Goal: Task Accomplishment & Management: Manage account settings

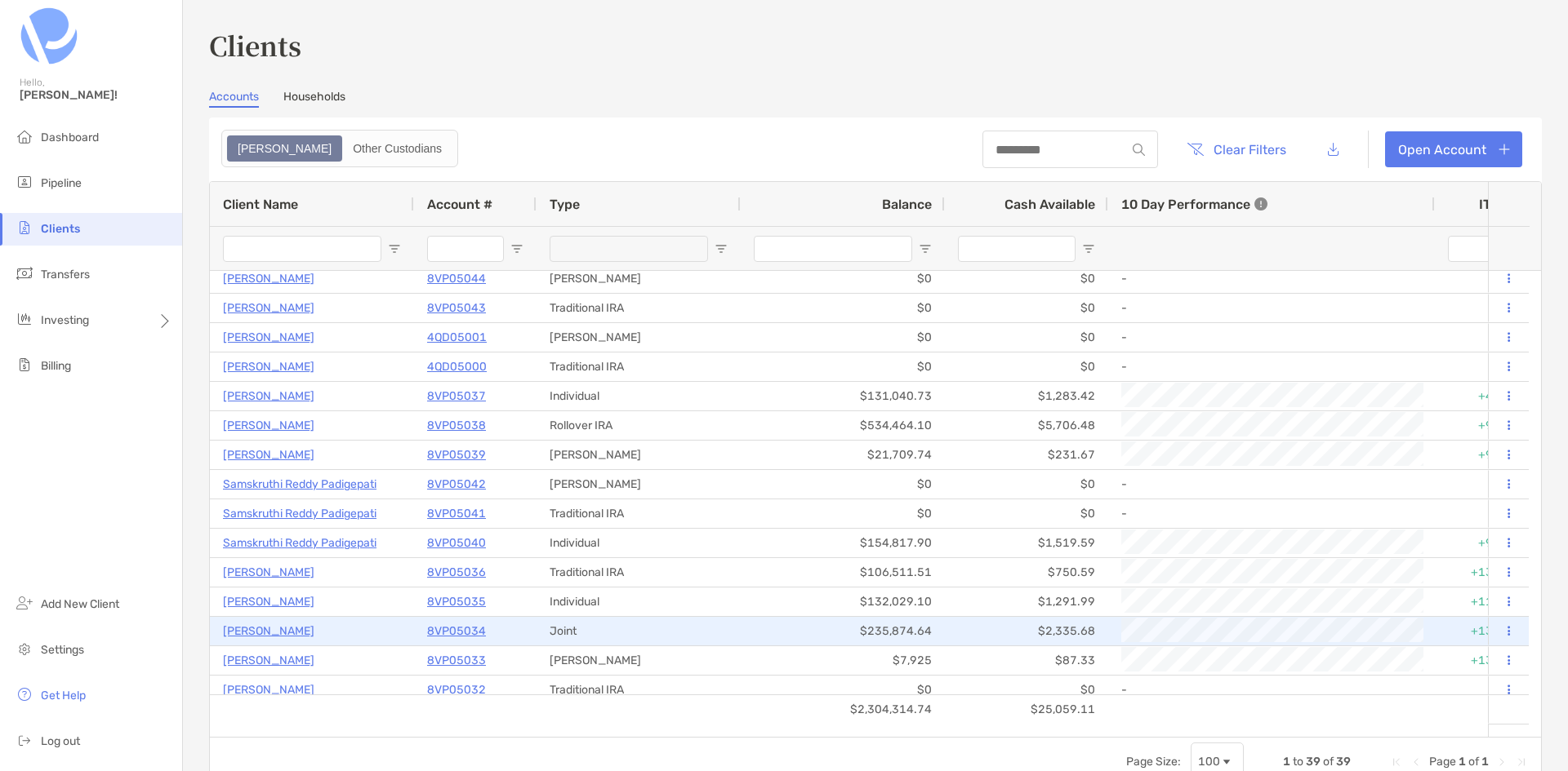
scroll to position [82, 0]
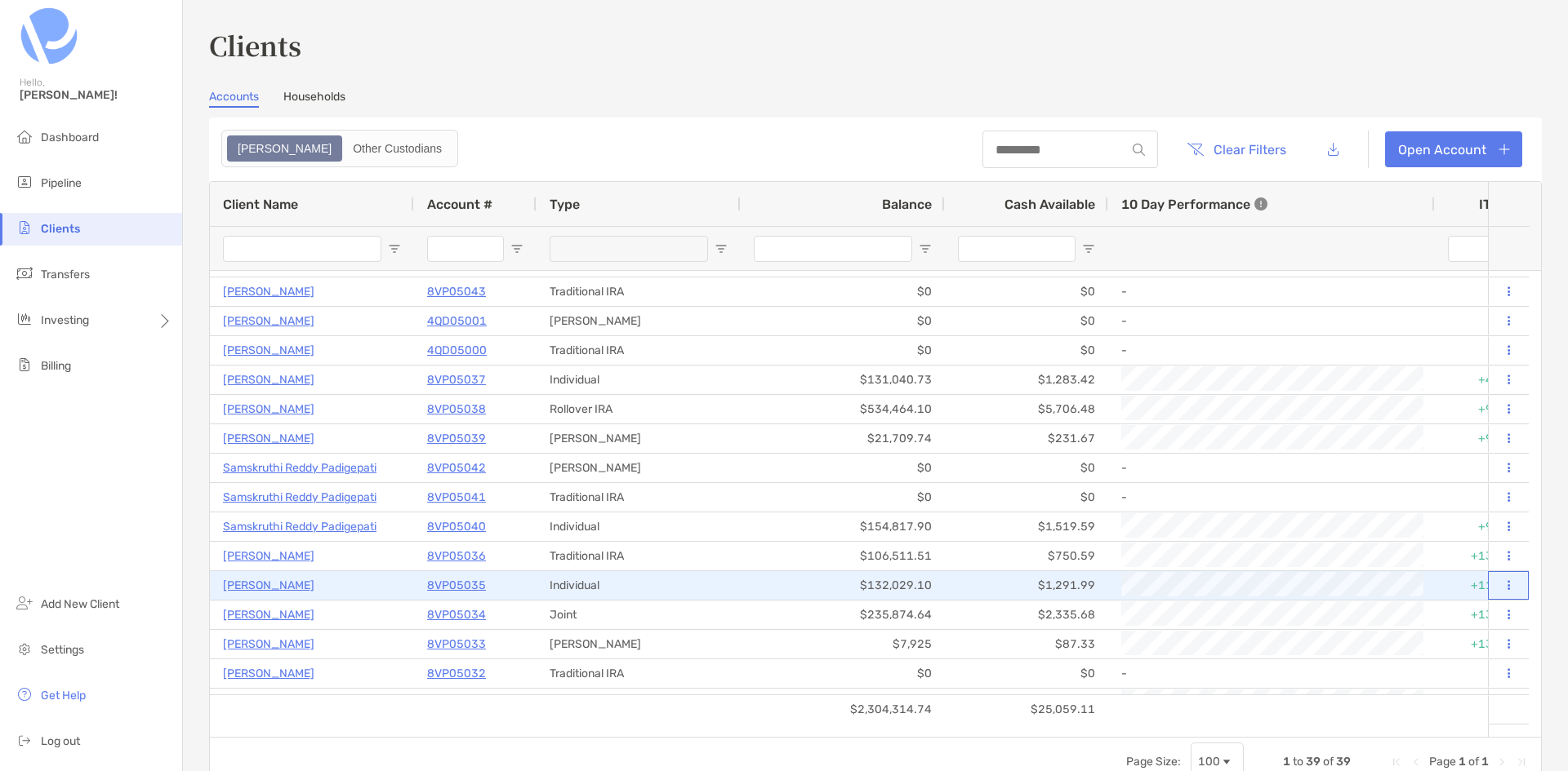
click at [1501, 585] on button at bounding box center [1507, 586] width 14 height 16
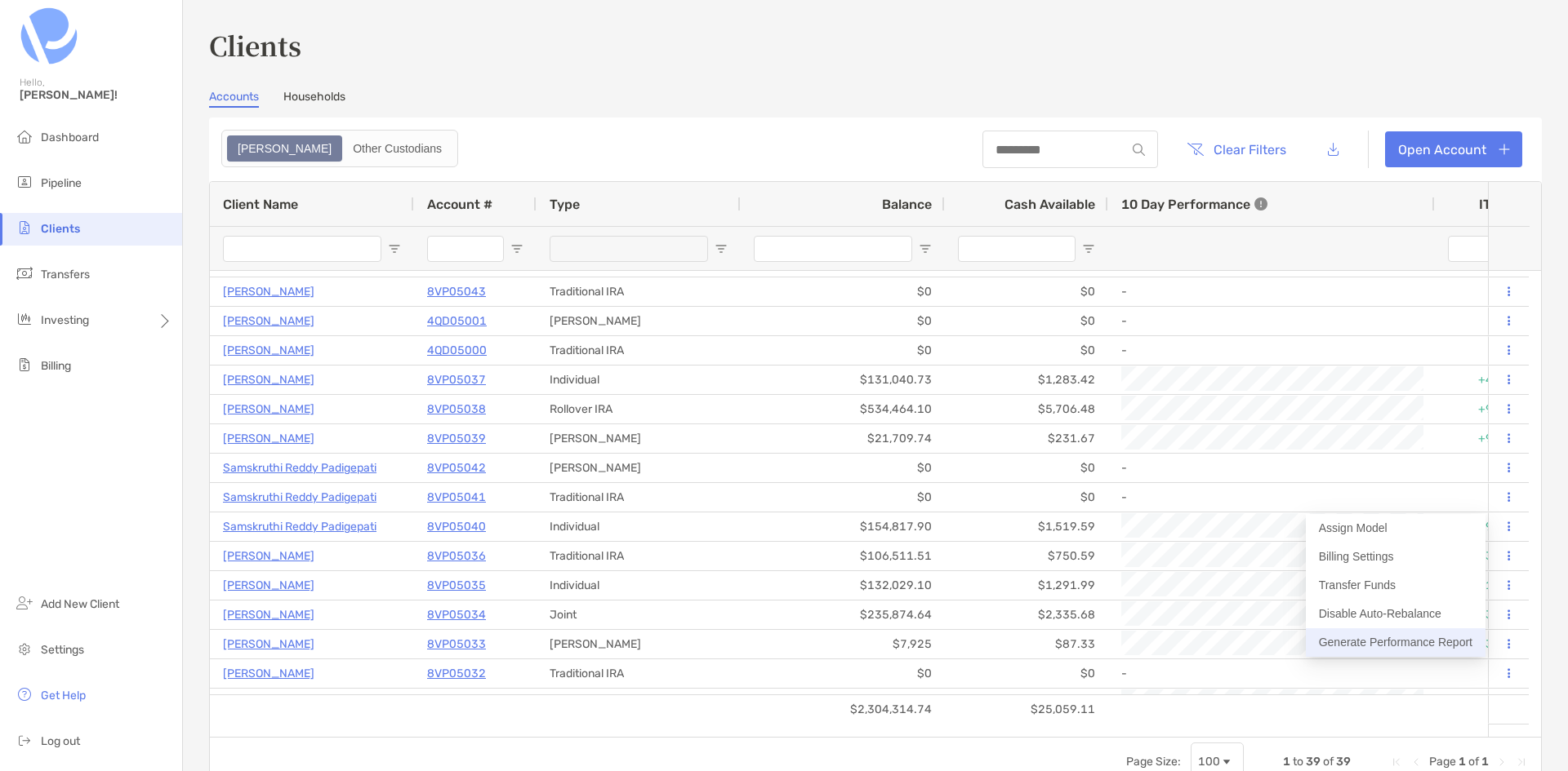
click at [1412, 639] on button "Generate Performance Report" at bounding box center [1395, 643] width 180 height 29
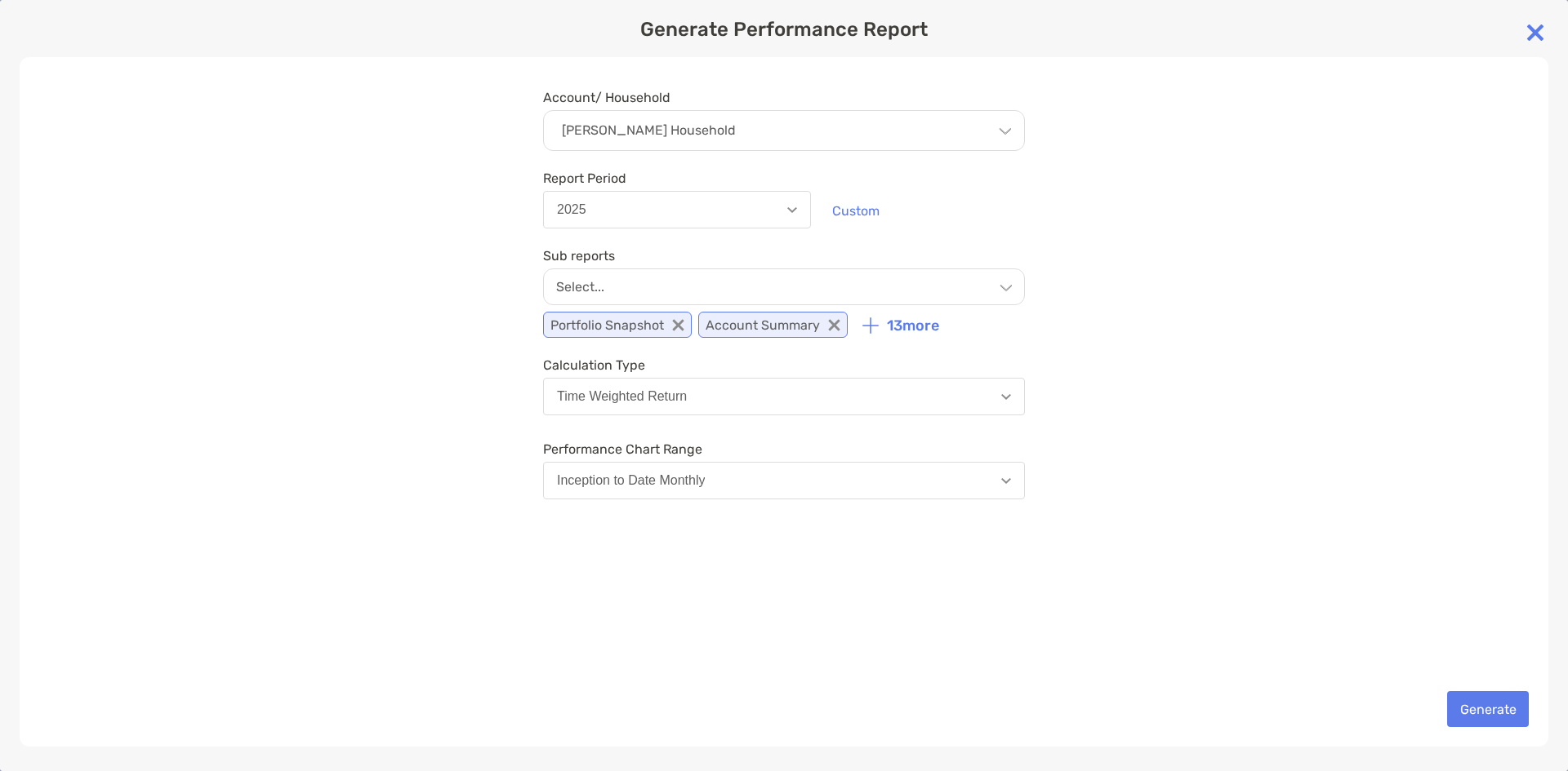
click at [785, 217] on button "2025" at bounding box center [677, 210] width 268 height 38
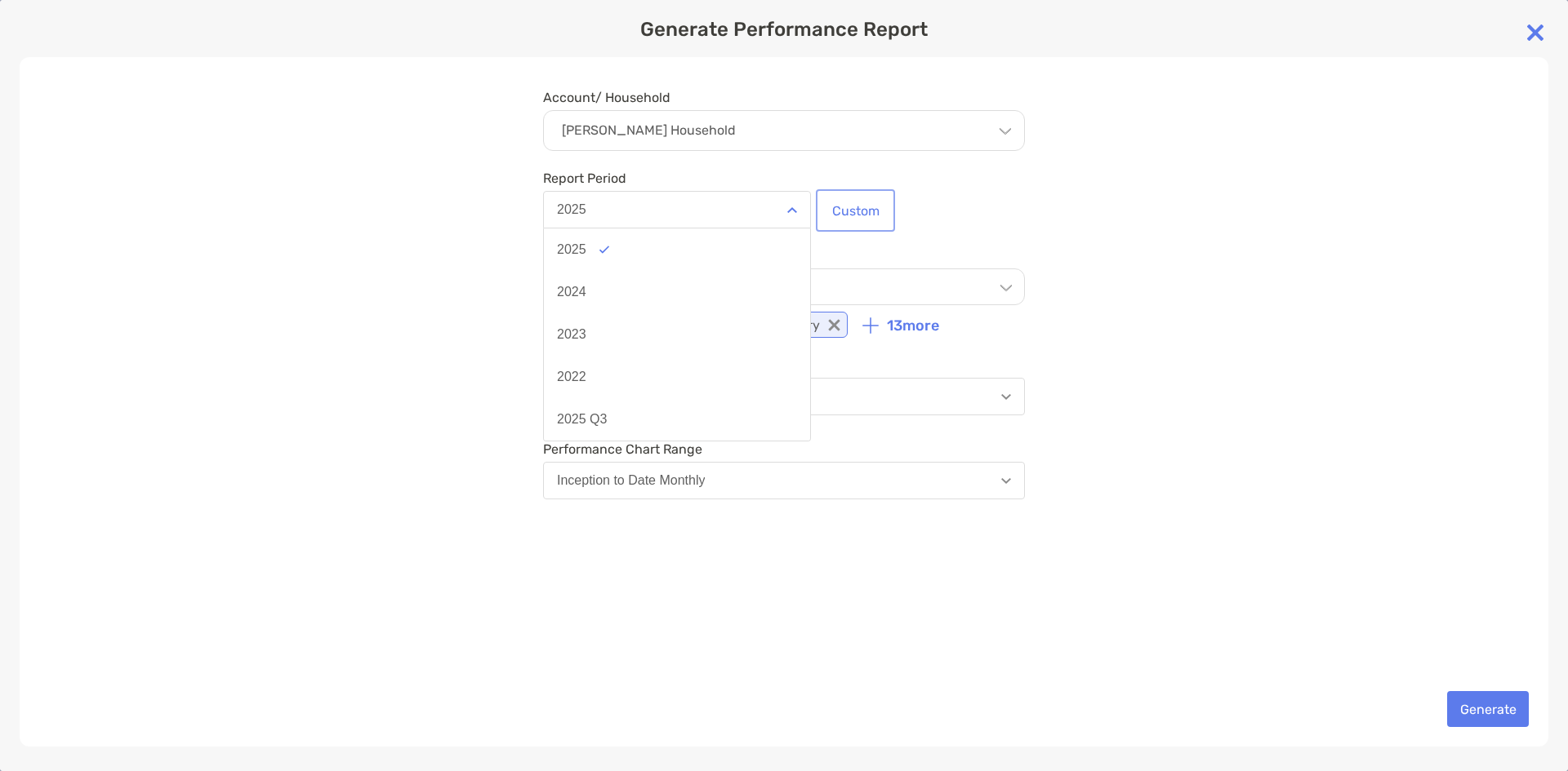
click at [861, 219] on button "Custom" at bounding box center [856, 211] width 72 height 36
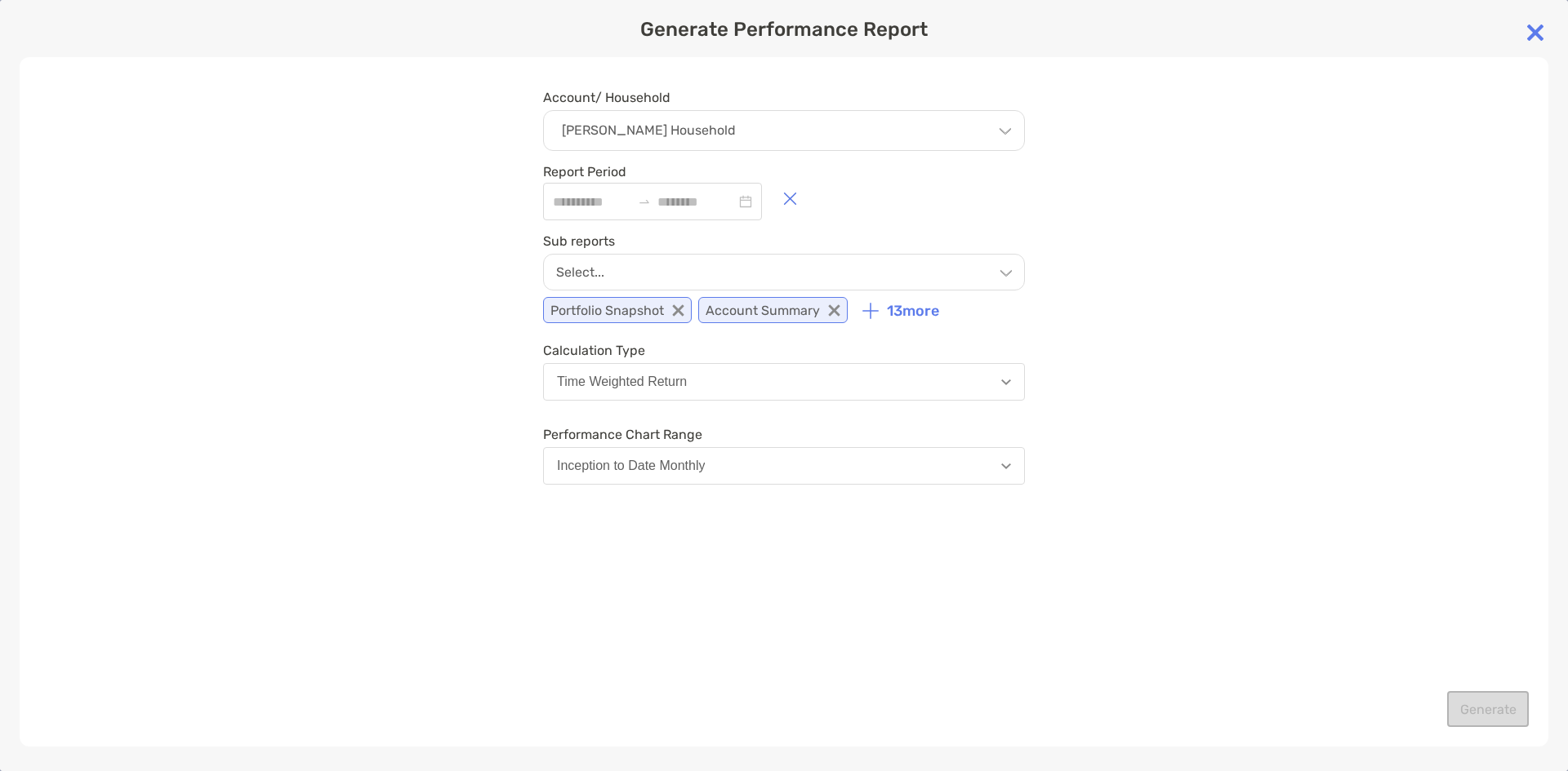
click at [990, 127] on div "[PERSON_NAME] Household" at bounding box center [784, 131] width 482 height 40
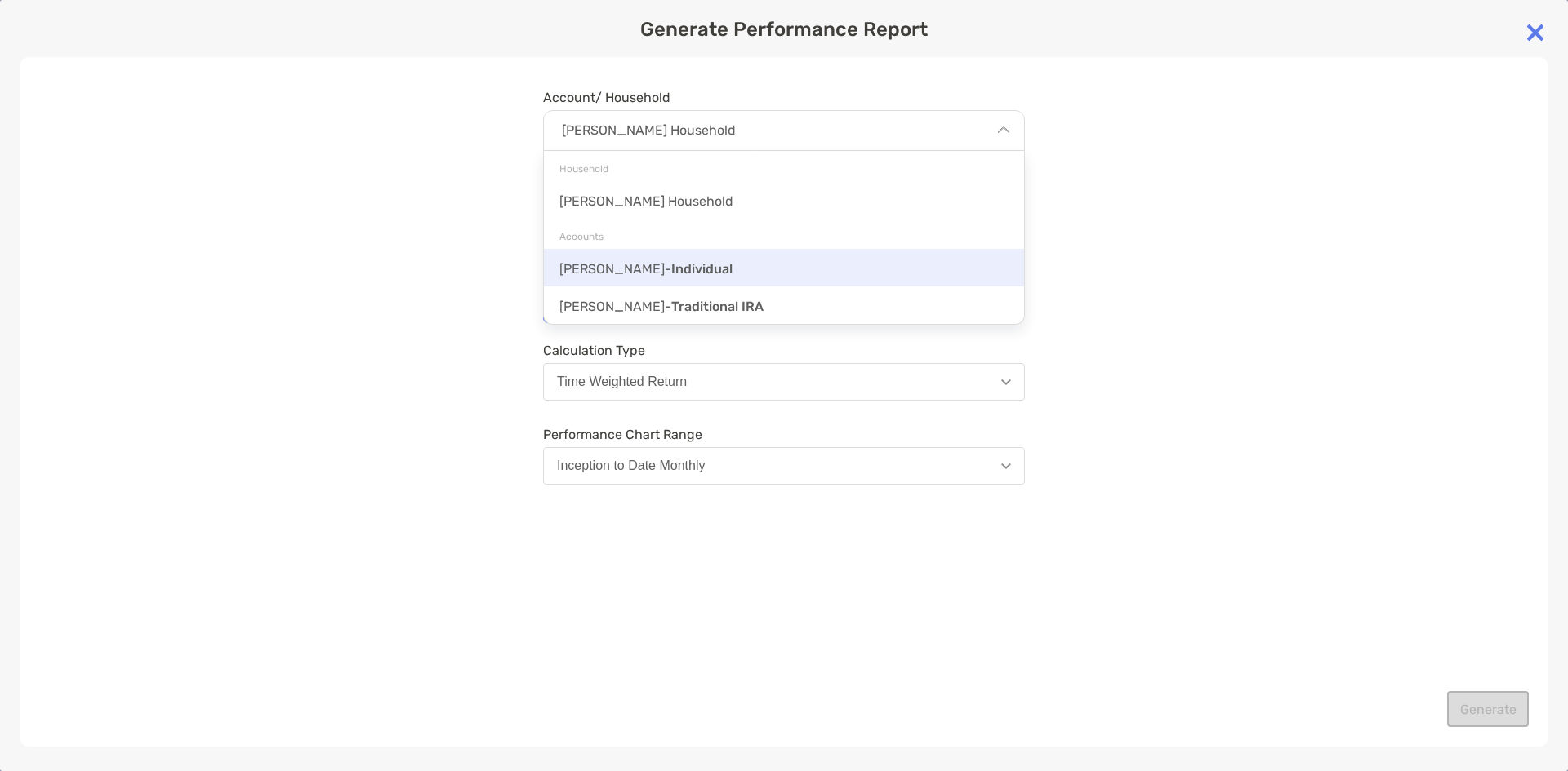
click at [849, 268] on div "[PERSON_NAME] - Individual" at bounding box center [784, 267] width 481 height 38
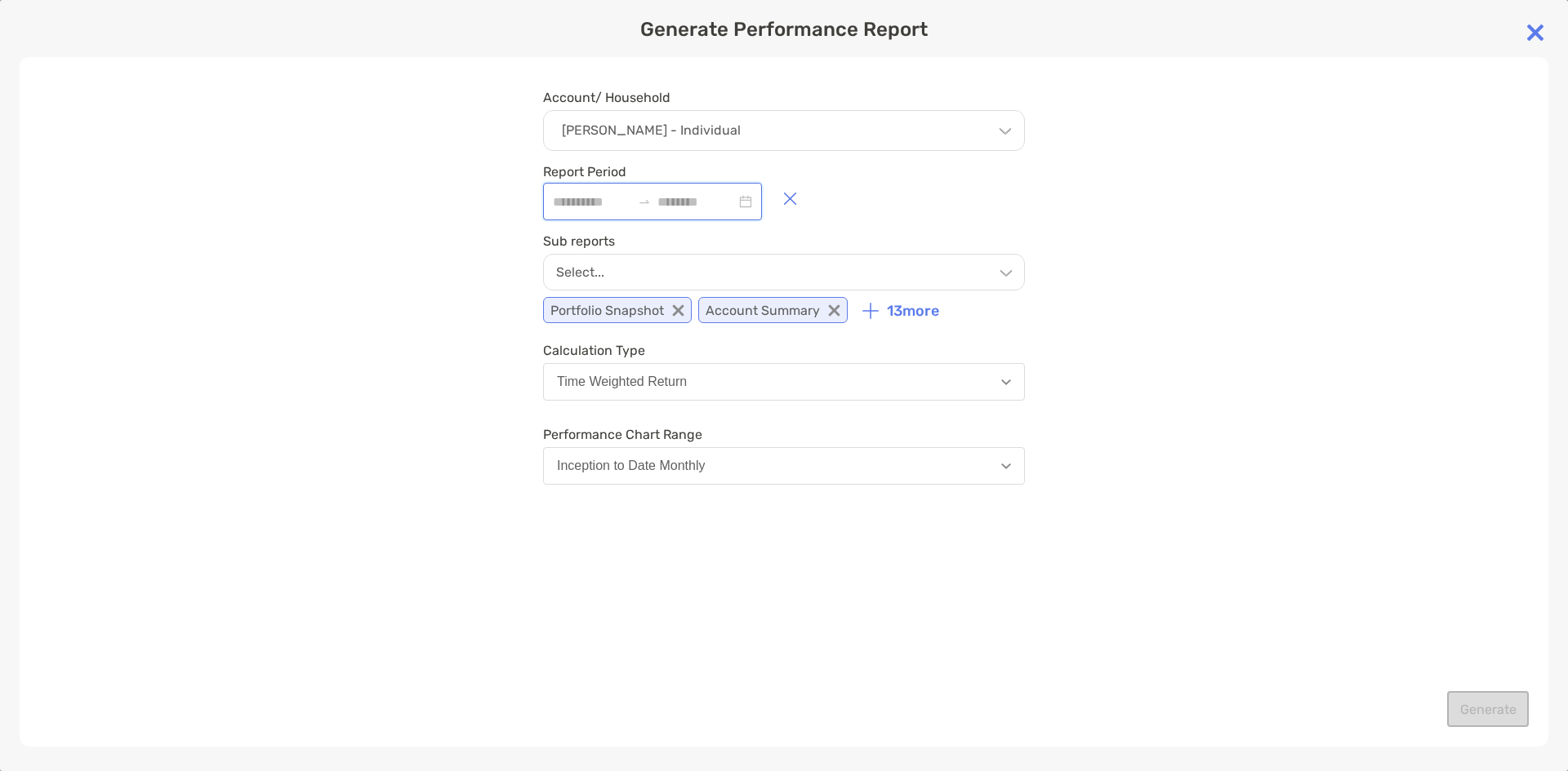
click at [590, 196] on input at bounding box center [592, 202] width 78 height 20
type input "**********"
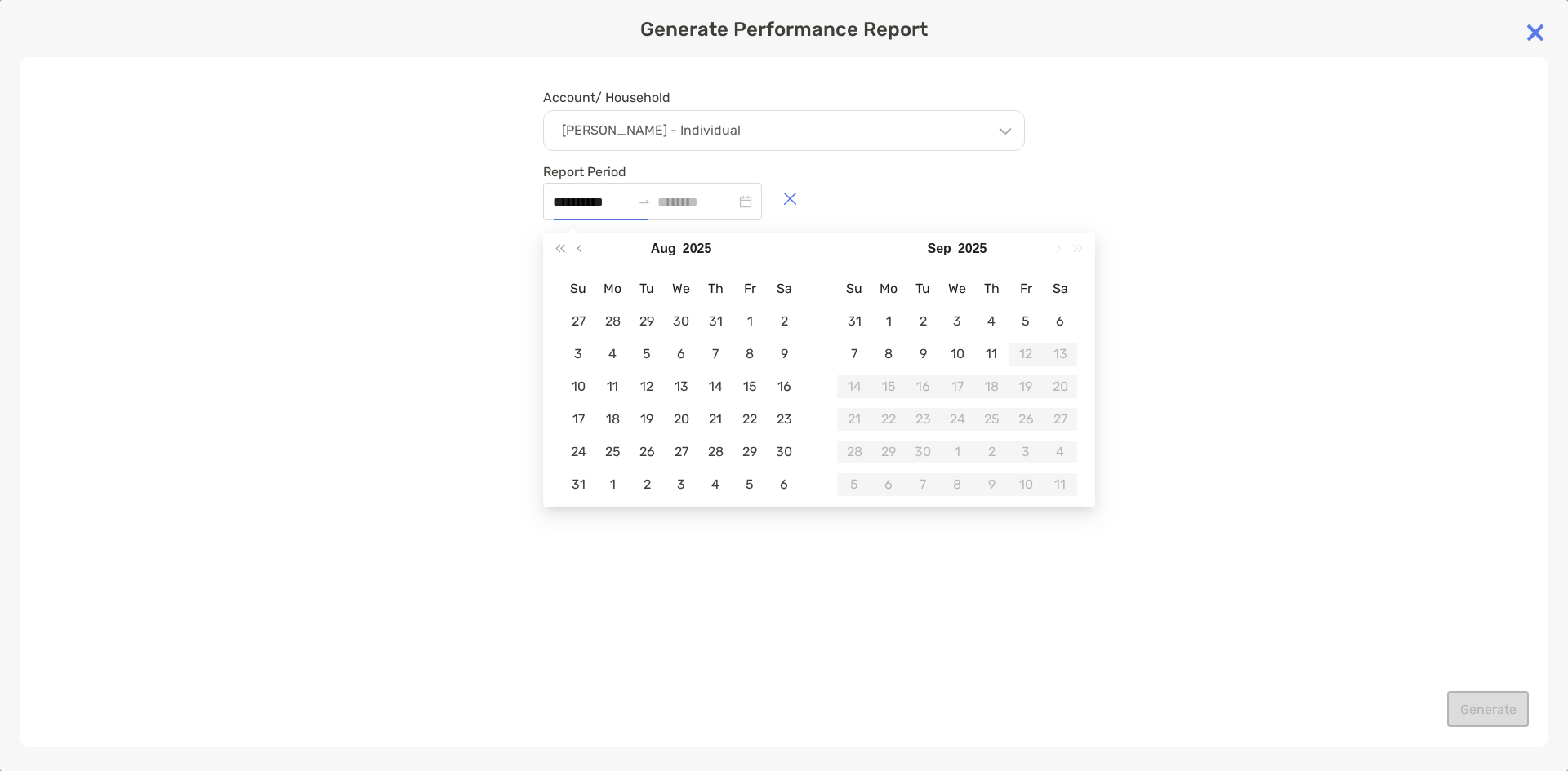
click at [897, 184] on div "**********" at bounding box center [784, 192] width 482 height 56
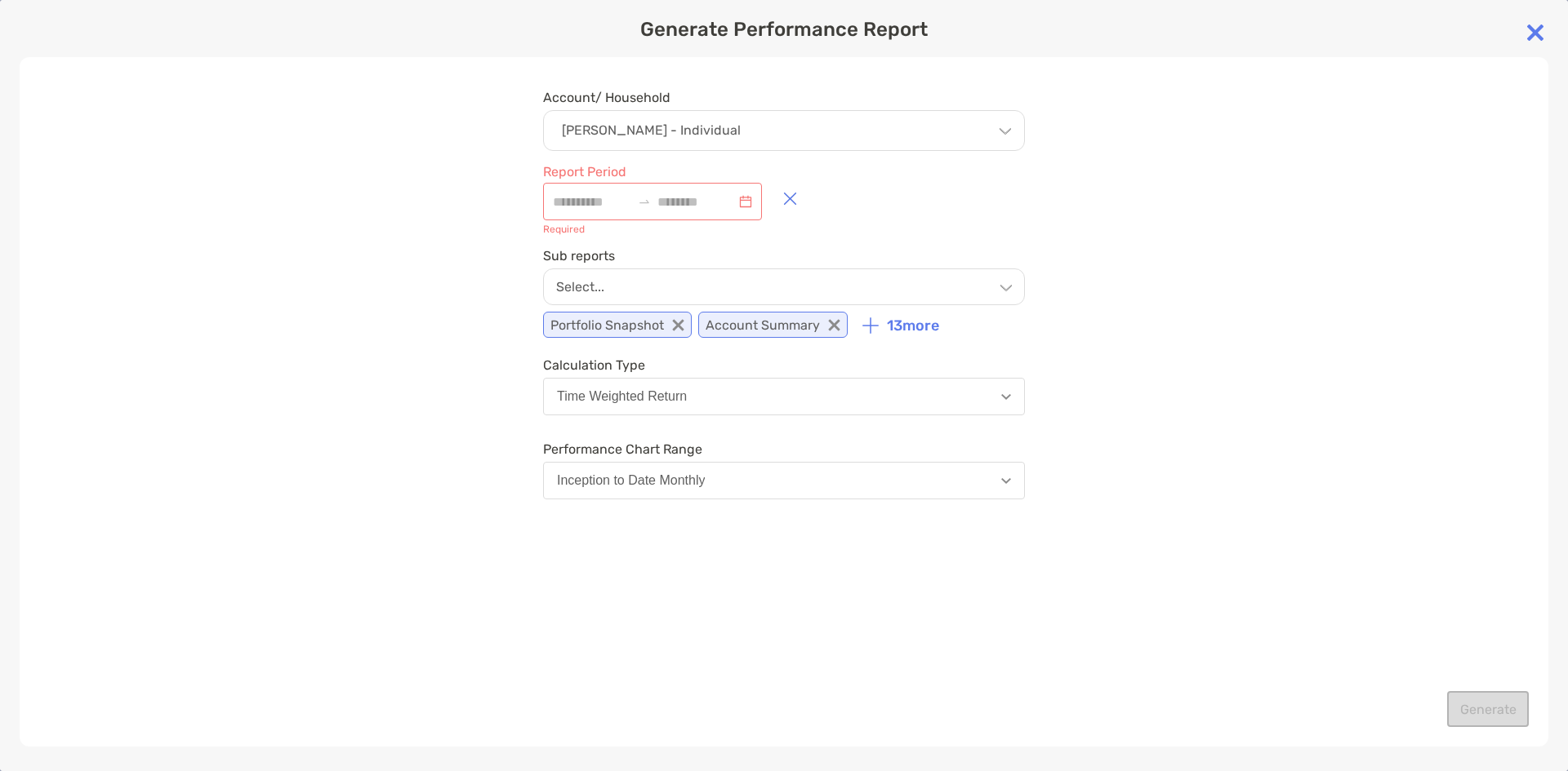
drag, startPoint x: 89, startPoint y: 0, endPoint x: 577, endPoint y: 53, distance: 490.9
click at [577, 53] on div "Generate Performance Report Account/ Household [PERSON_NAME] - Individual House…" at bounding box center [784, 405] width 1568 height 811
click at [1529, 25] on img at bounding box center [1535, 32] width 33 height 33
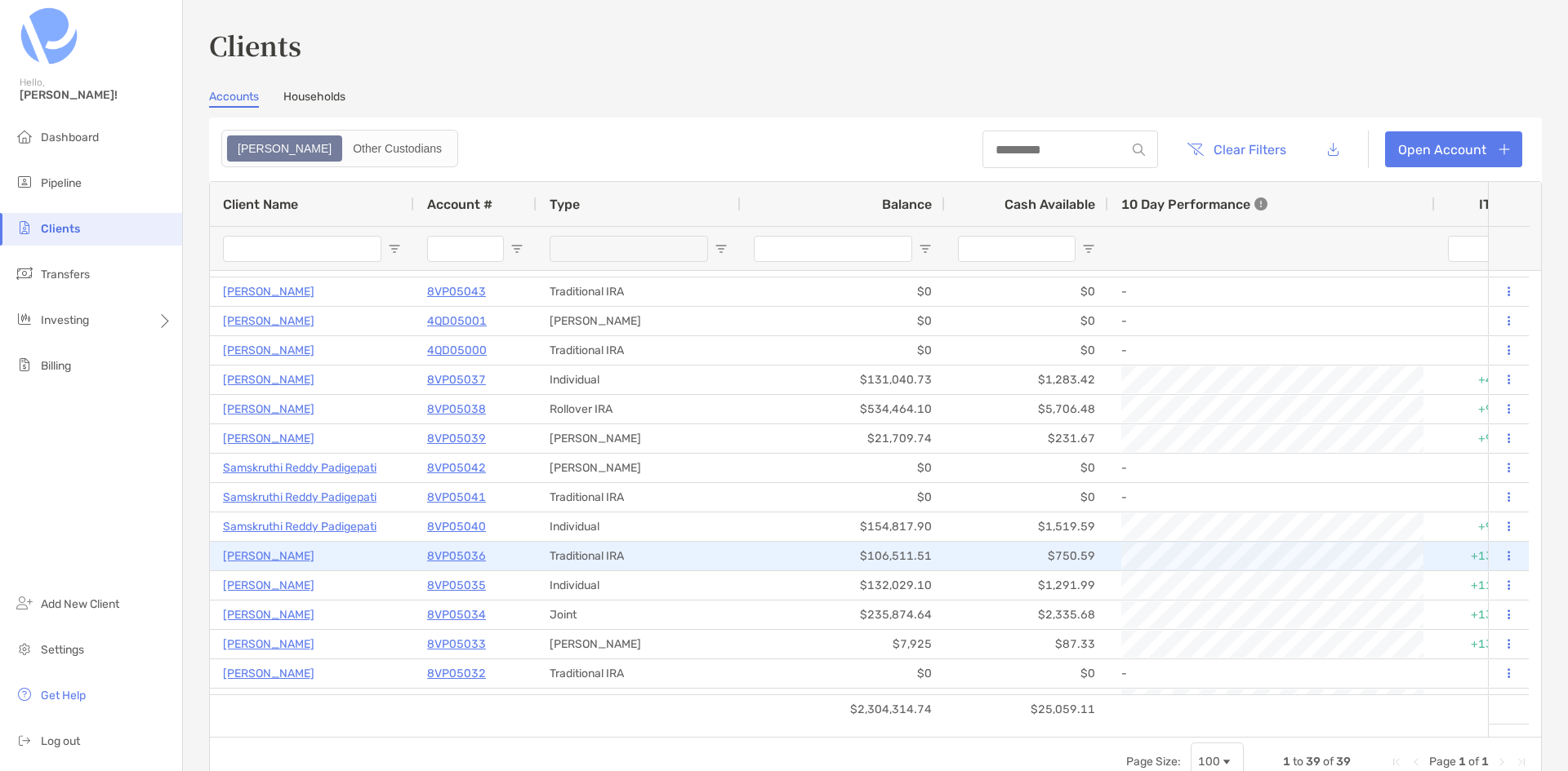
click at [458, 556] on p "8VP05036" at bounding box center [457, 556] width 59 height 20
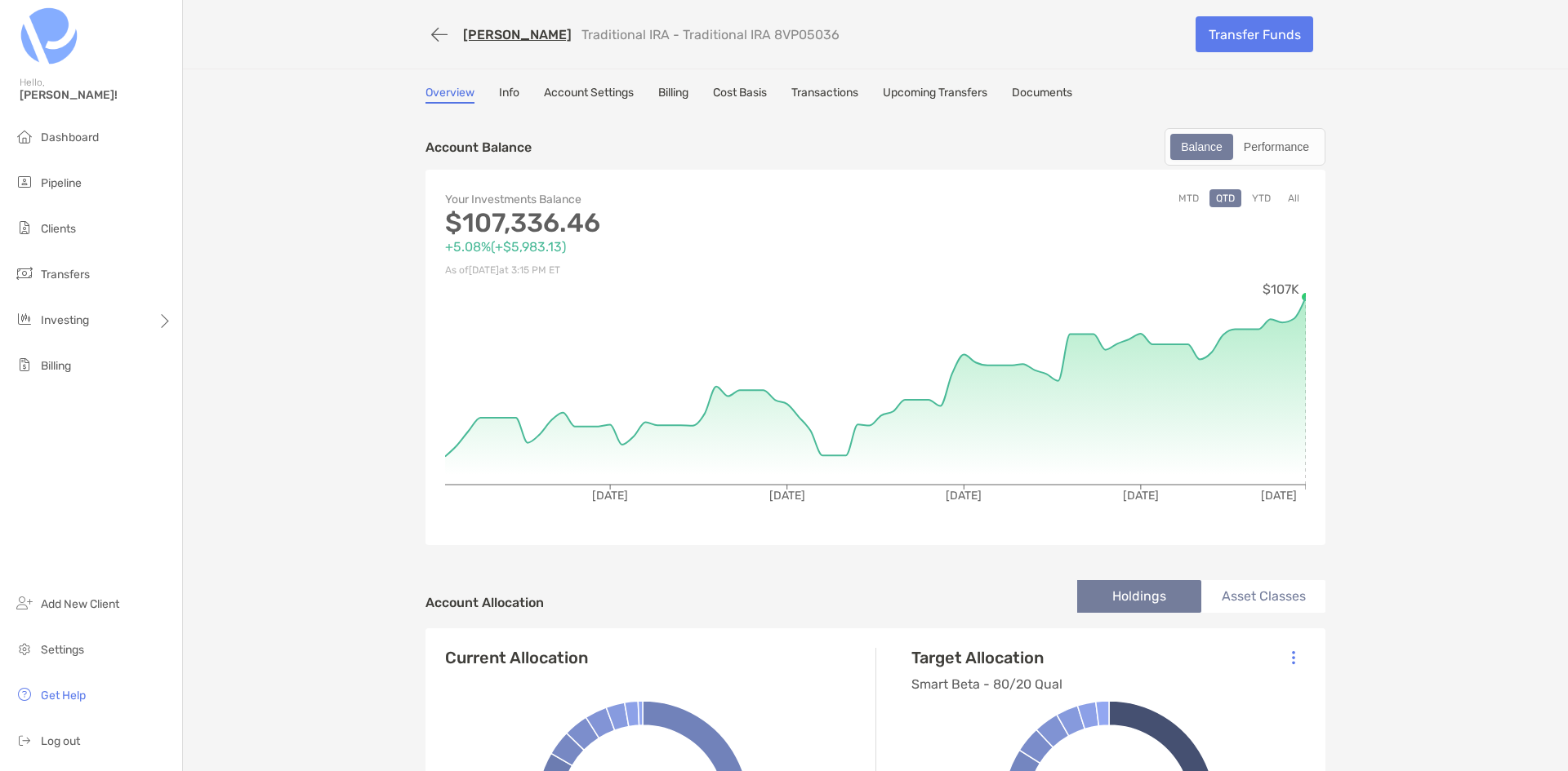
click at [1288, 195] on button "All" at bounding box center [1293, 198] width 24 height 18
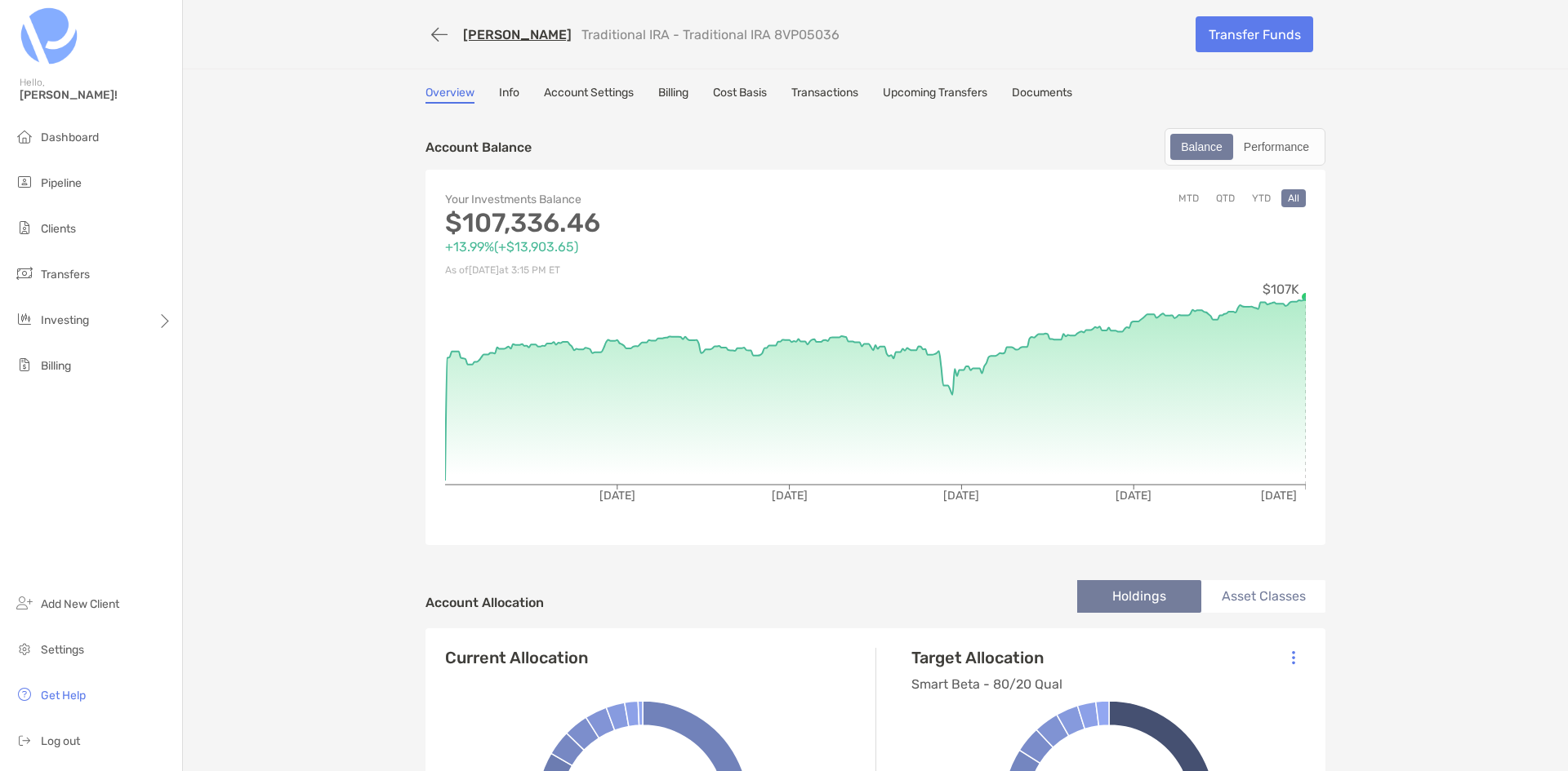
click at [827, 98] on link "Transactions" at bounding box center [824, 94] width 67 height 18
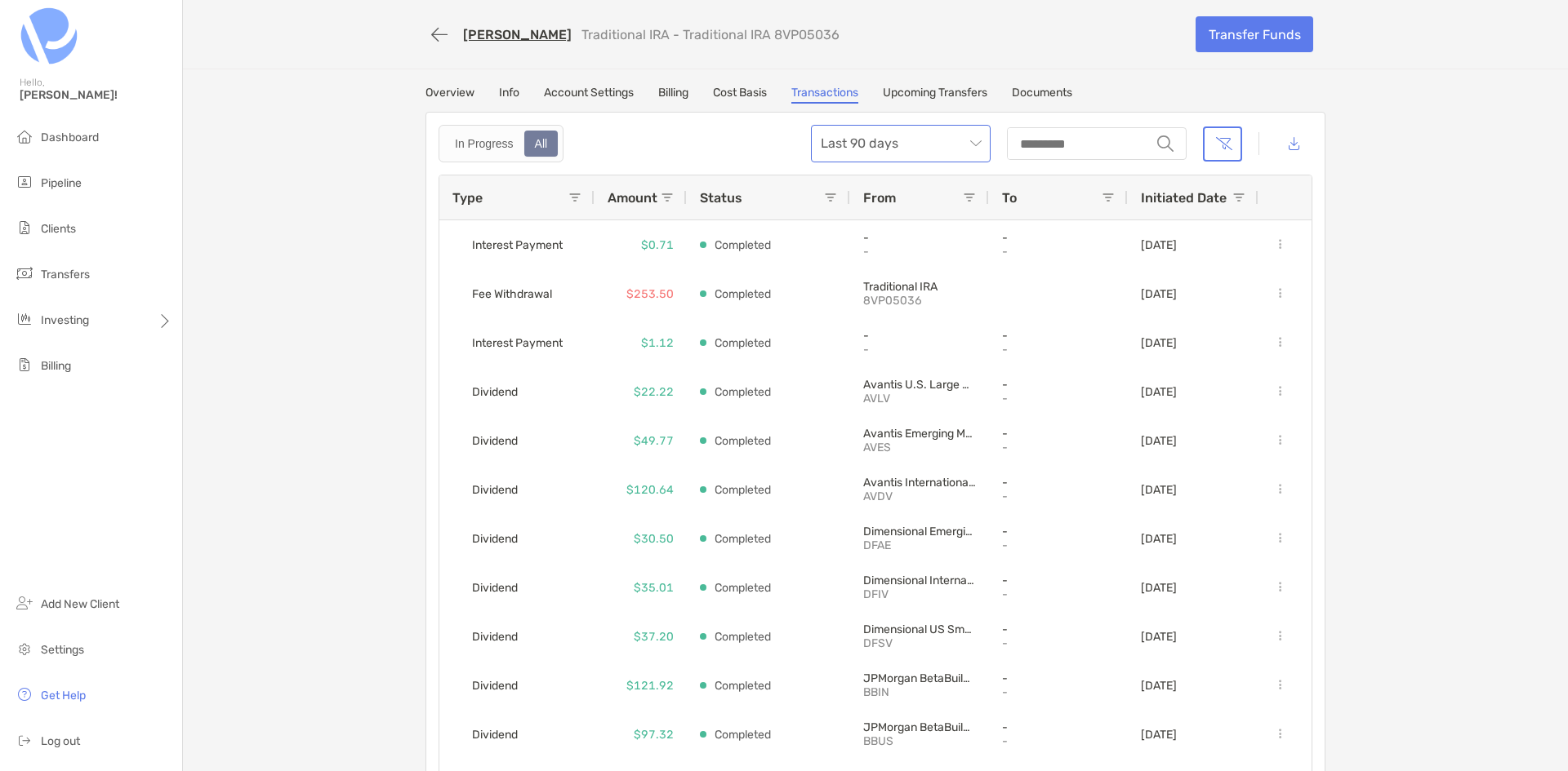
click at [916, 148] on span "Last 90 days" at bounding box center [901, 143] width 160 height 36
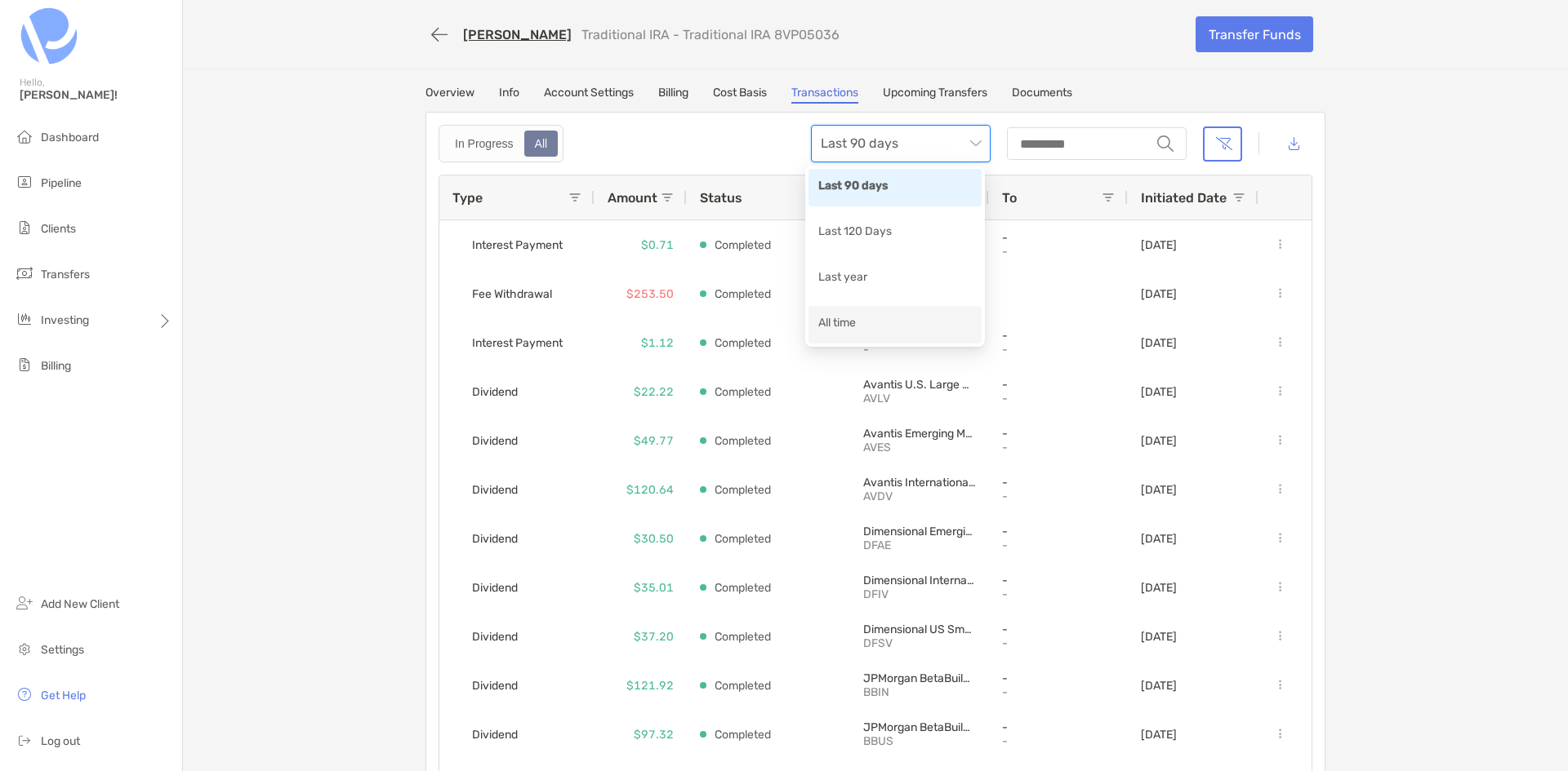
click at [905, 319] on div "All time" at bounding box center [895, 324] width 153 height 20
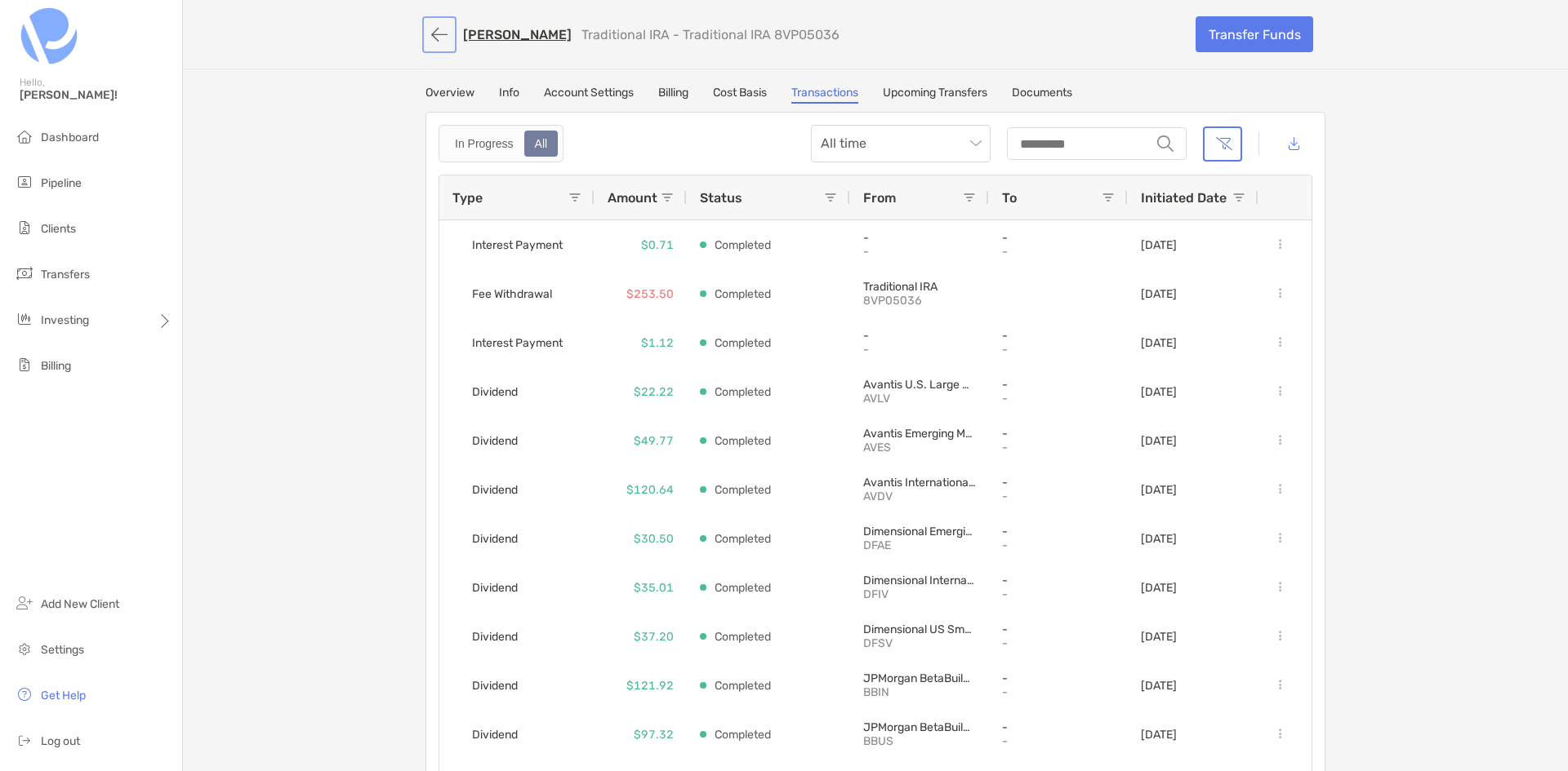
click at [431, 29] on button "button" at bounding box center [439, 35] width 28 height 30
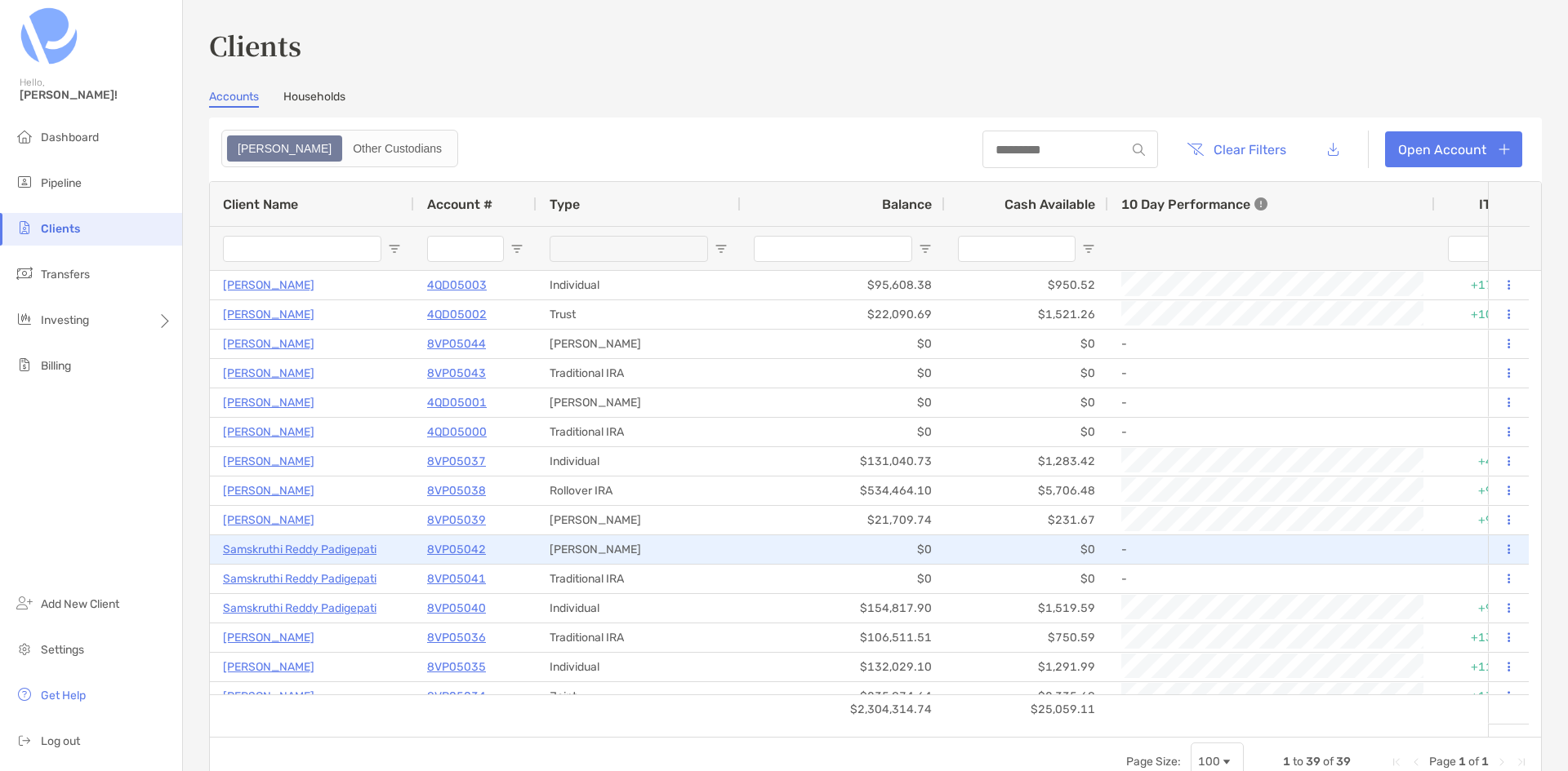
scroll to position [163, 0]
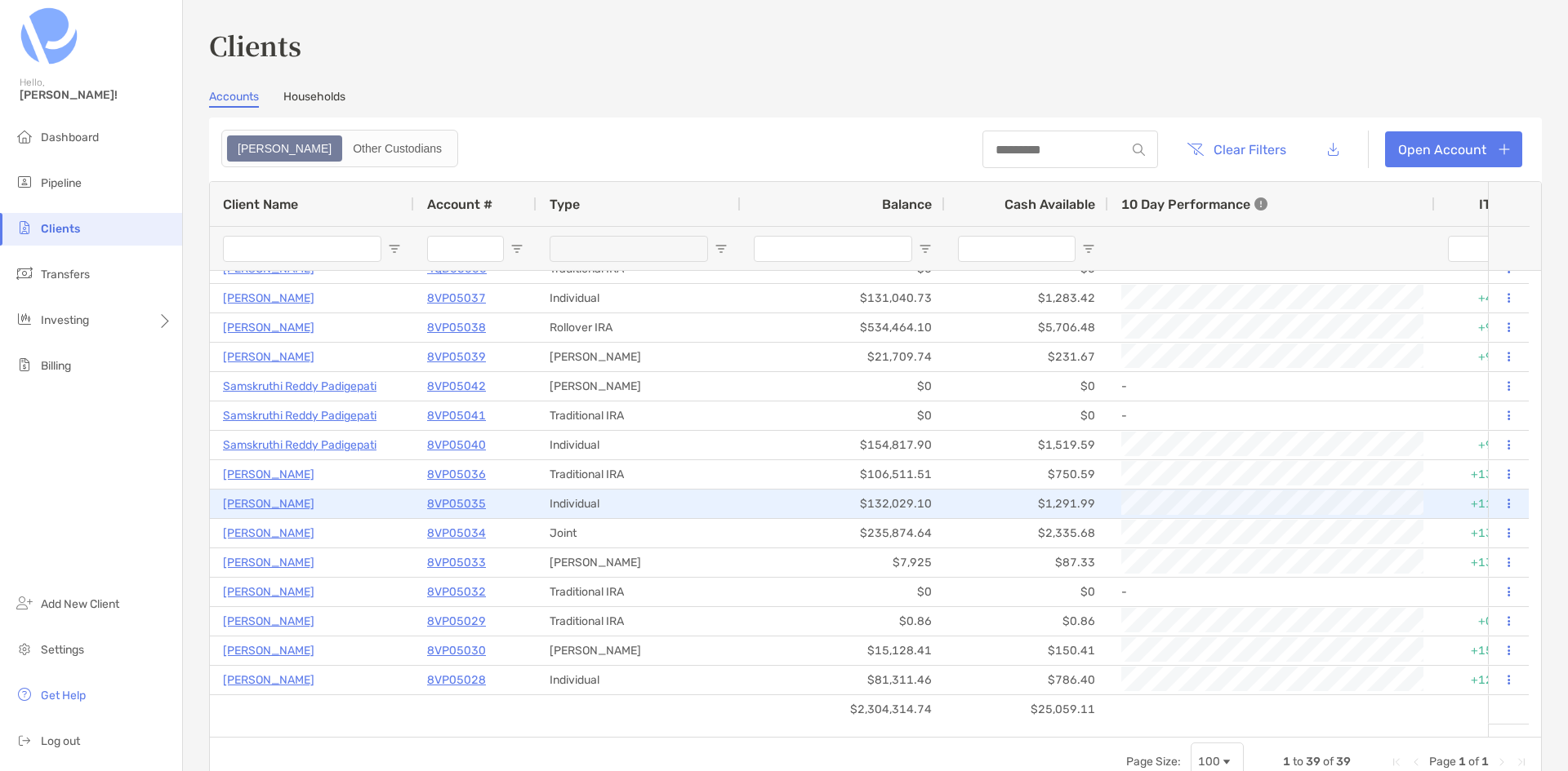
click at [471, 501] on p "8VP05035" at bounding box center [457, 504] width 59 height 20
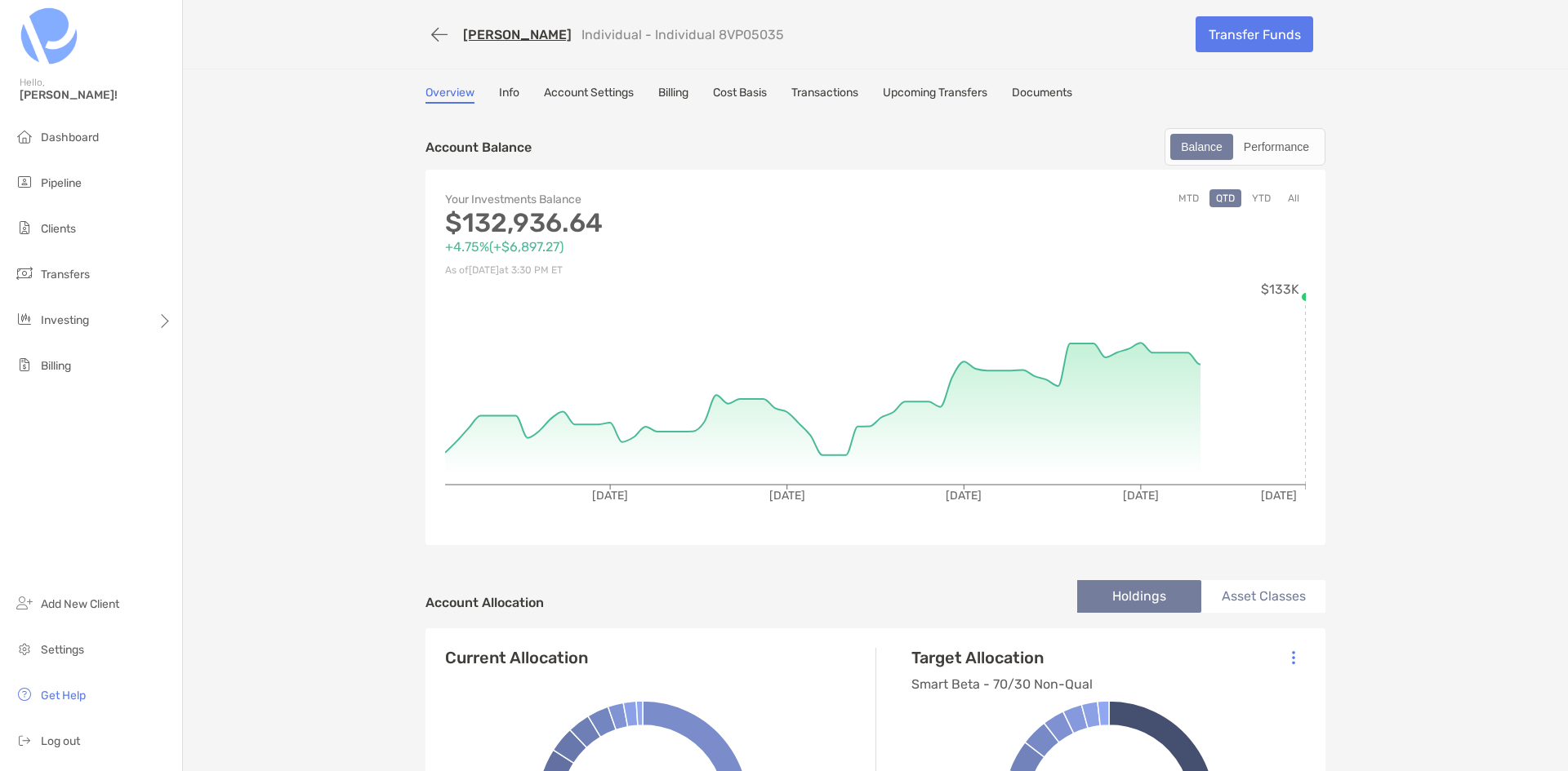
click at [1288, 195] on button "All" at bounding box center [1293, 198] width 24 height 18
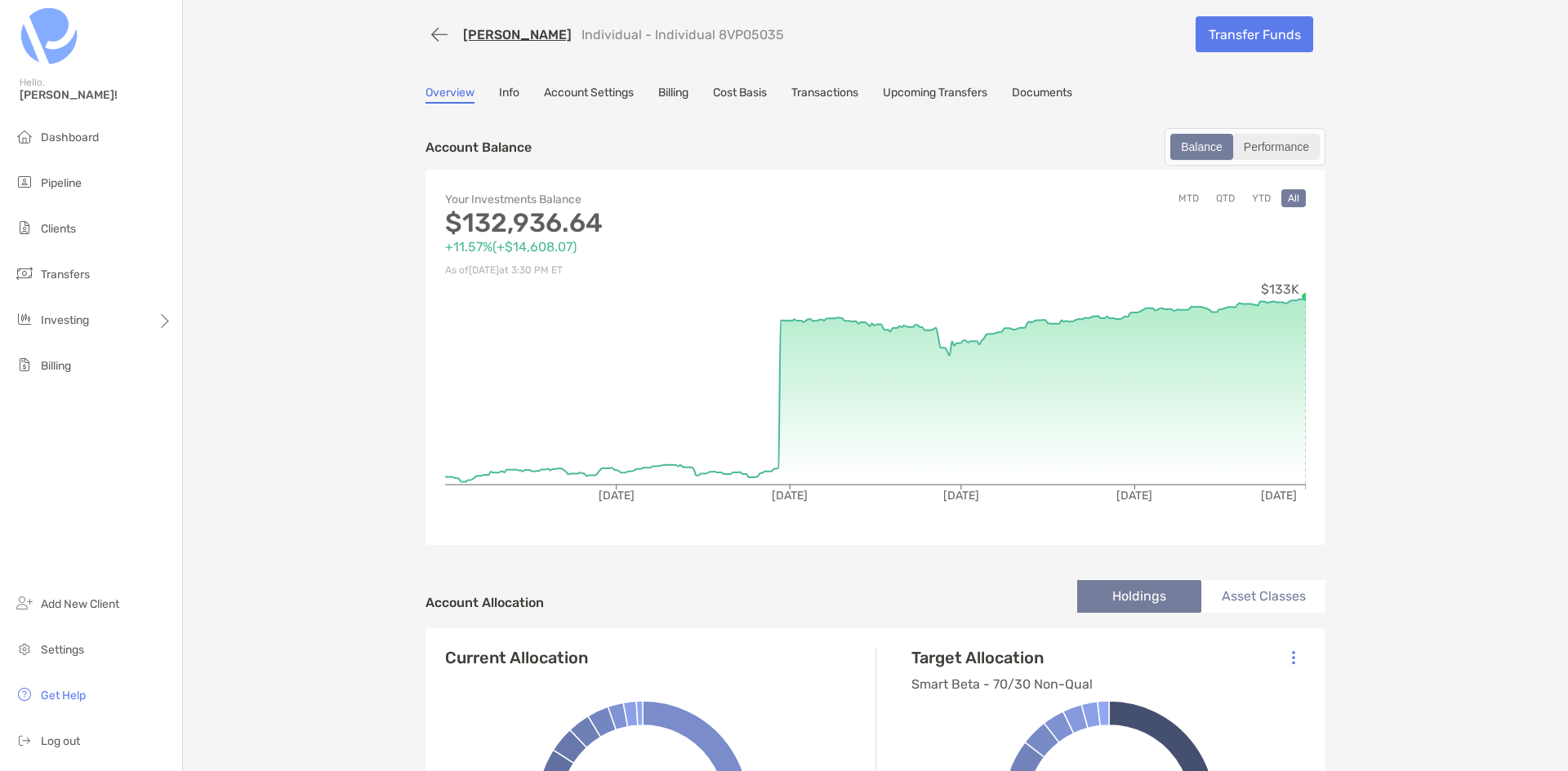
click at [1270, 157] on div "Performance" at bounding box center [1276, 147] width 83 height 23
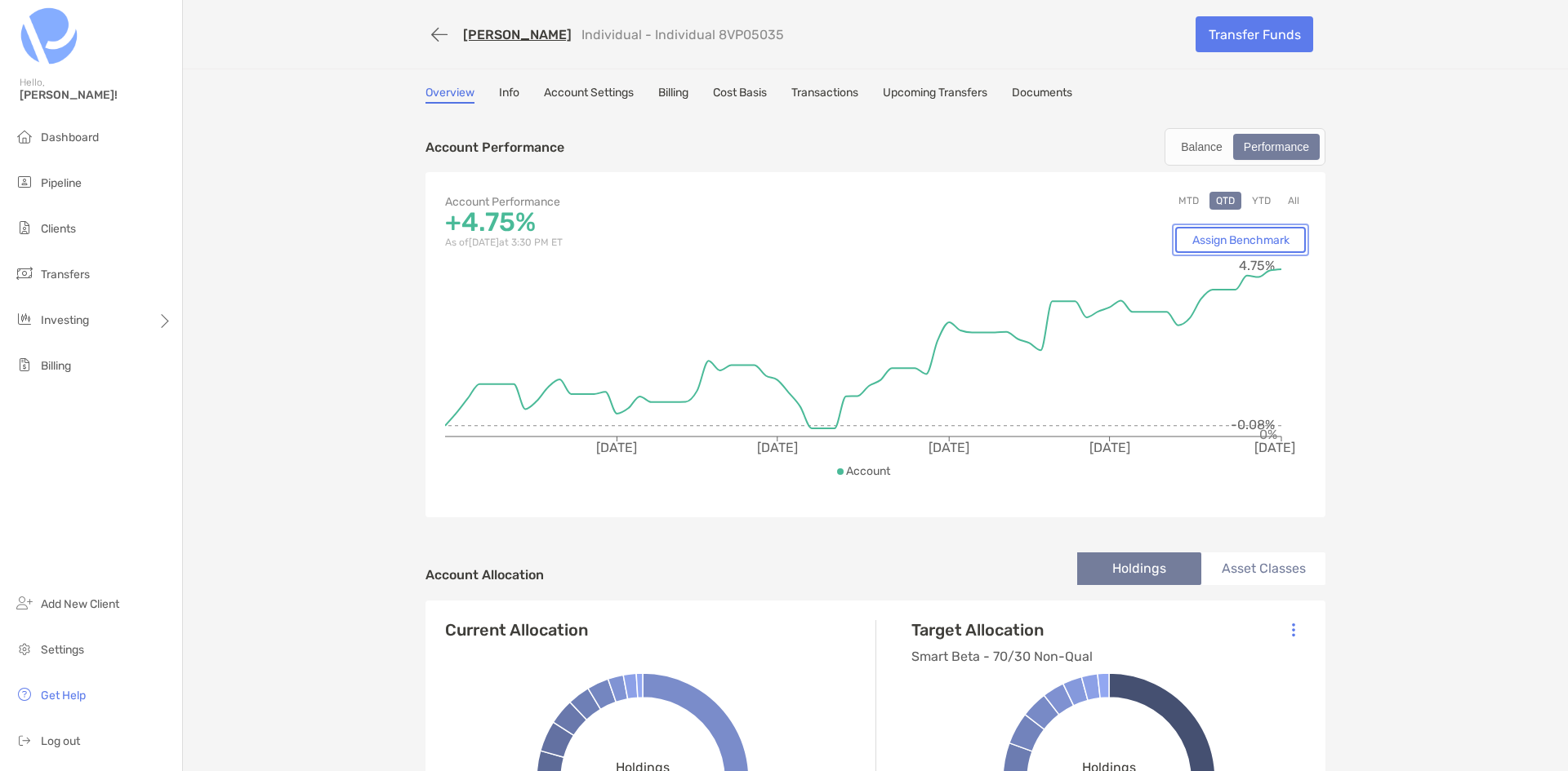
click at [1238, 239] on link "Assign Benchmark" at bounding box center [1240, 239] width 131 height 26
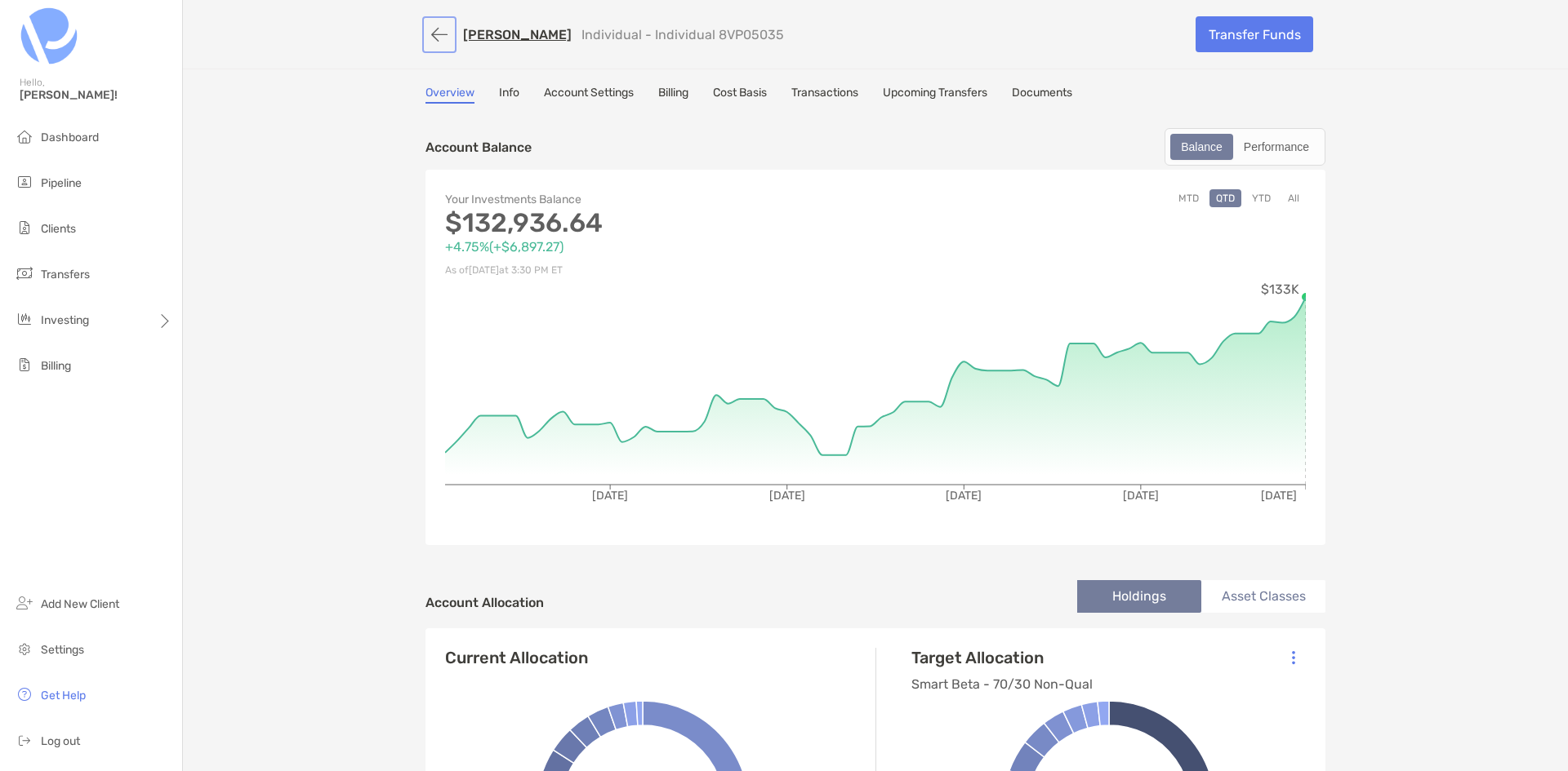
click at [433, 36] on button "button" at bounding box center [439, 35] width 28 height 30
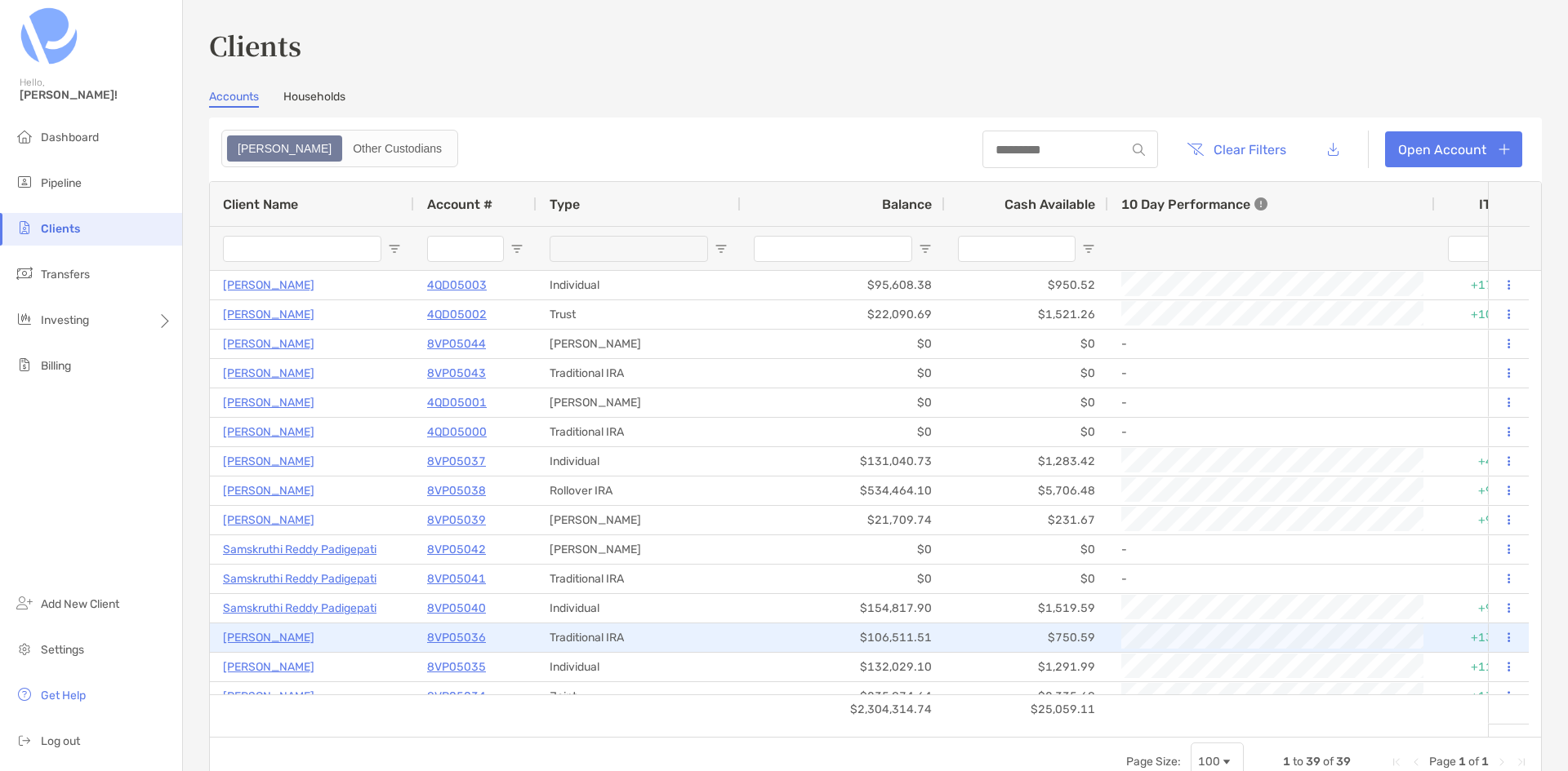
click at [1501, 637] on button at bounding box center [1507, 638] width 14 height 16
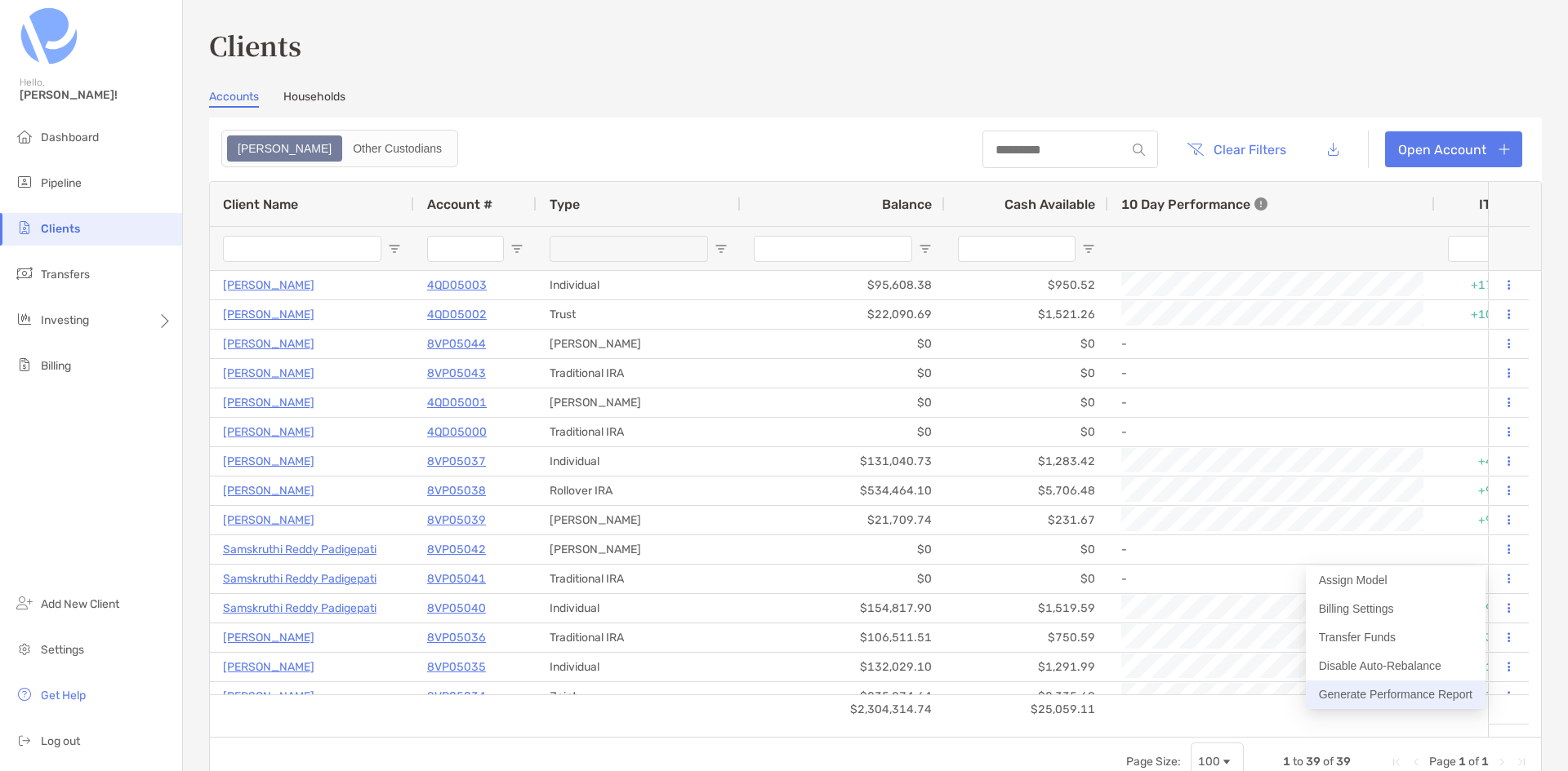
click at [1420, 686] on button "Generate Performance Report" at bounding box center [1395, 695] width 180 height 29
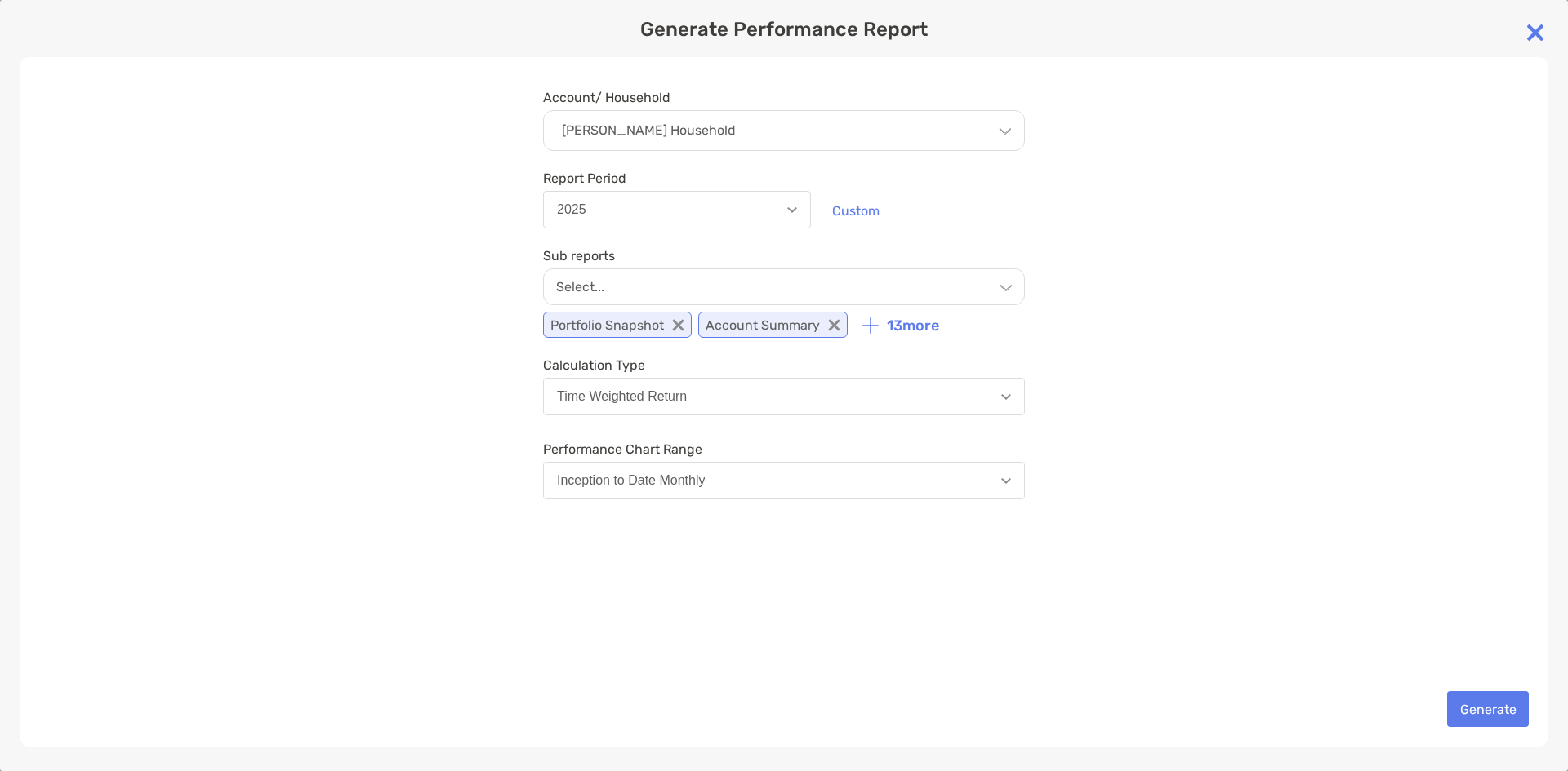
click at [792, 210] on img "button" at bounding box center [792, 210] width 10 height 6
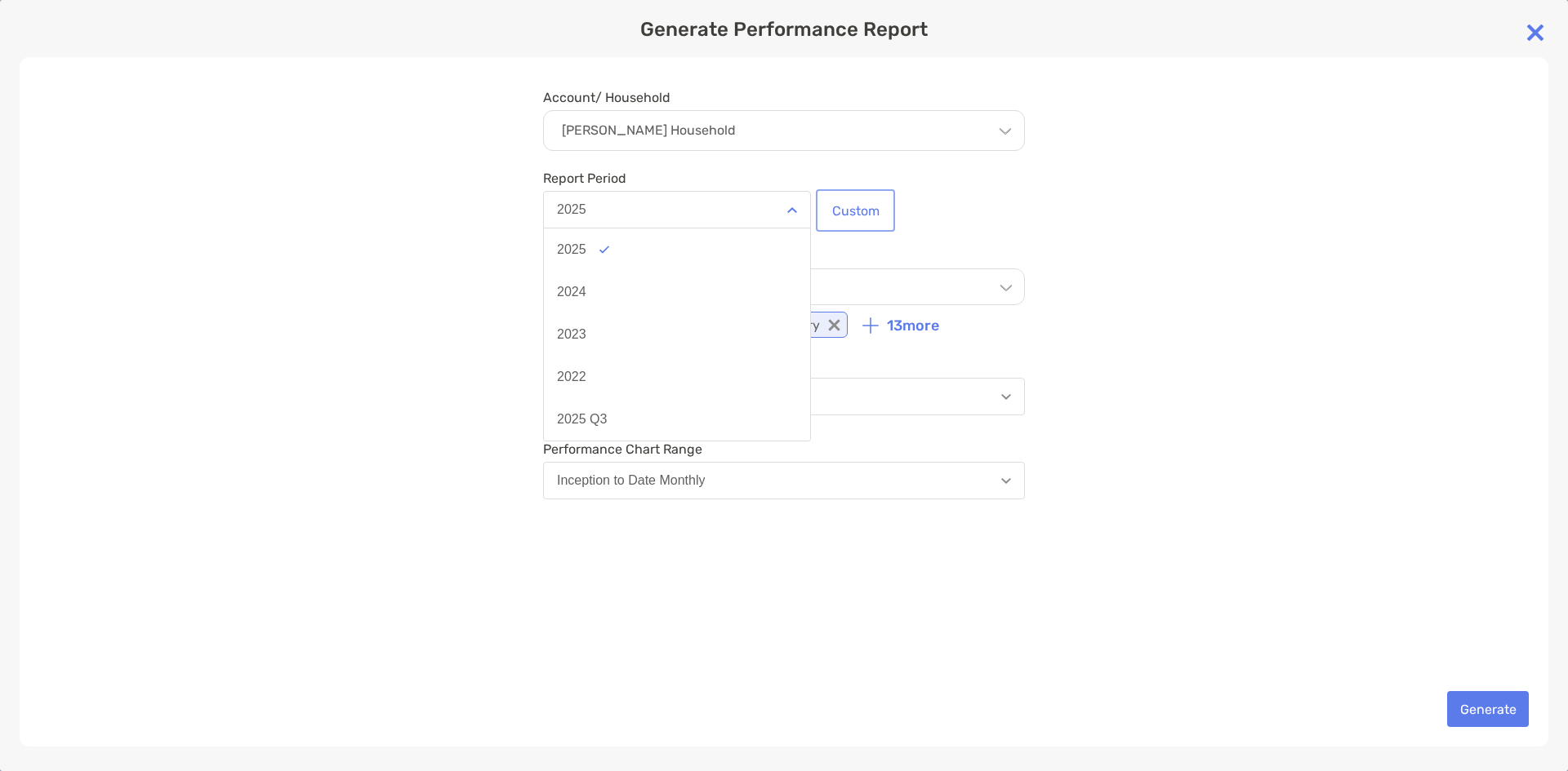
click at [865, 217] on button "Custom" at bounding box center [856, 211] width 72 height 36
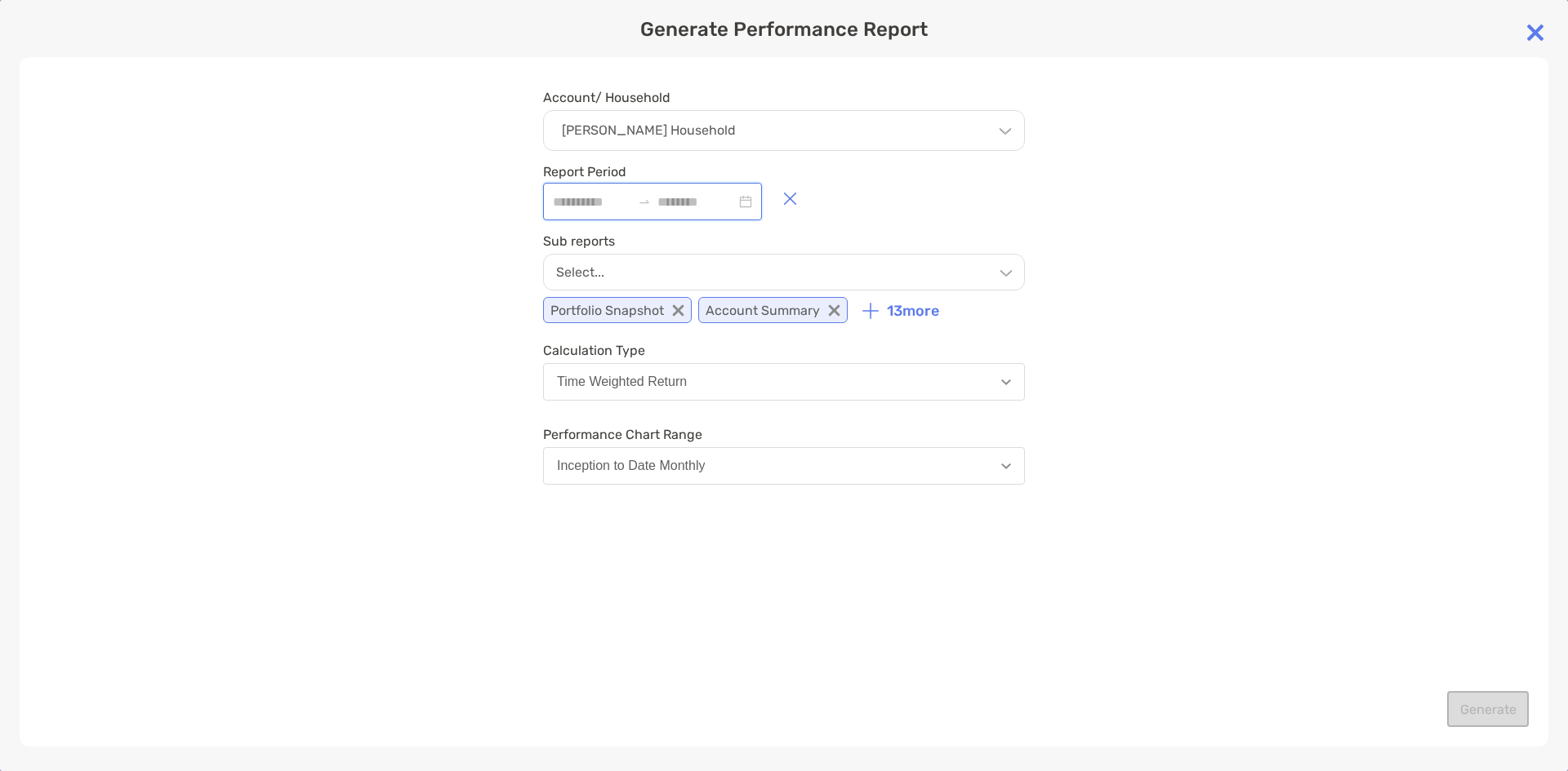
click at [573, 198] on input at bounding box center [592, 202] width 78 height 20
type input "**********"
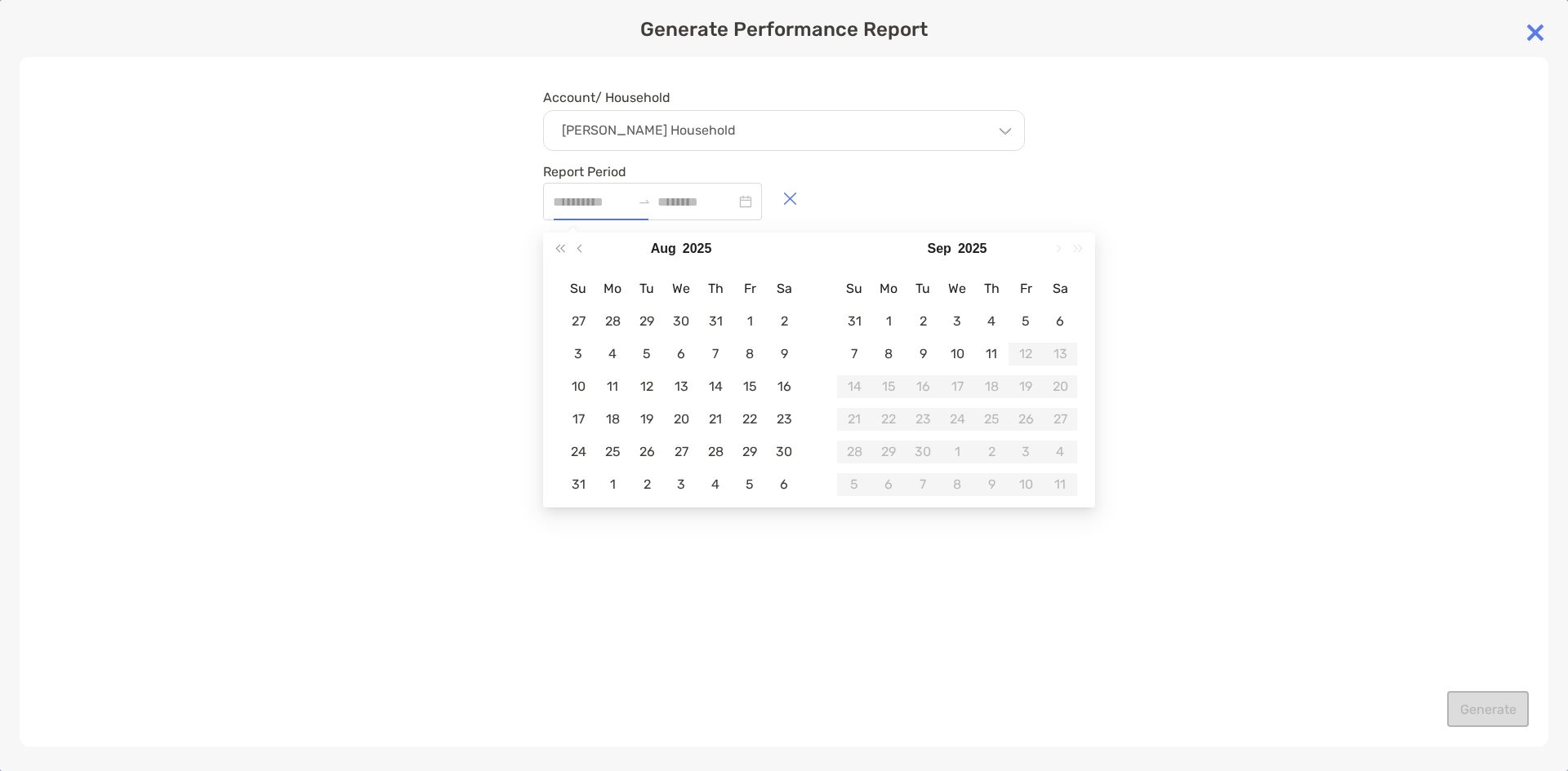
click at [699, 130] on p "[PERSON_NAME] Household" at bounding box center [648, 130] width 174 height 14
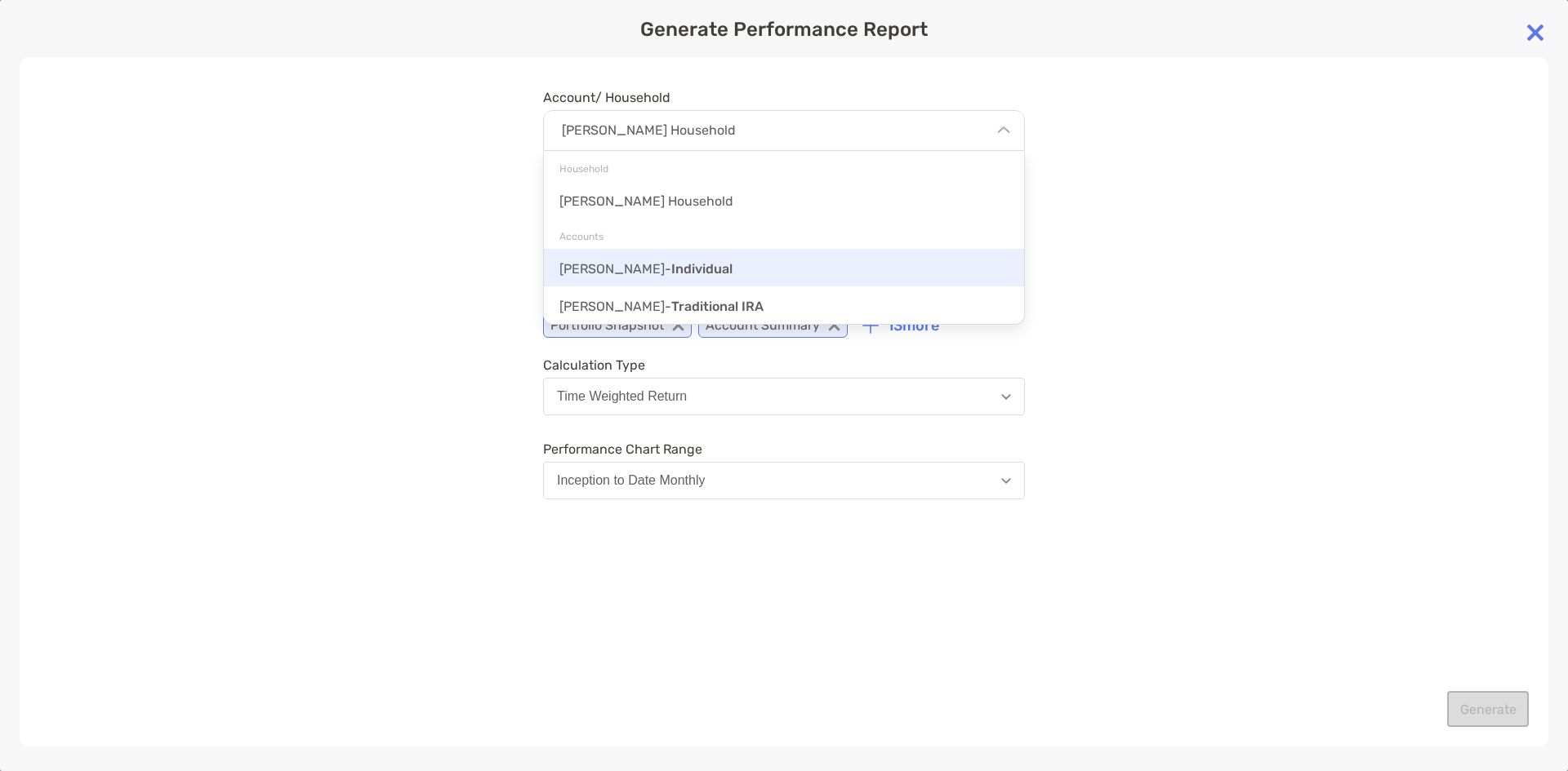
click at [698, 264] on div "[PERSON_NAME] - Individual" at bounding box center [784, 267] width 481 height 38
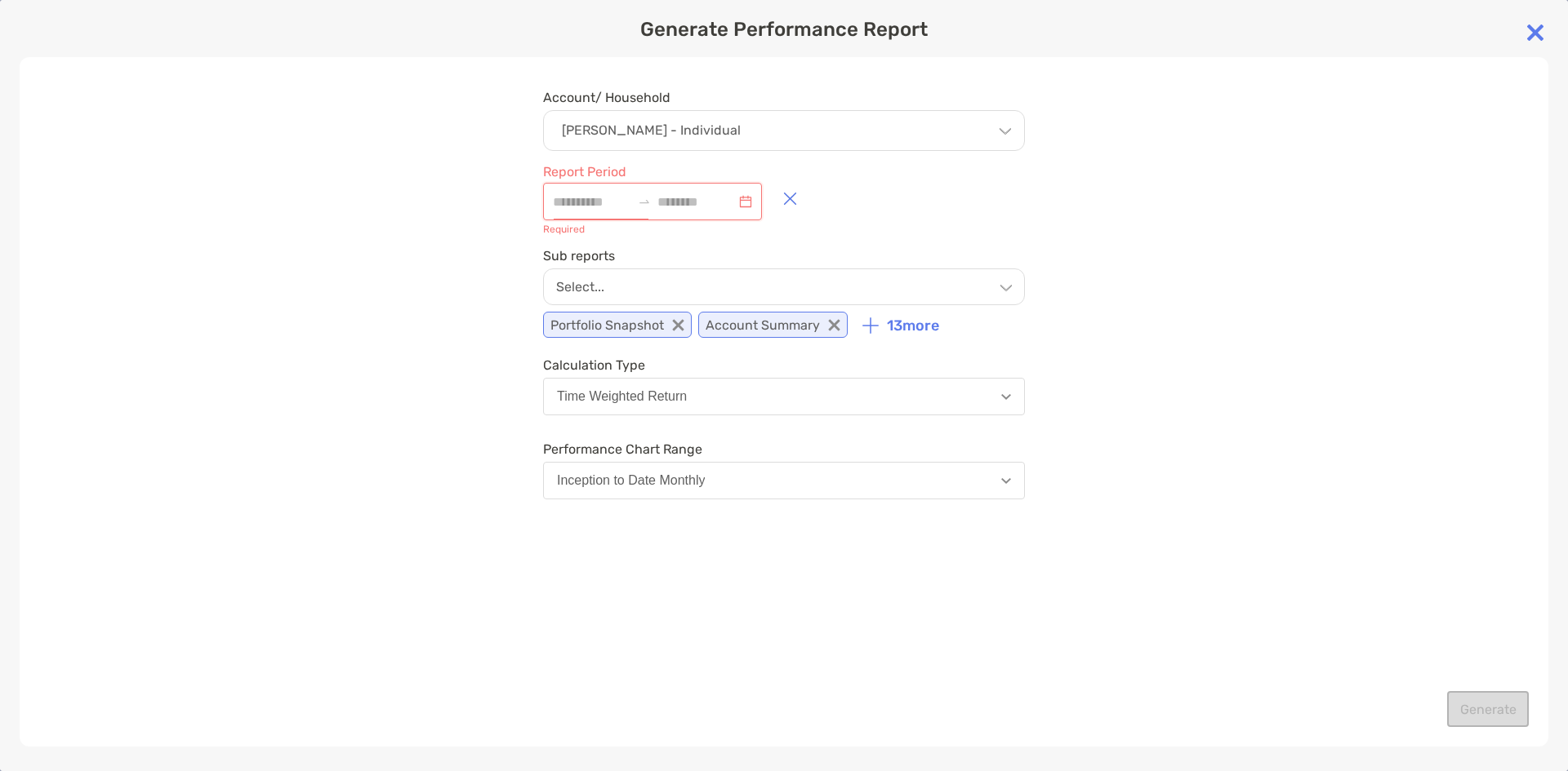
click at [575, 199] on input at bounding box center [592, 202] width 78 height 20
type input "**********"
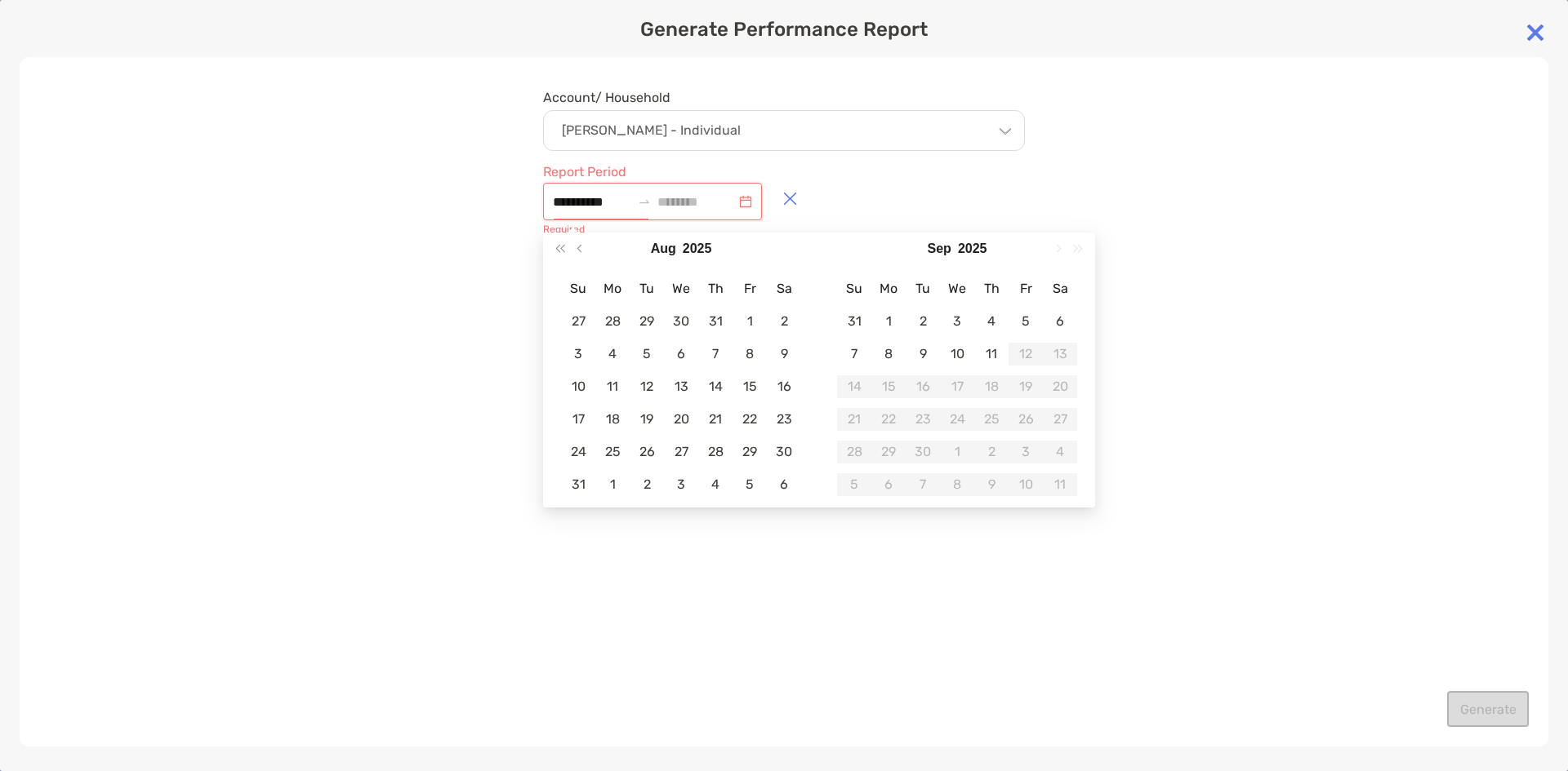
click at [762, 200] on div "**********" at bounding box center [652, 201] width 219 height 38
click at [809, 200] on button "button" at bounding box center [789, 198] width 39 height 35
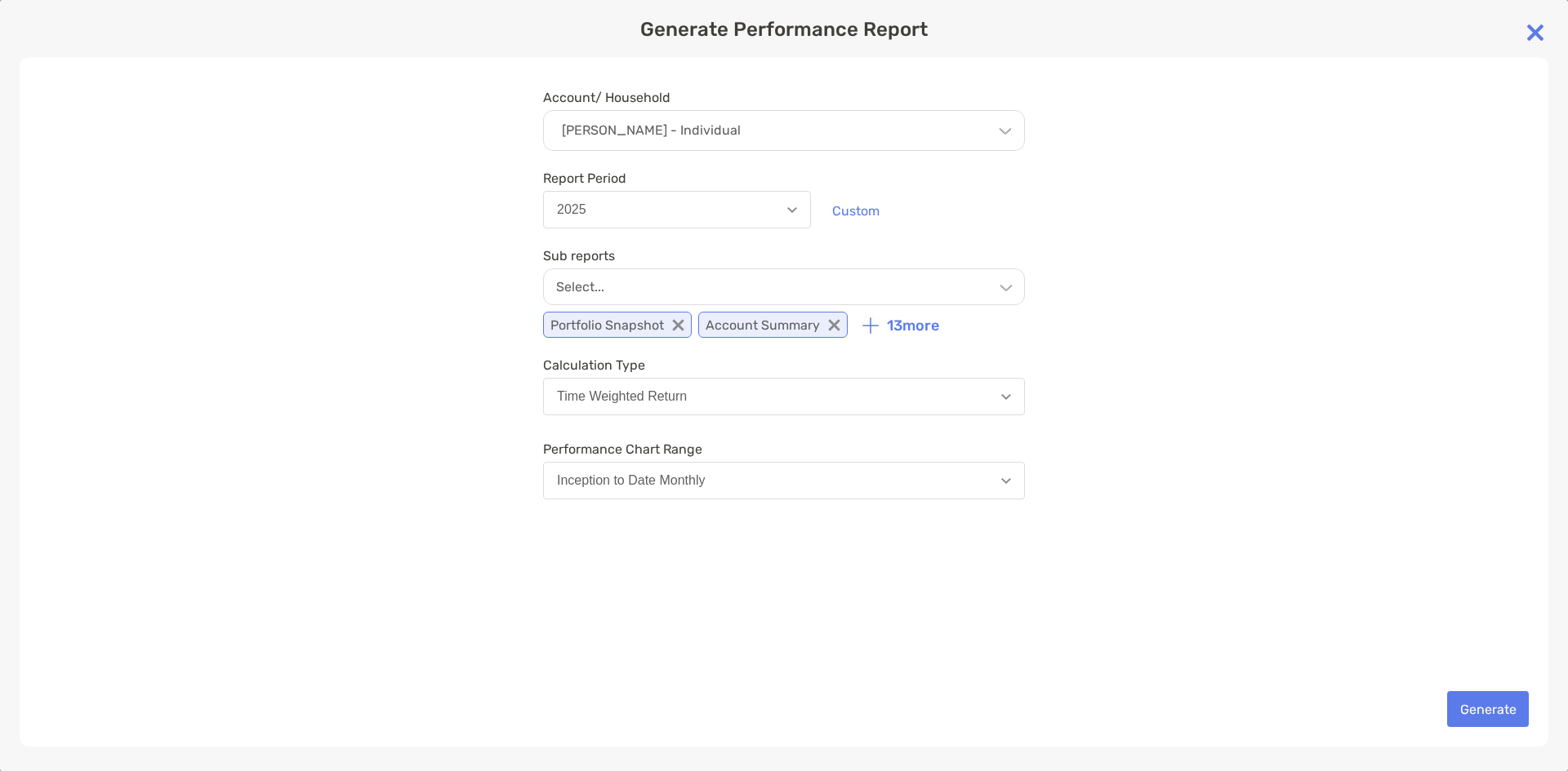
click at [781, 212] on button "2025" at bounding box center [677, 210] width 268 height 38
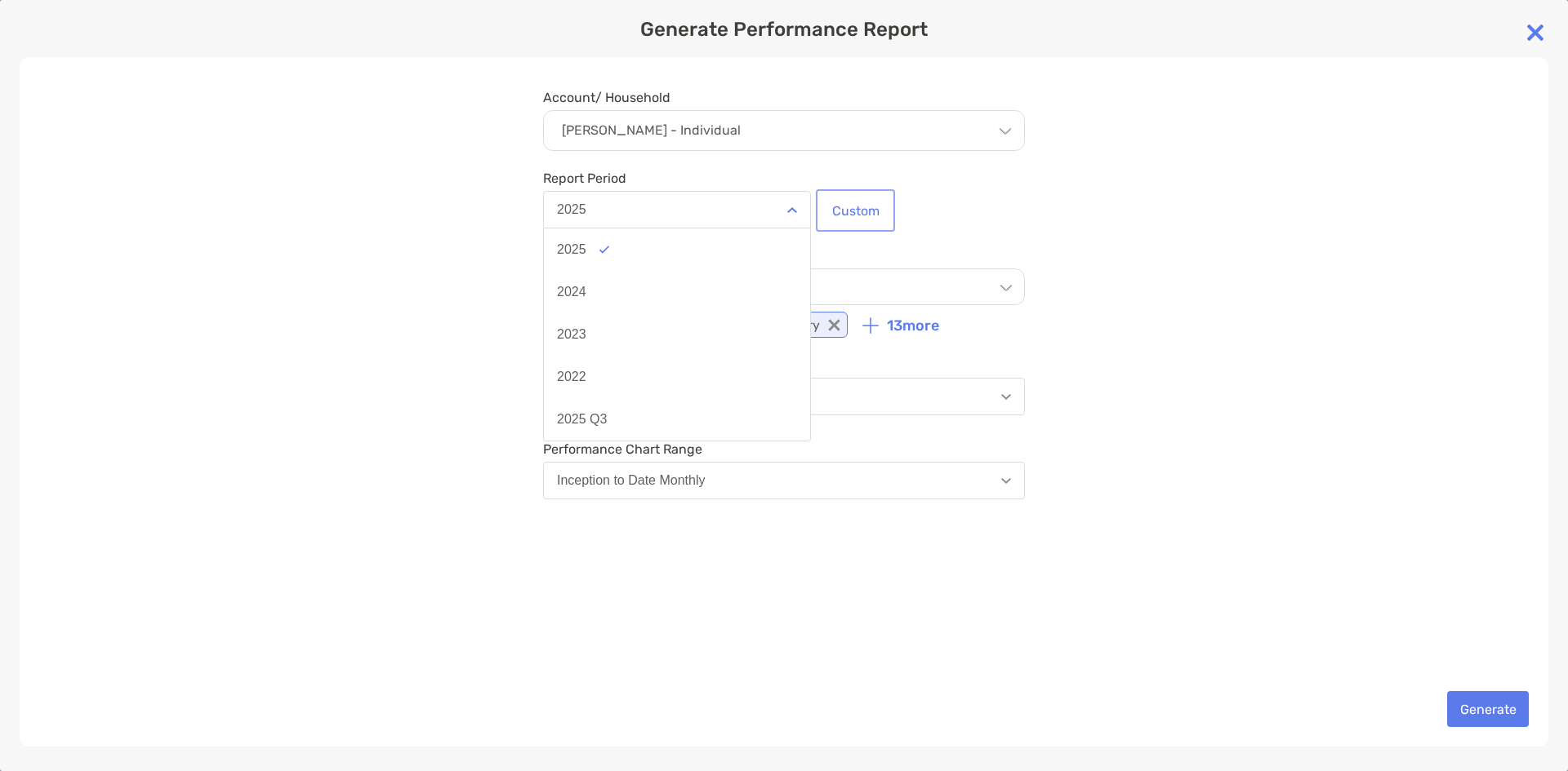
click at [857, 212] on button "Custom" at bounding box center [856, 211] width 72 height 36
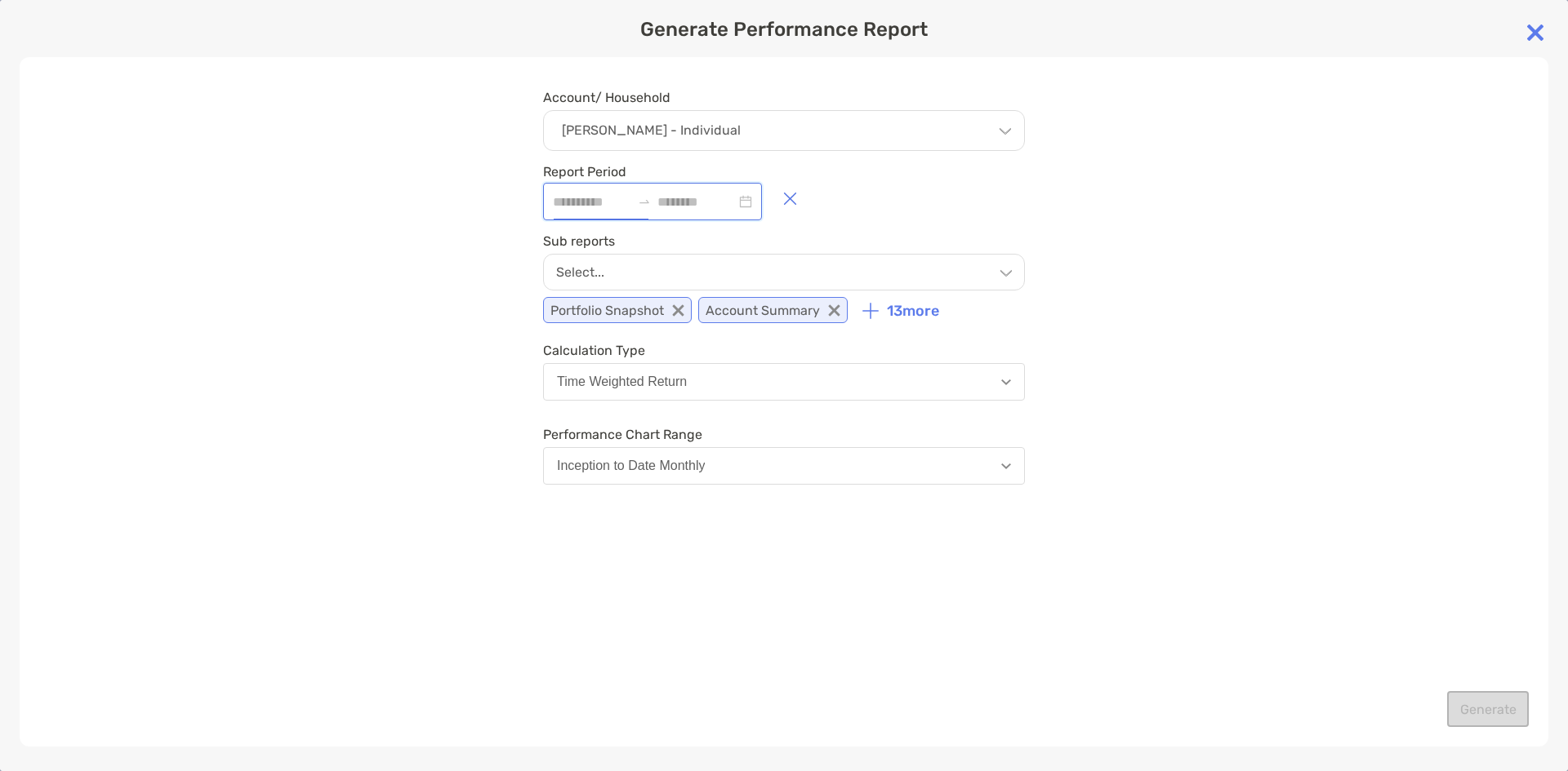
click at [586, 200] on input at bounding box center [592, 202] width 78 height 20
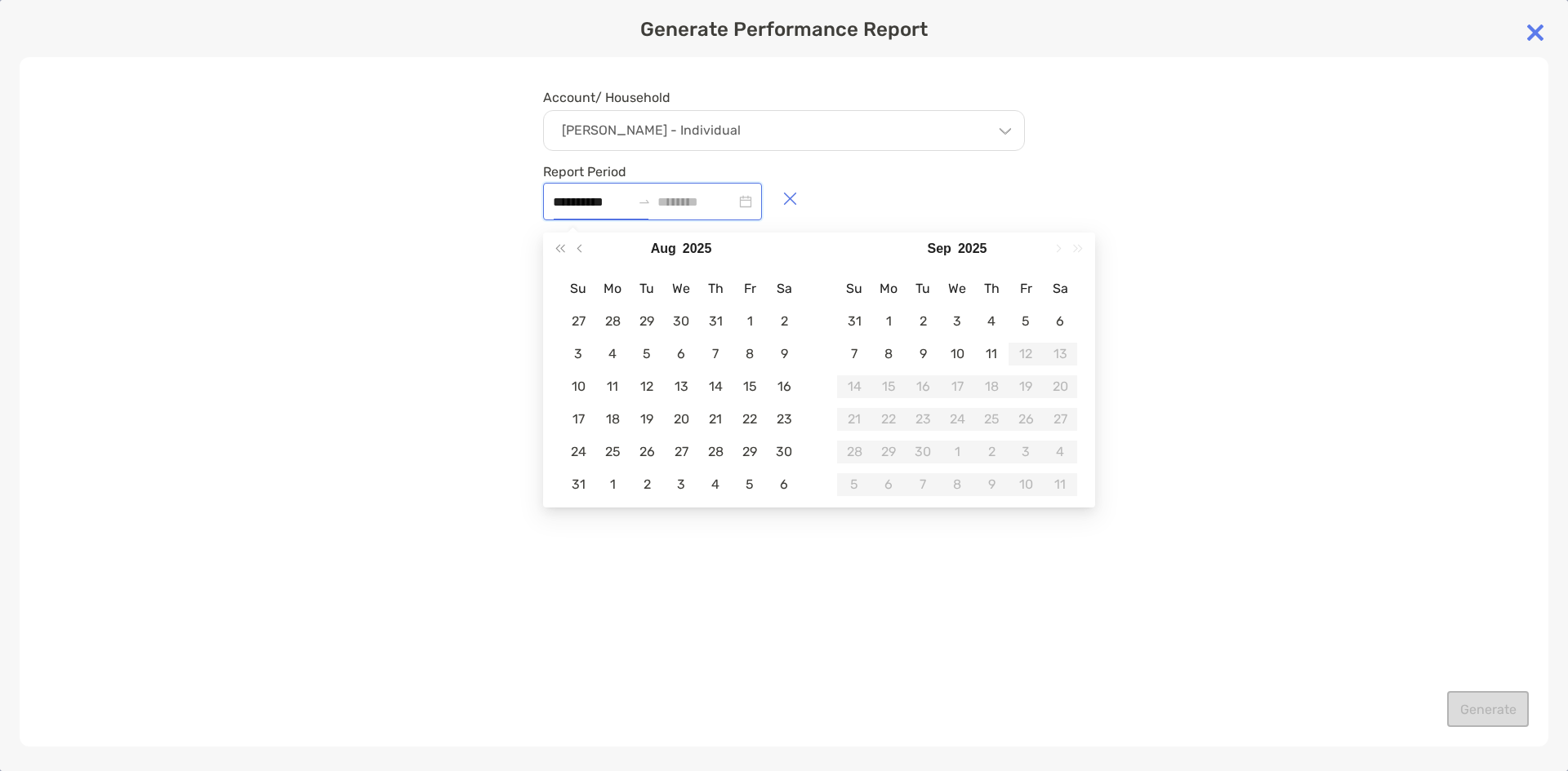
type input "**********"
click at [610, 200] on input at bounding box center [592, 202] width 78 height 20
type input "**********"
click at [684, 193] on input at bounding box center [696, 202] width 78 height 20
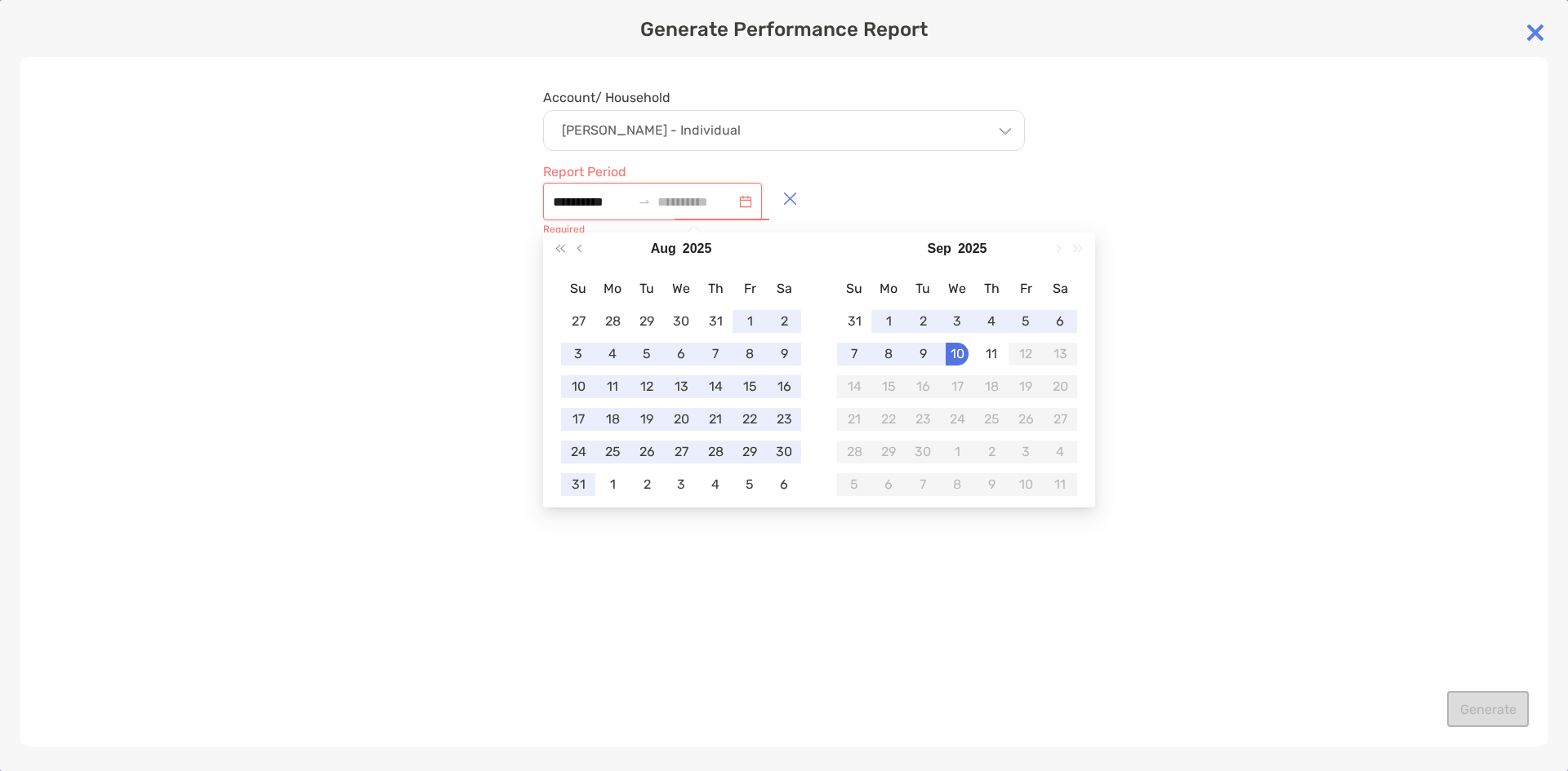
type input "**********"
click at [954, 352] on div "10" at bounding box center [957, 354] width 23 height 23
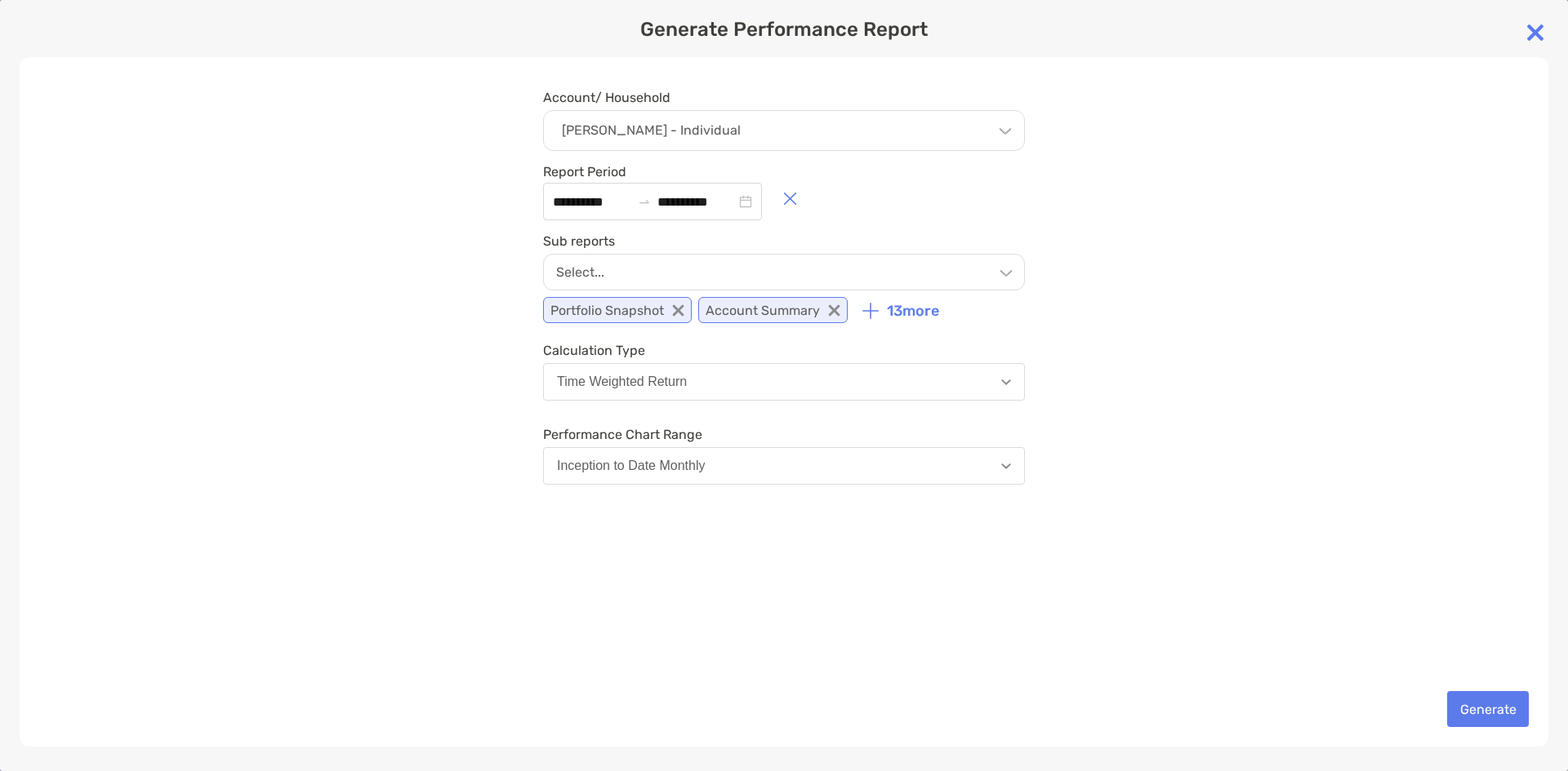
click at [873, 279] on div "Select..." at bounding box center [784, 272] width 482 height 37
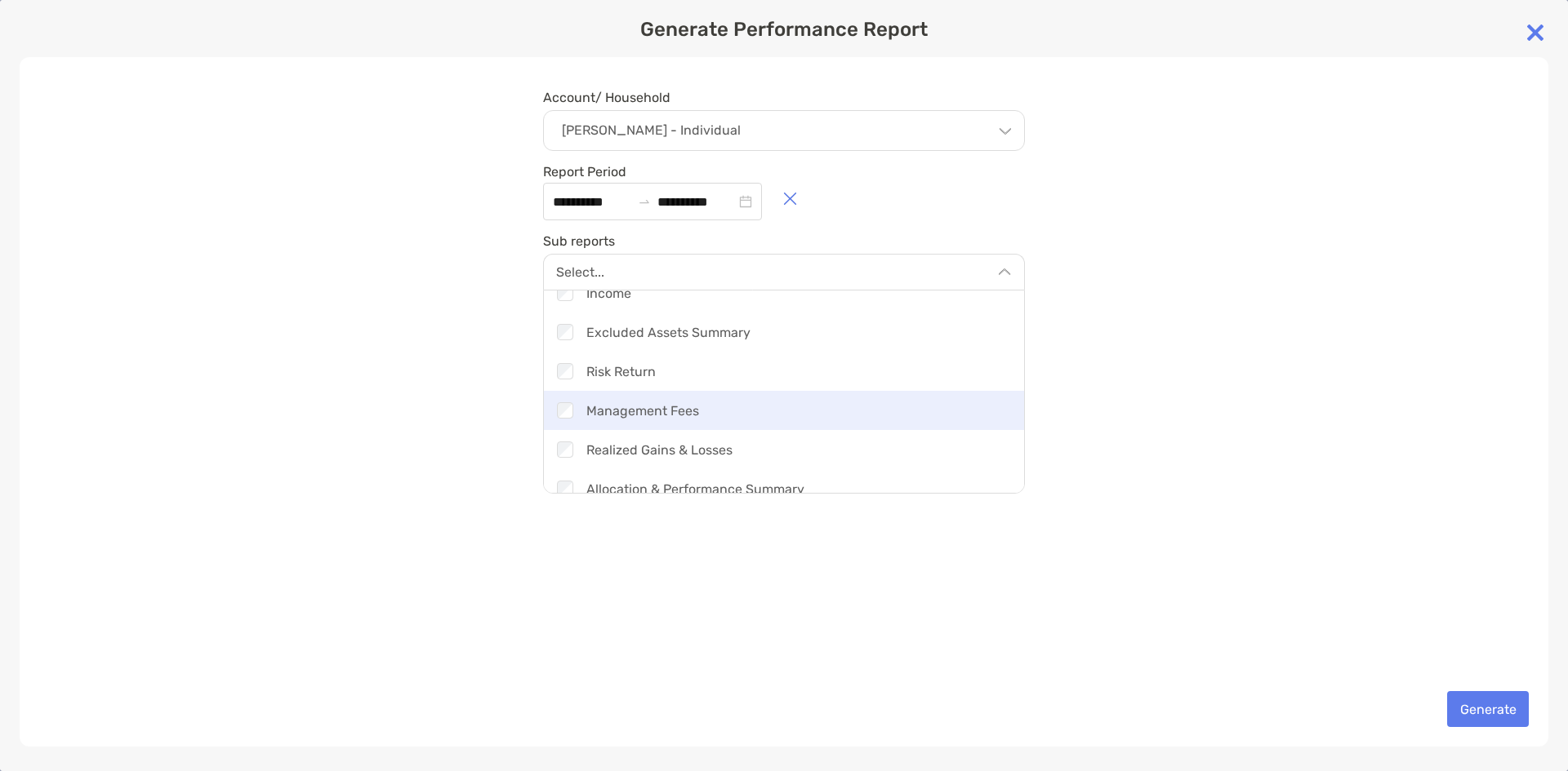
scroll to position [425, 0]
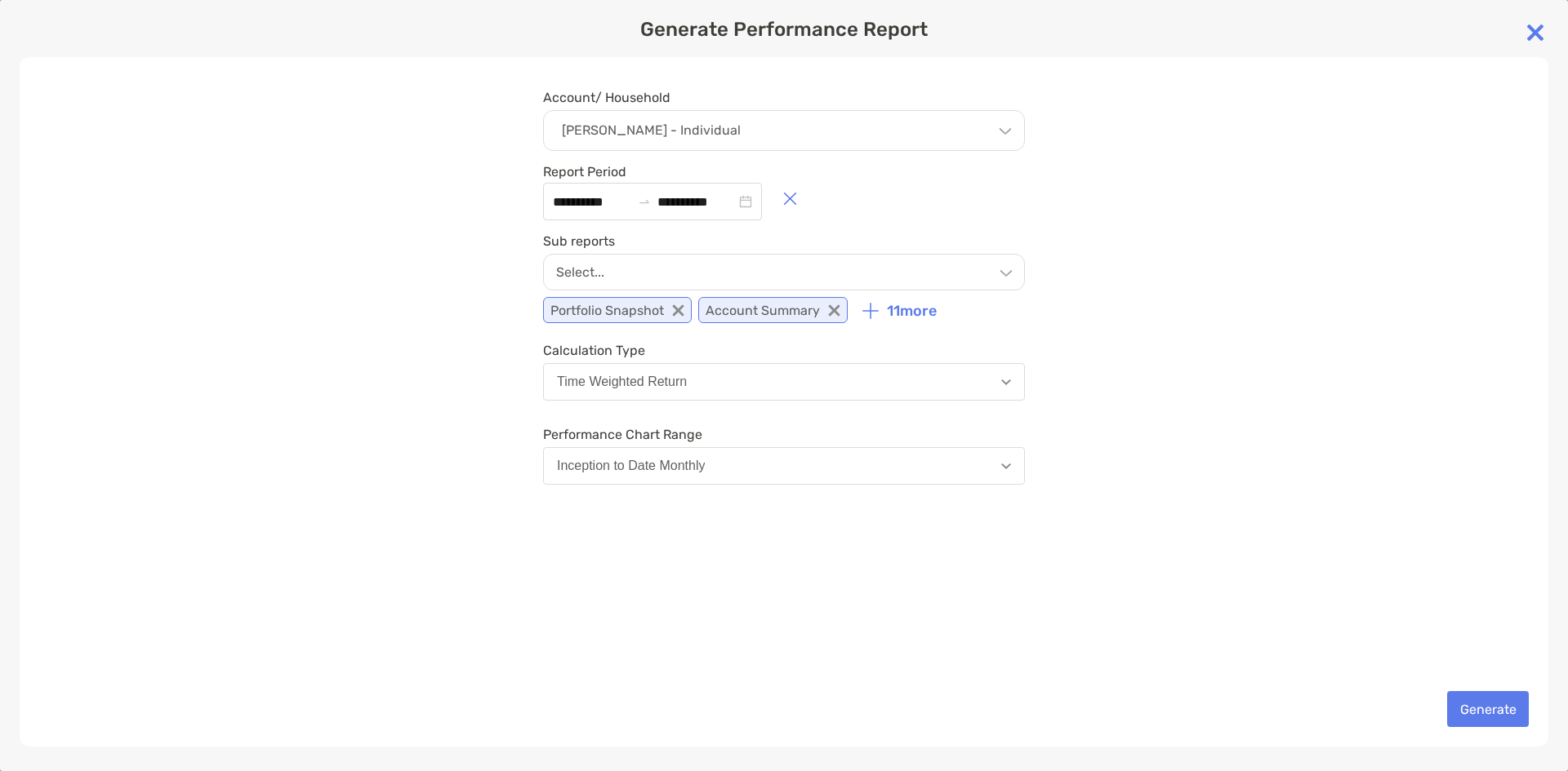
click at [1073, 303] on div "**********" at bounding box center [783, 402] width 1528 height 690
click at [1000, 459] on button "Inception to Date Monthly" at bounding box center [784, 466] width 482 height 38
click at [1462, 699] on button "Generate" at bounding box center [1488, 709] width 82 height 36
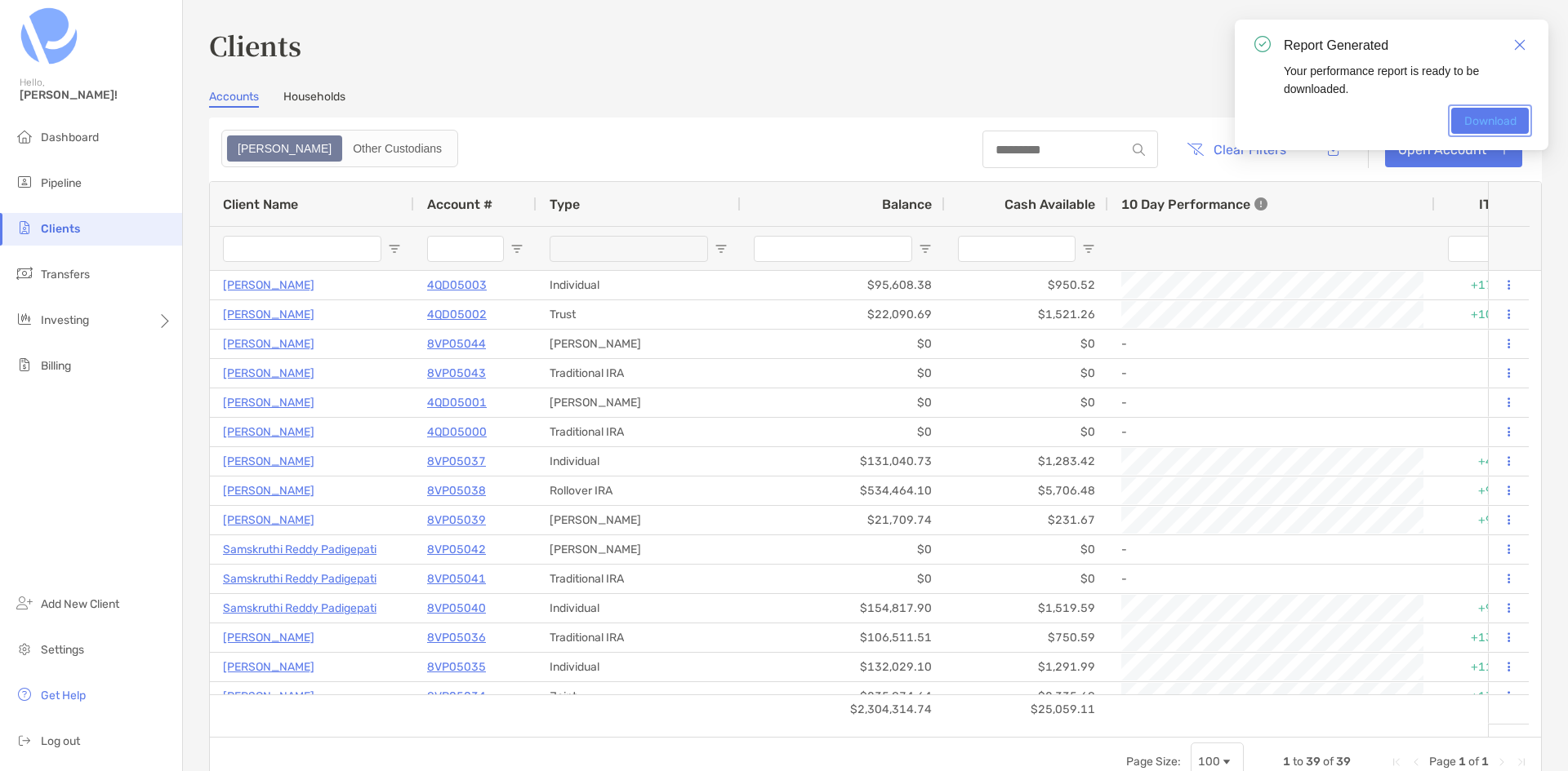
click at [1476, 122] on link "Download" at bounding box center [1490, 120] width 78 height 26
drag, startPoint x: 1520, startPoint y: 40, endPoint x: 1486, endPoint y: 122, distance: 88.8
click at [1519, 40] on img "Close" at bounding box center [1520, 45] width 12 height 12
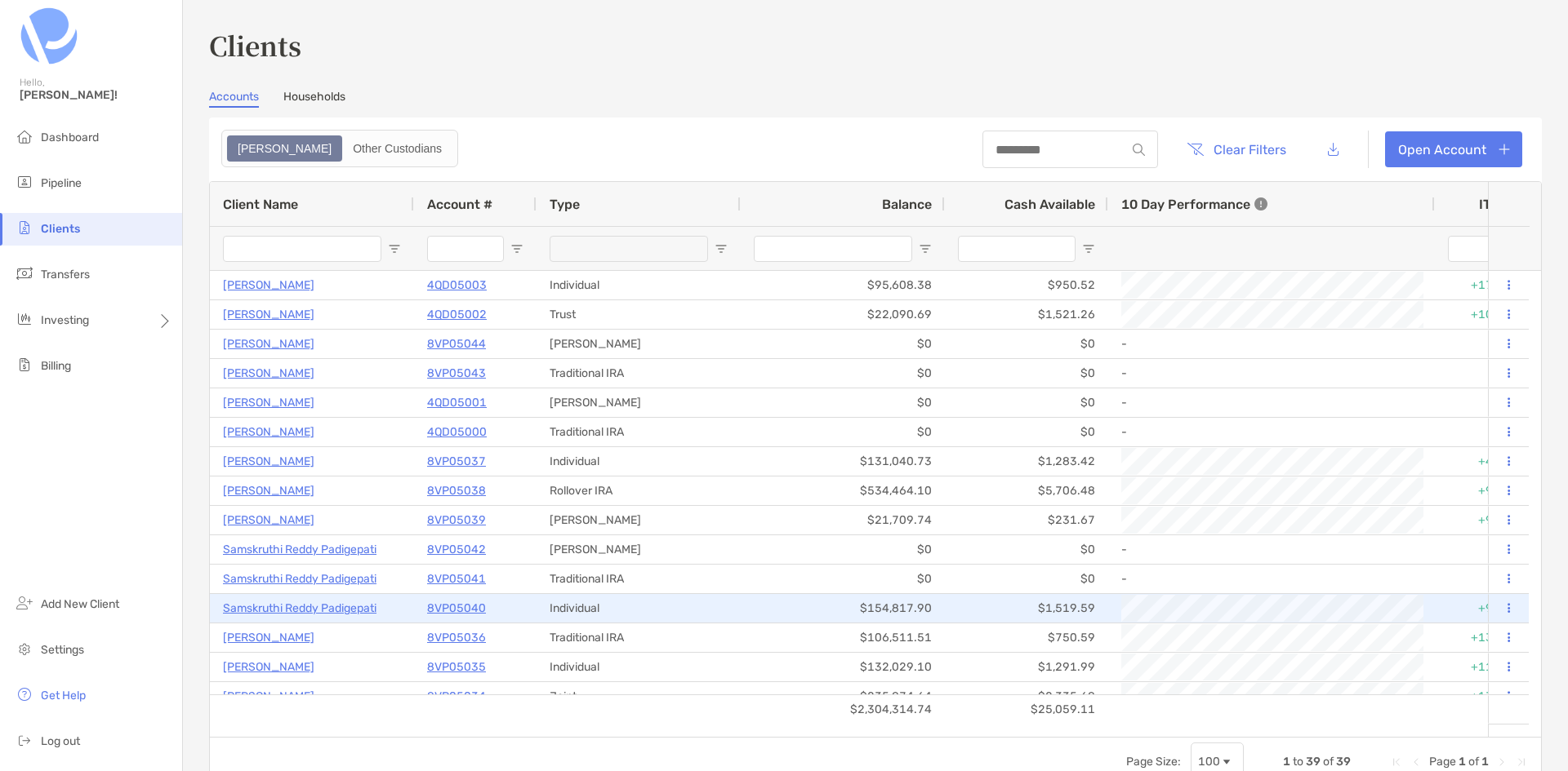
click at [1501, 608] on button at bounding box center [1507, 608] width 14 height 16
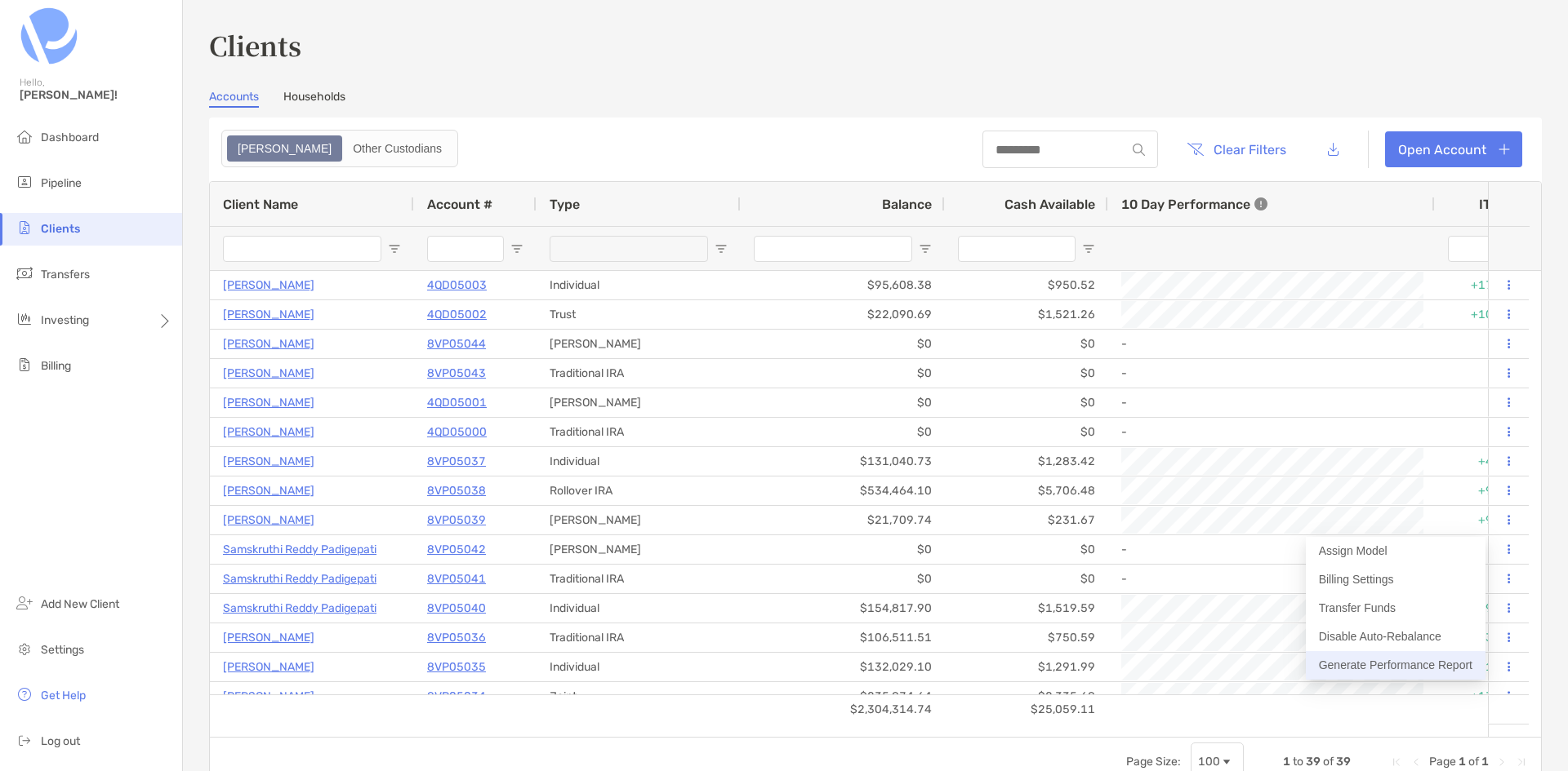
click at [1410, 668] on button "Generate Performance Report" at bounding box center [1395, 666] width 180 height 29
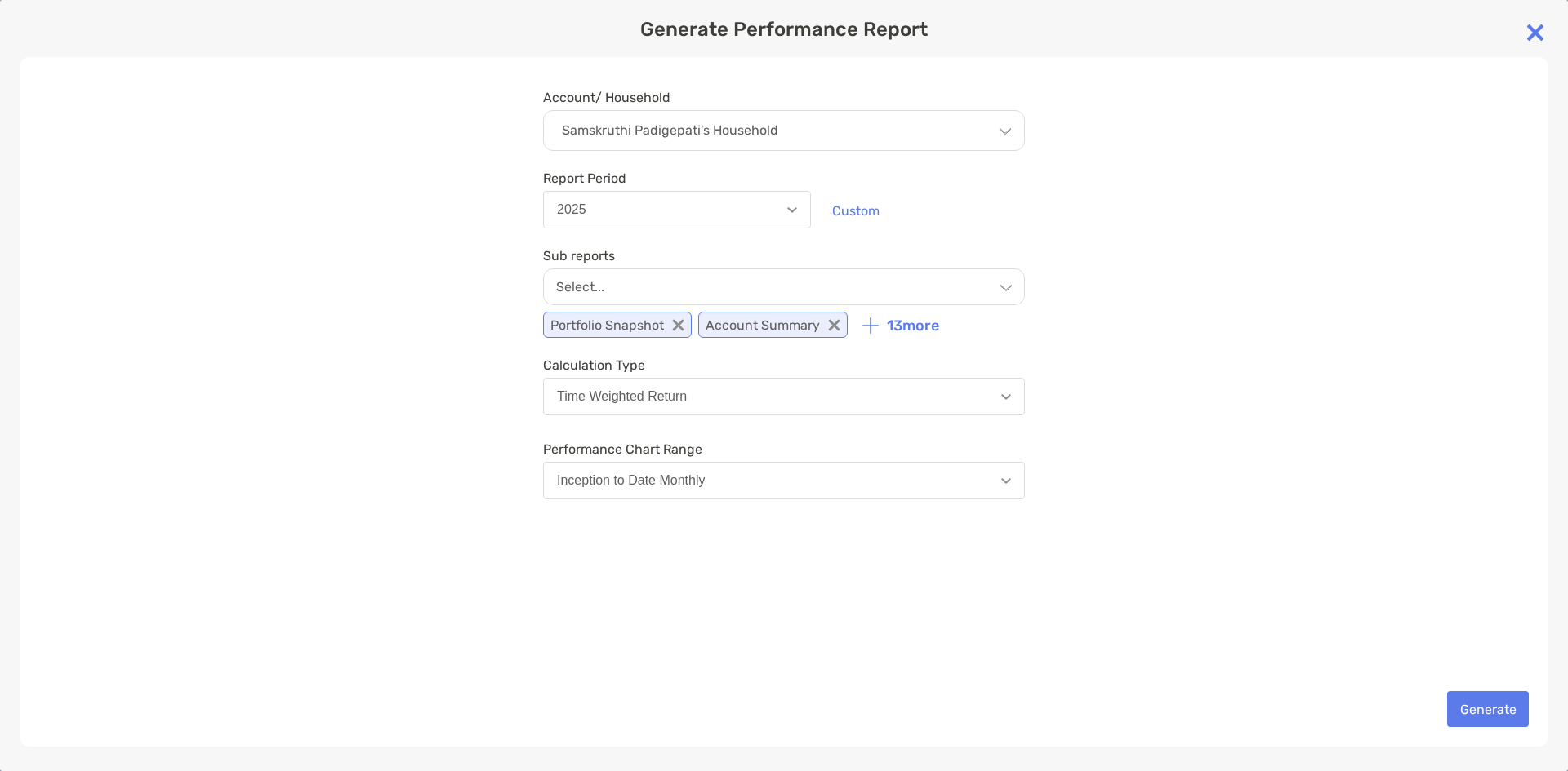
click at [1543, 33] on img at bounding box center [1535, 32] width 33 height 33
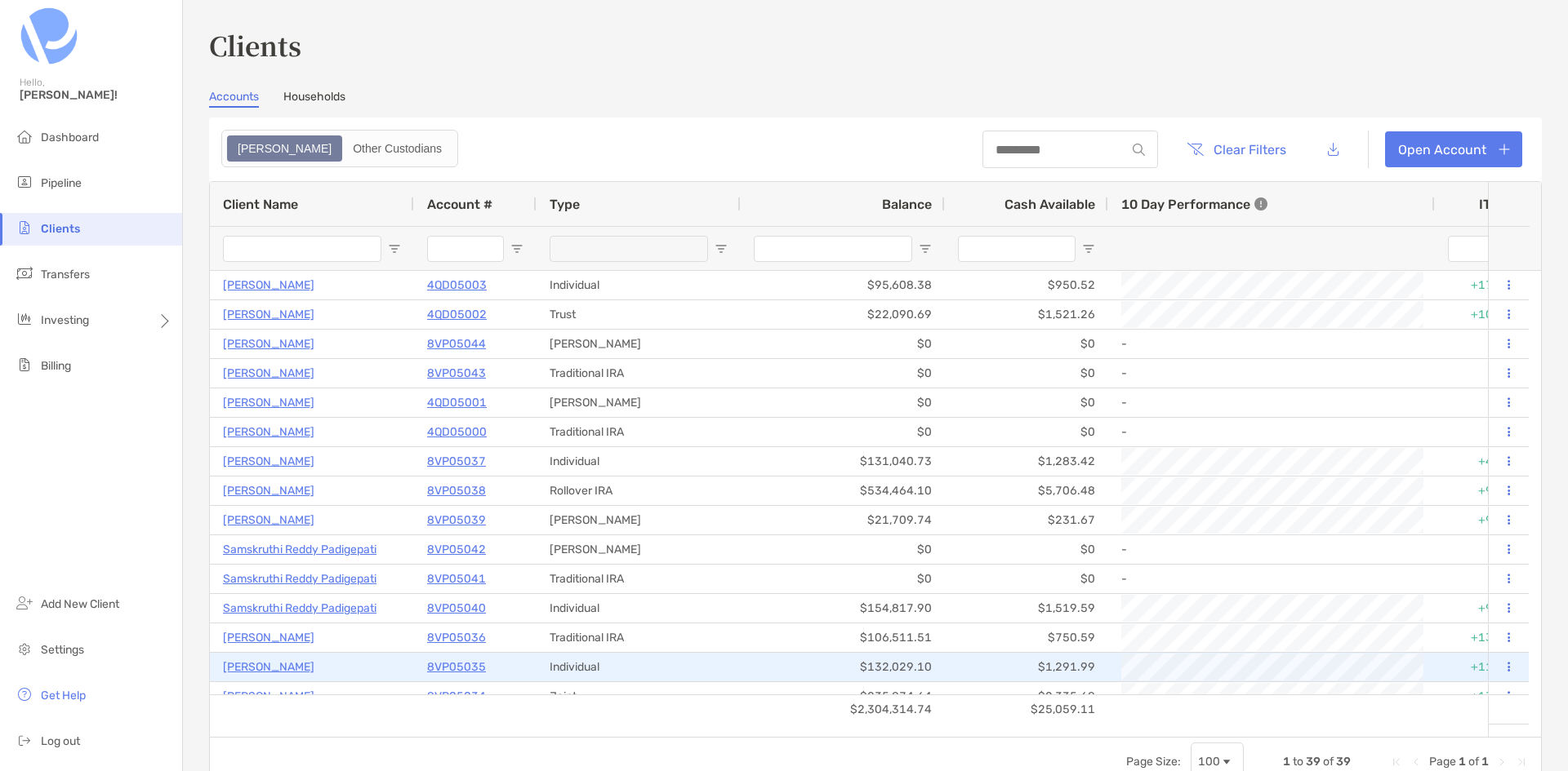
click at [1507, 665] on icon at bounding box center [1508, 667] width 3 height 11
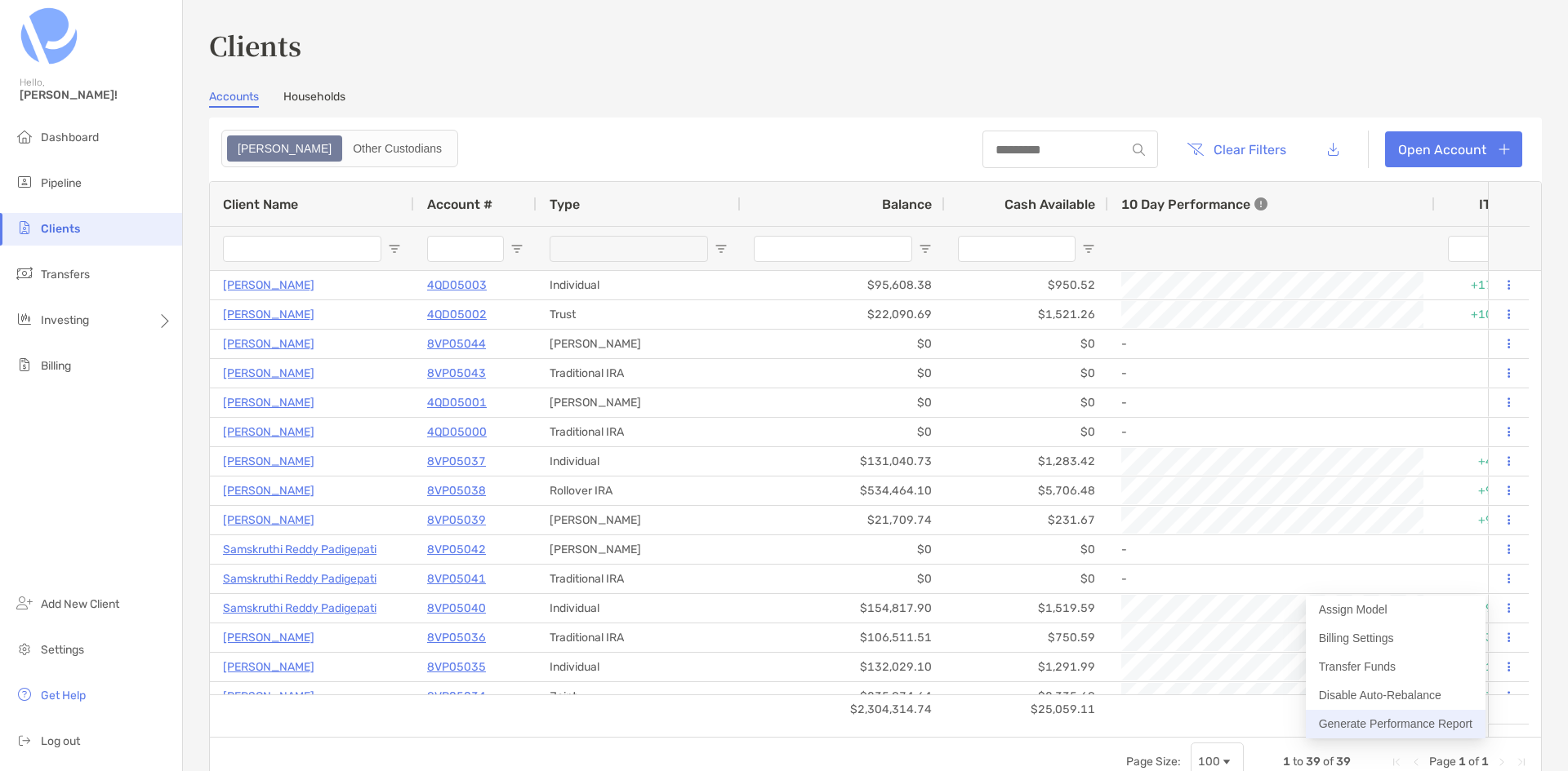
click at [1454, 716] on button "Generate Performance Report" at bounding box center [1395, 725] width 180 height 29
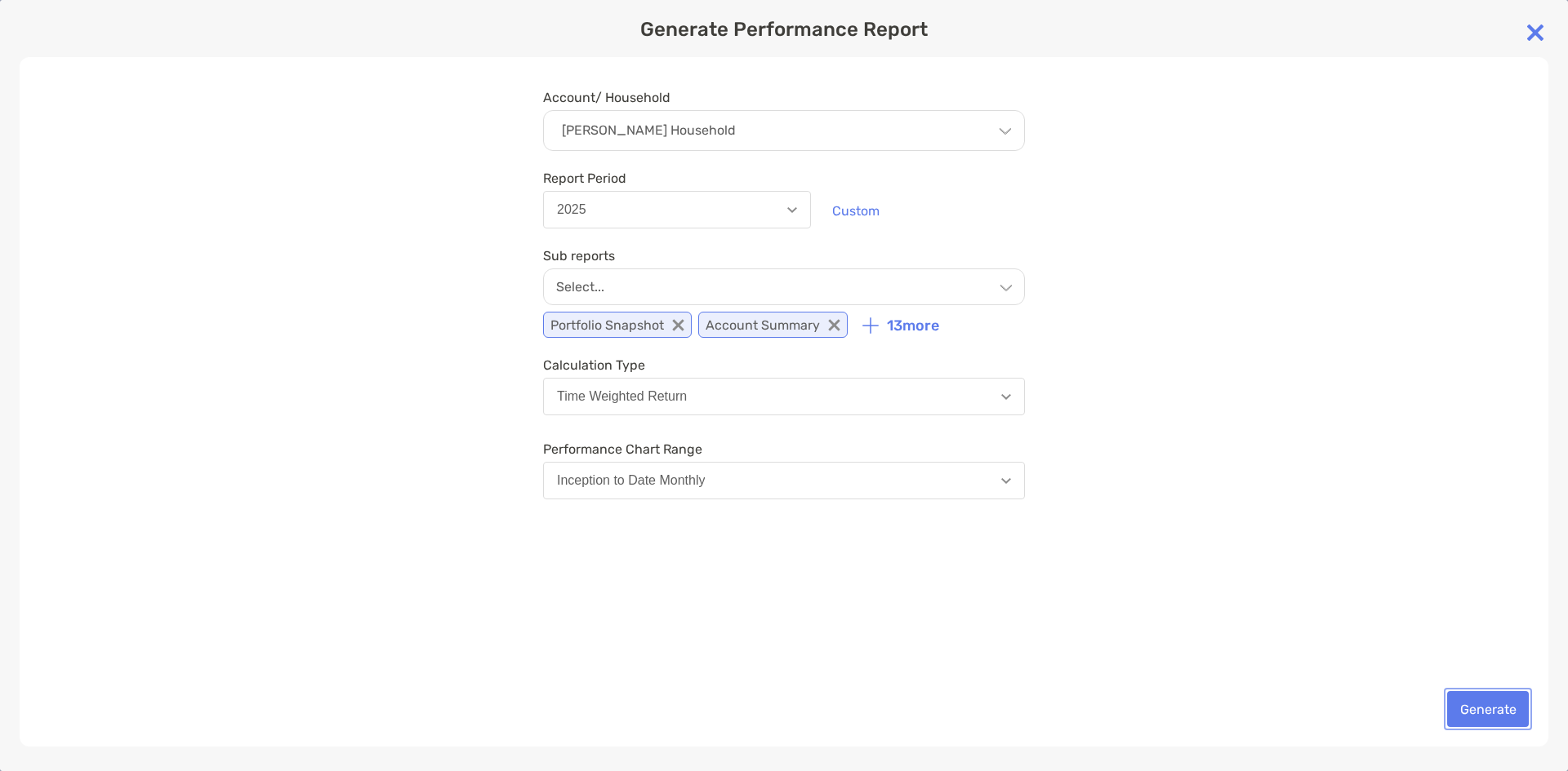
click at [1479, 704] on button "Generate" at bounding box center [1488, 709] width 82 height 36
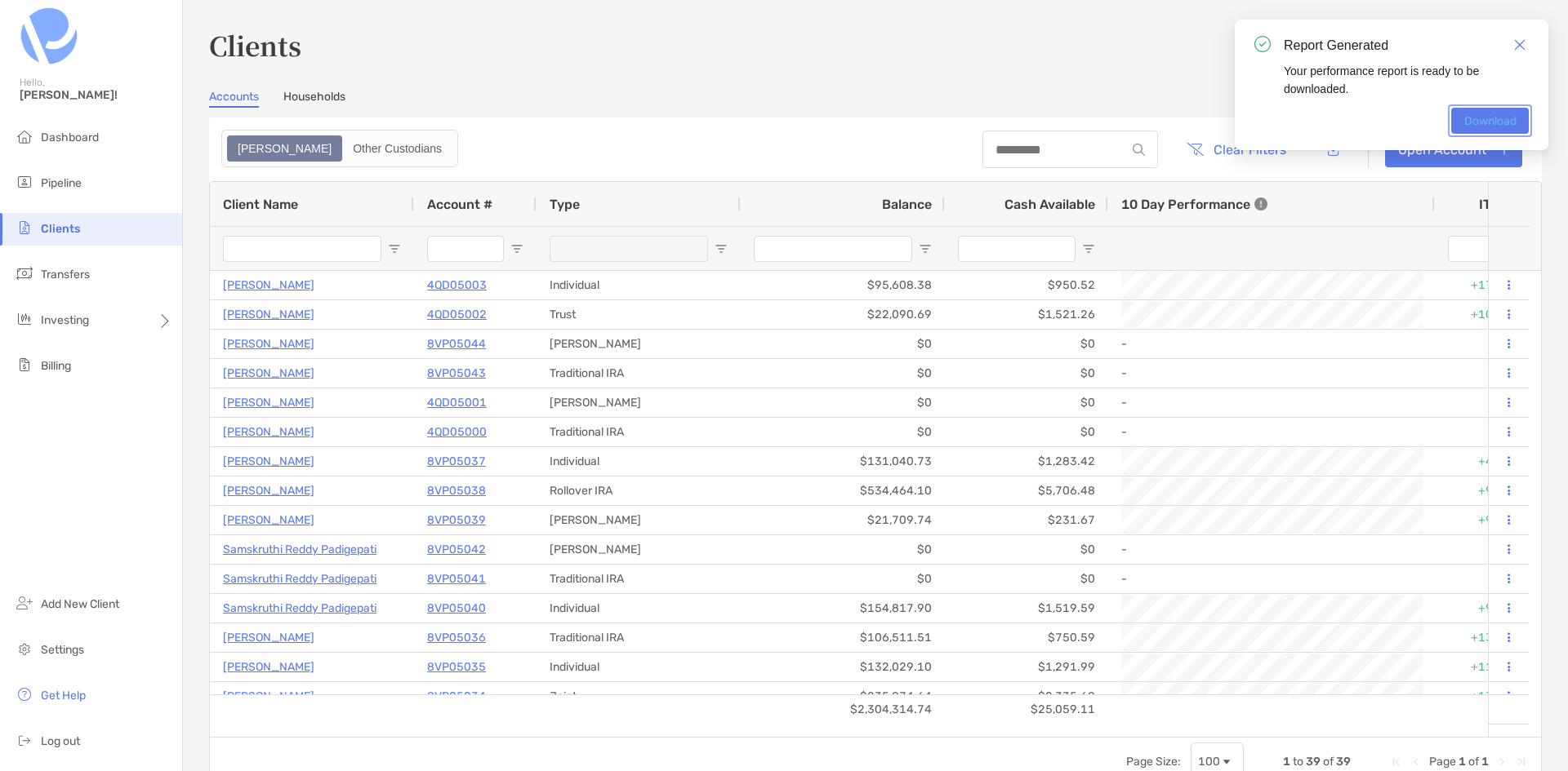
click at [1504, 117] on link "Download" at bounding box center [1490, 120] width 78 height 26
click at [1514, 40] on img "Close" at bounding box center [1520, 45] width 12 height 12
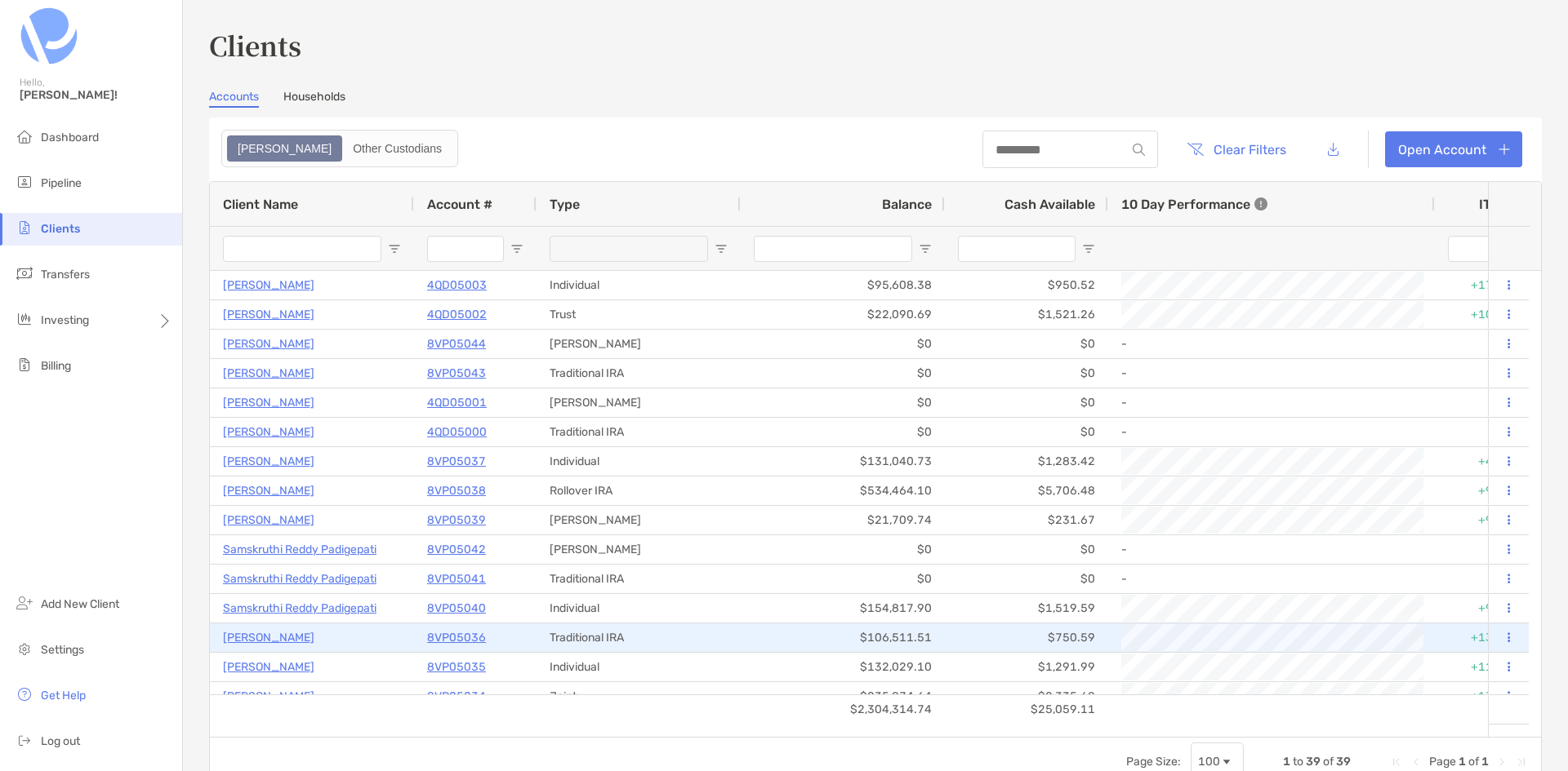
click at [1507, 639] on icon at bounding box center [1508, 638] width 3 height 11
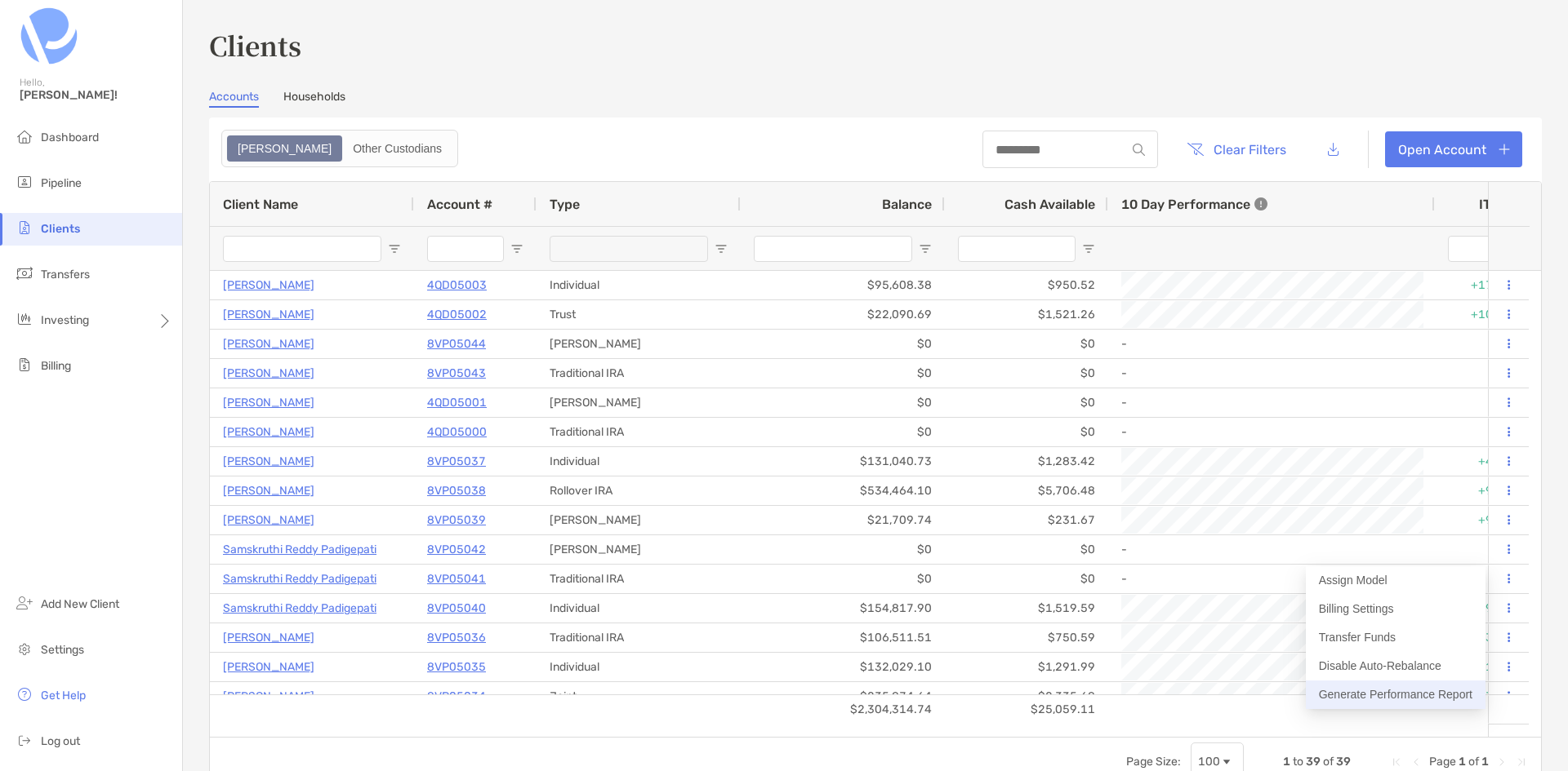
click at [1422, 689] on button "Generate Performance Report" at bounding box center [1395, 695] width 180 height 29
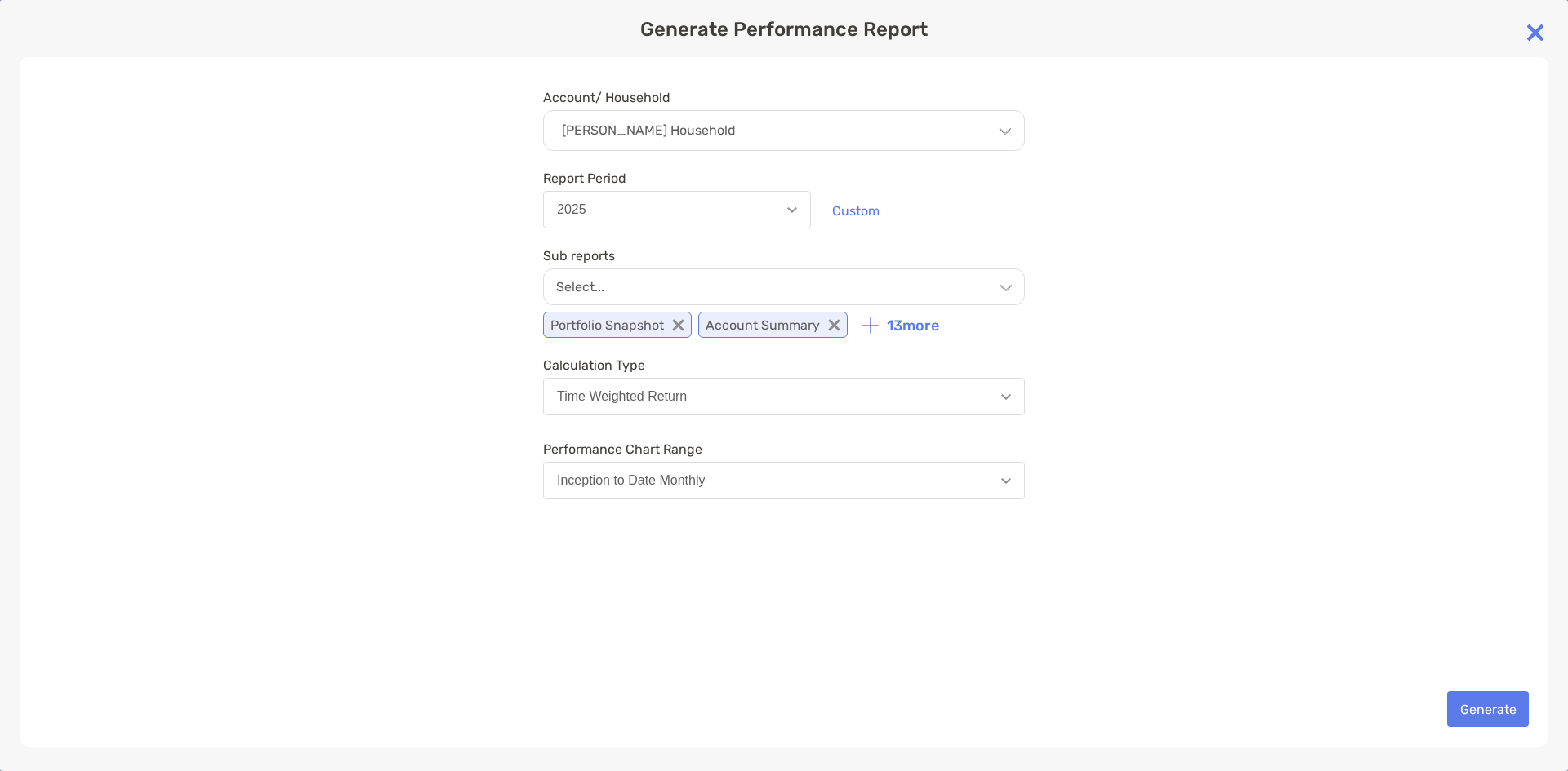
click at [823, 115] on div "[PERSON_NAME] Household" at bounding box center [784, 131] width 482 height 40
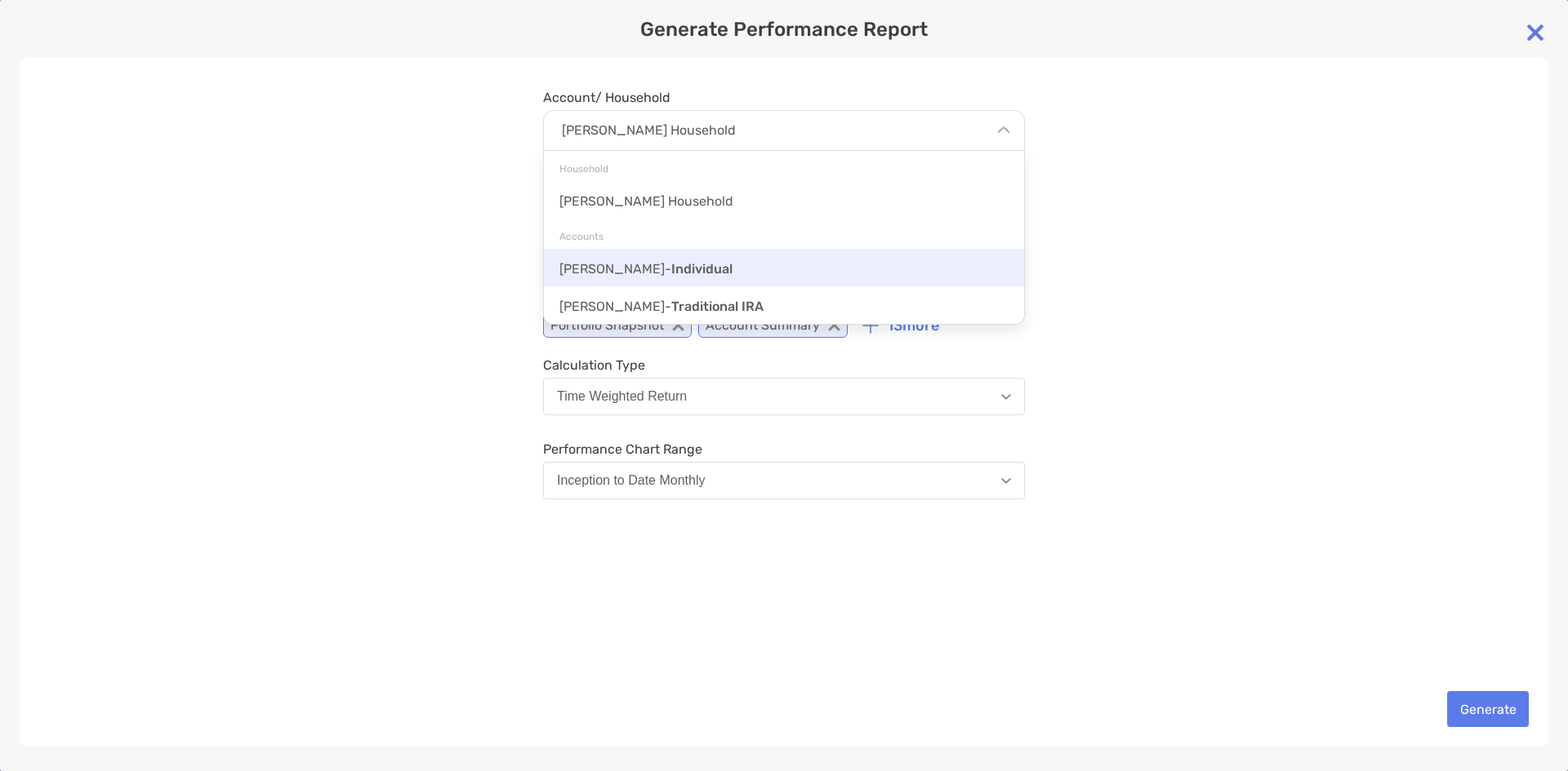
click at [800, 261] on div "[PERSON_NAME] - Individual" at bounding box center [784, 267] width 481 height 38
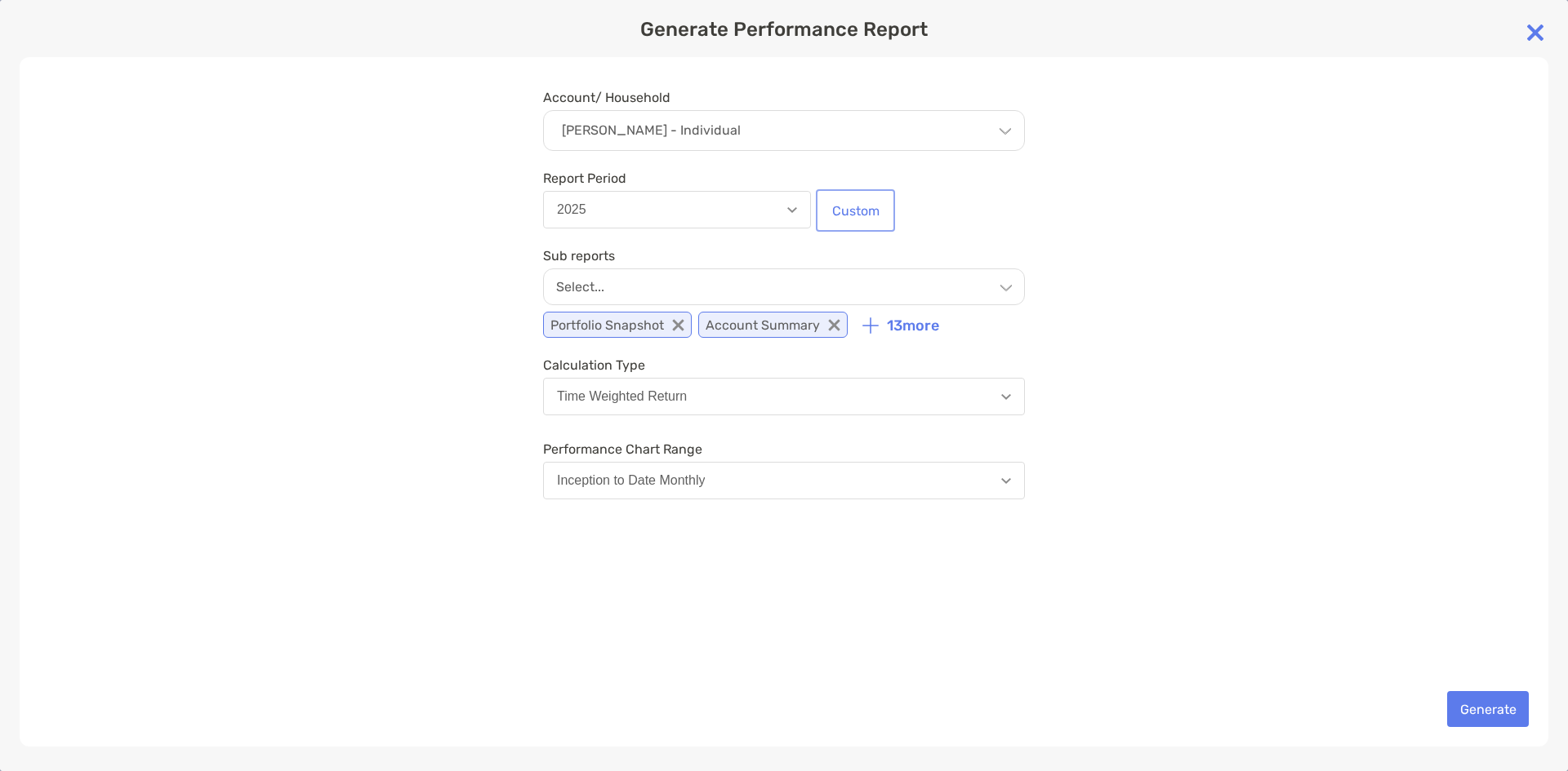
click at [829, 206] on button "Custom" at bounding box center [856, 211] width 72 height 36
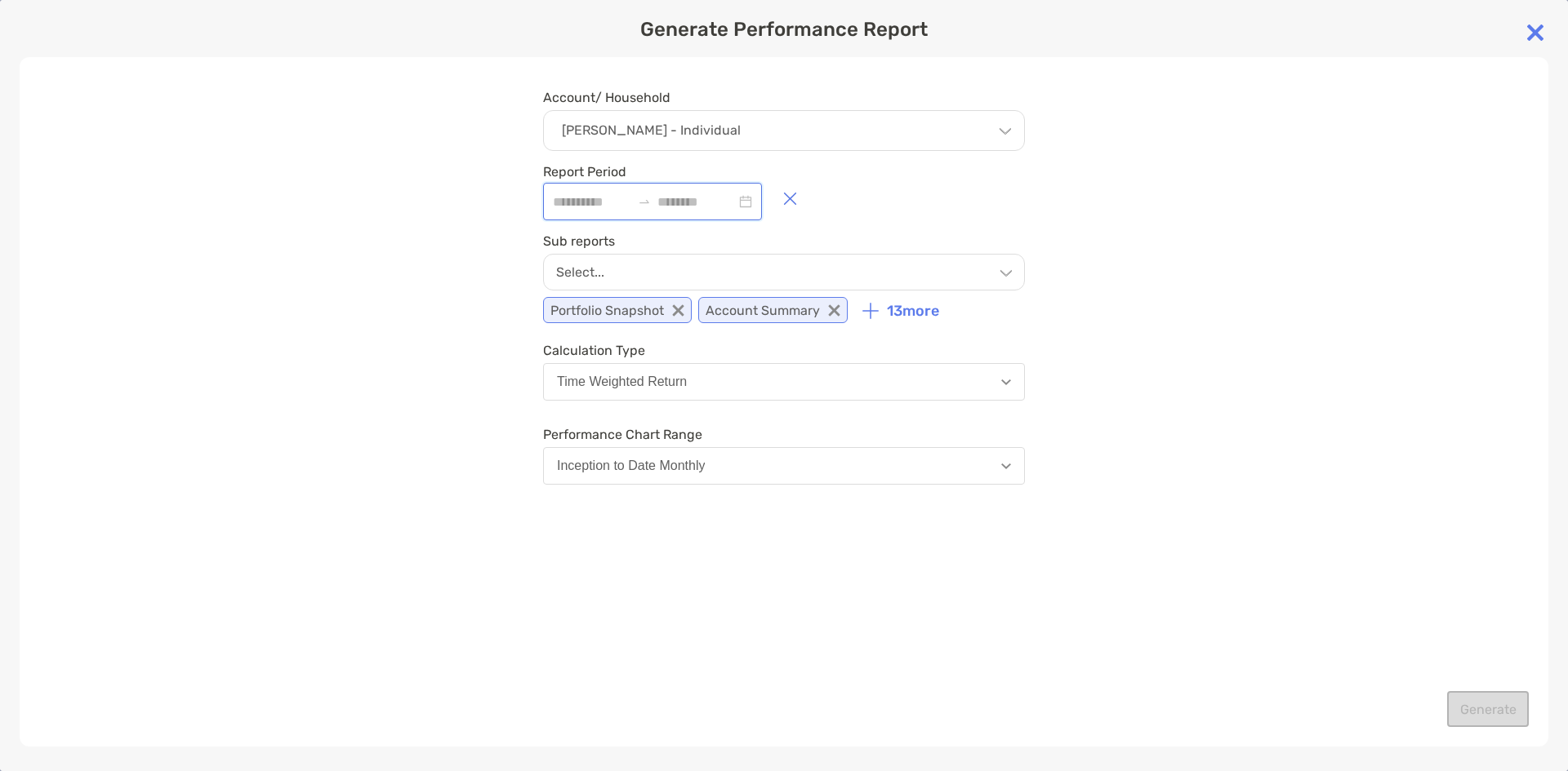
click at [573, 206] on input at bounding box center [592, 202] width 78 height 20
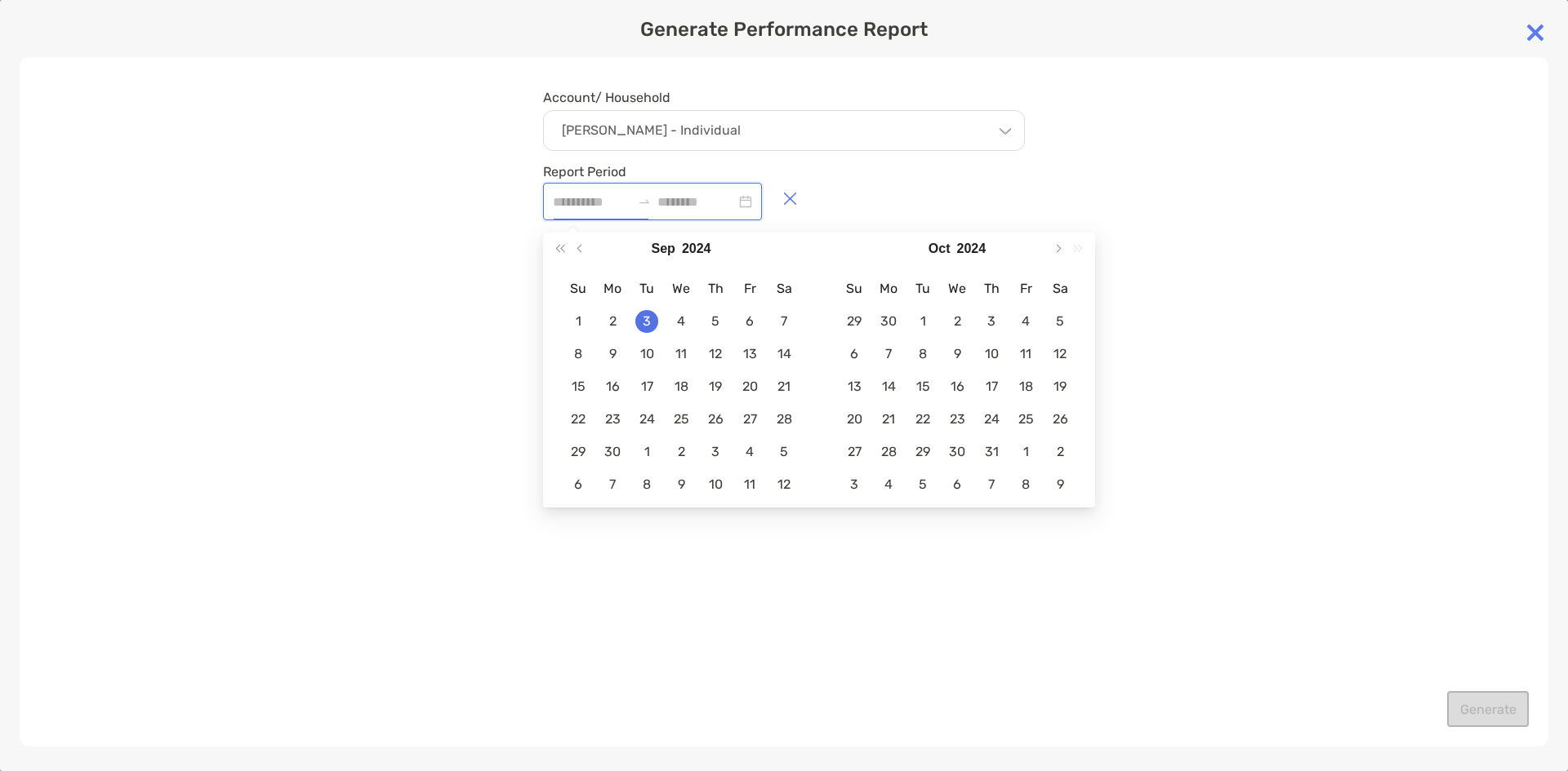
type input "**********"
click at [648, 324] on div "3" at bounding box center [647, 321] width 23 height 23
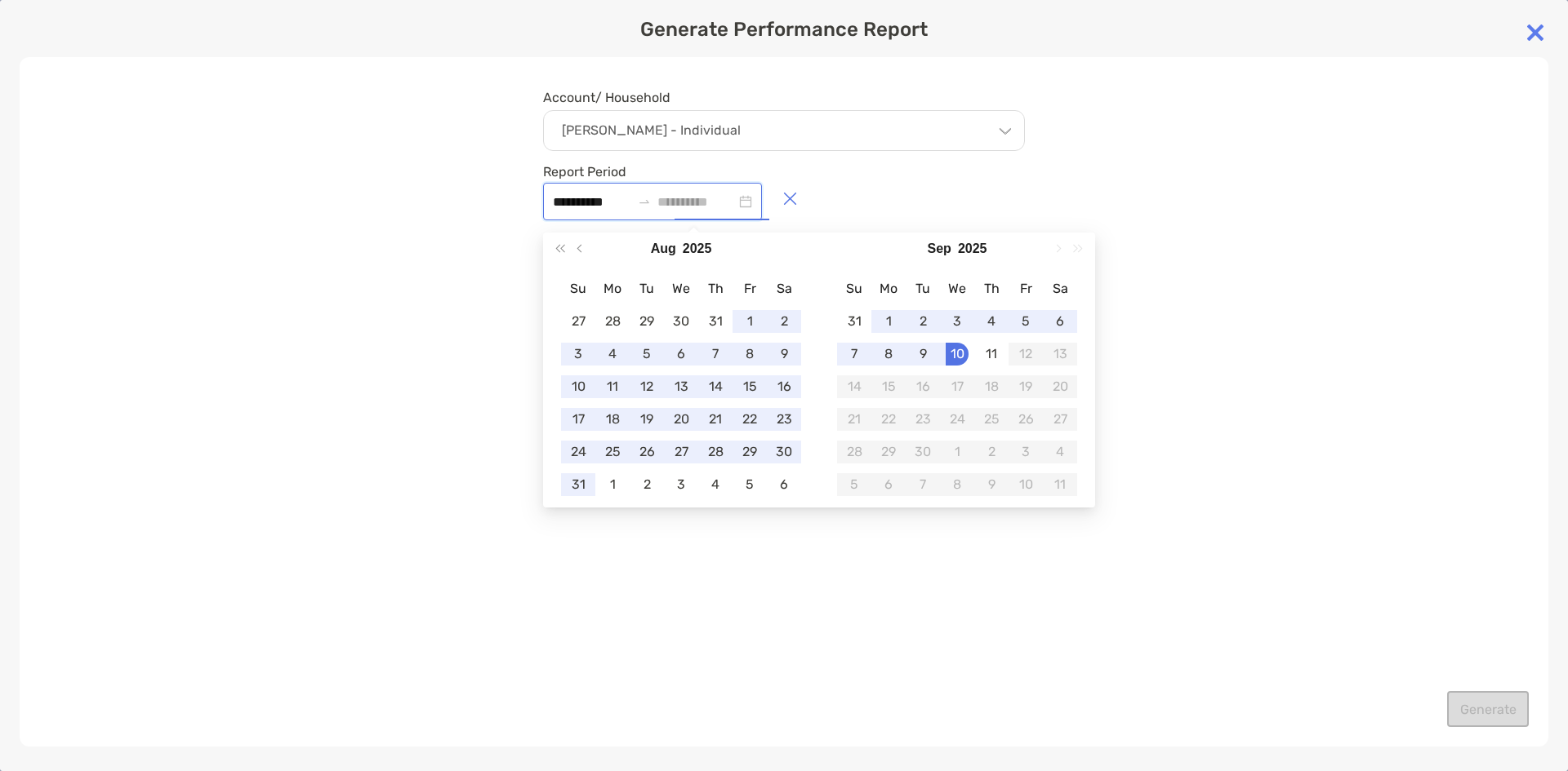
type input "**********"
click at [956, 356] on div "10" at bounding box center [957, 354] width 23 height 23
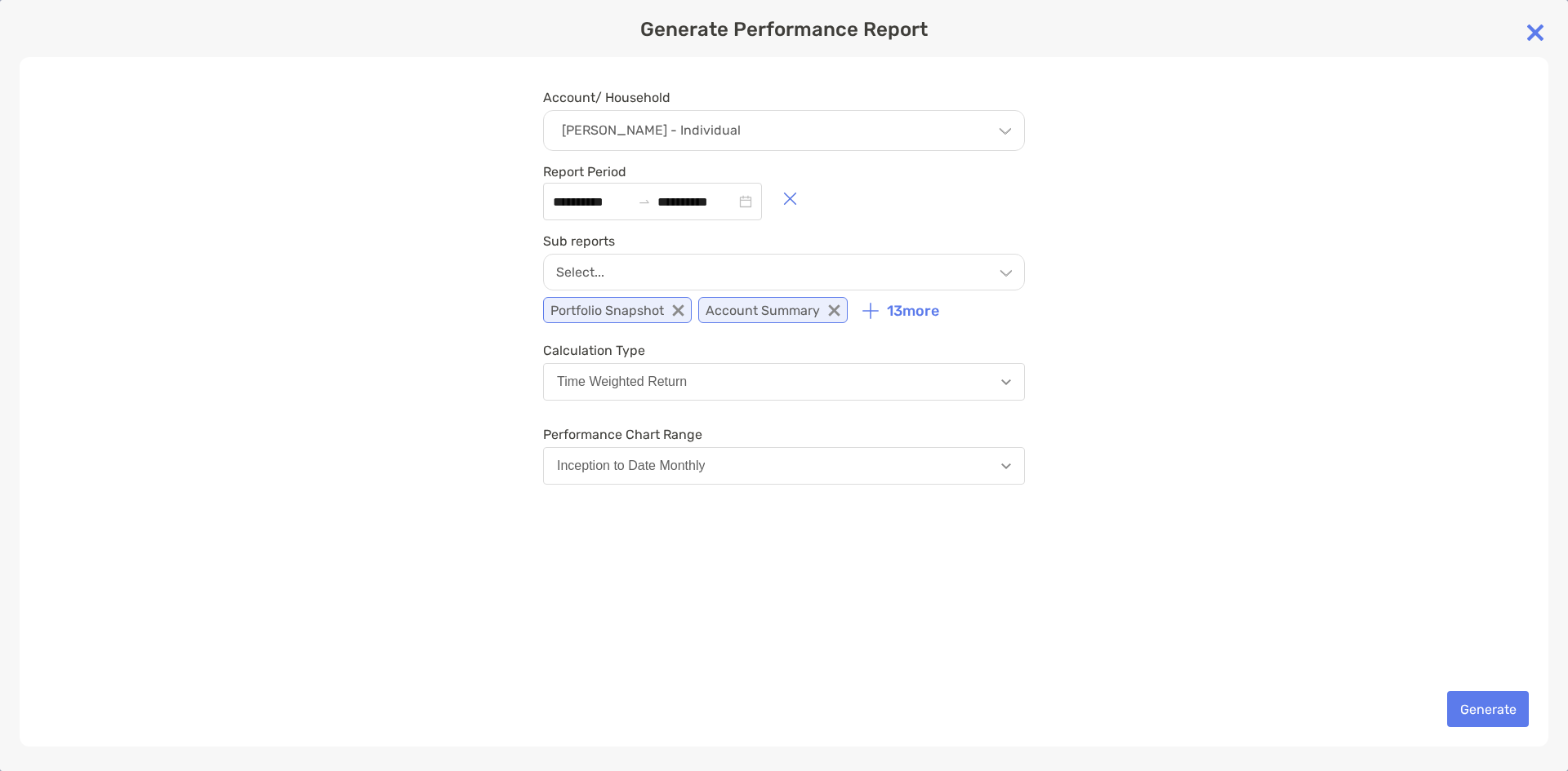
click at [880, 281] on div "Select..." at bounding box center [784, 272] width 482 height 37
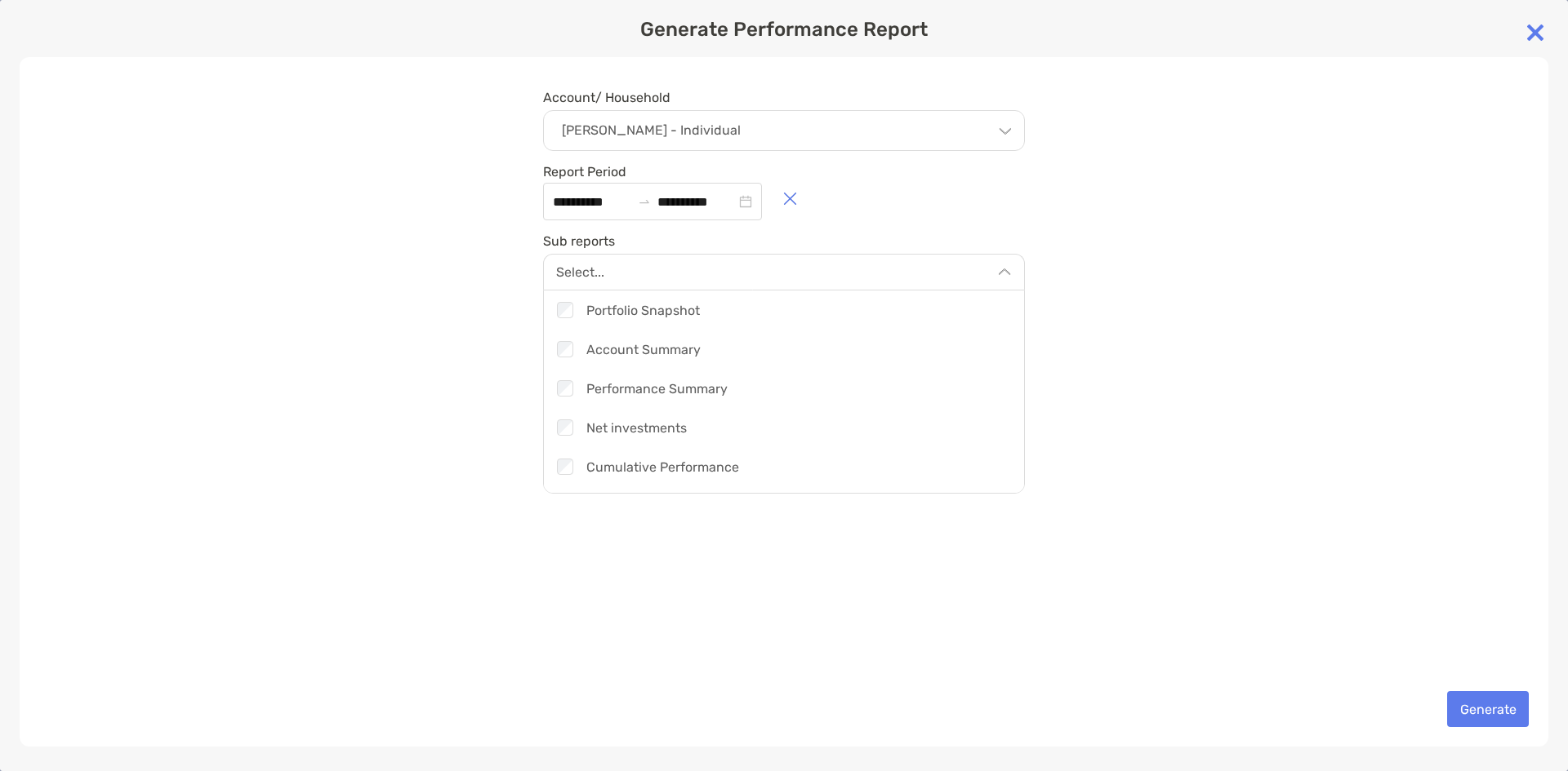
click at [712, 270] on div "Select..." at bounding box center [784, 271] width 482 height 36
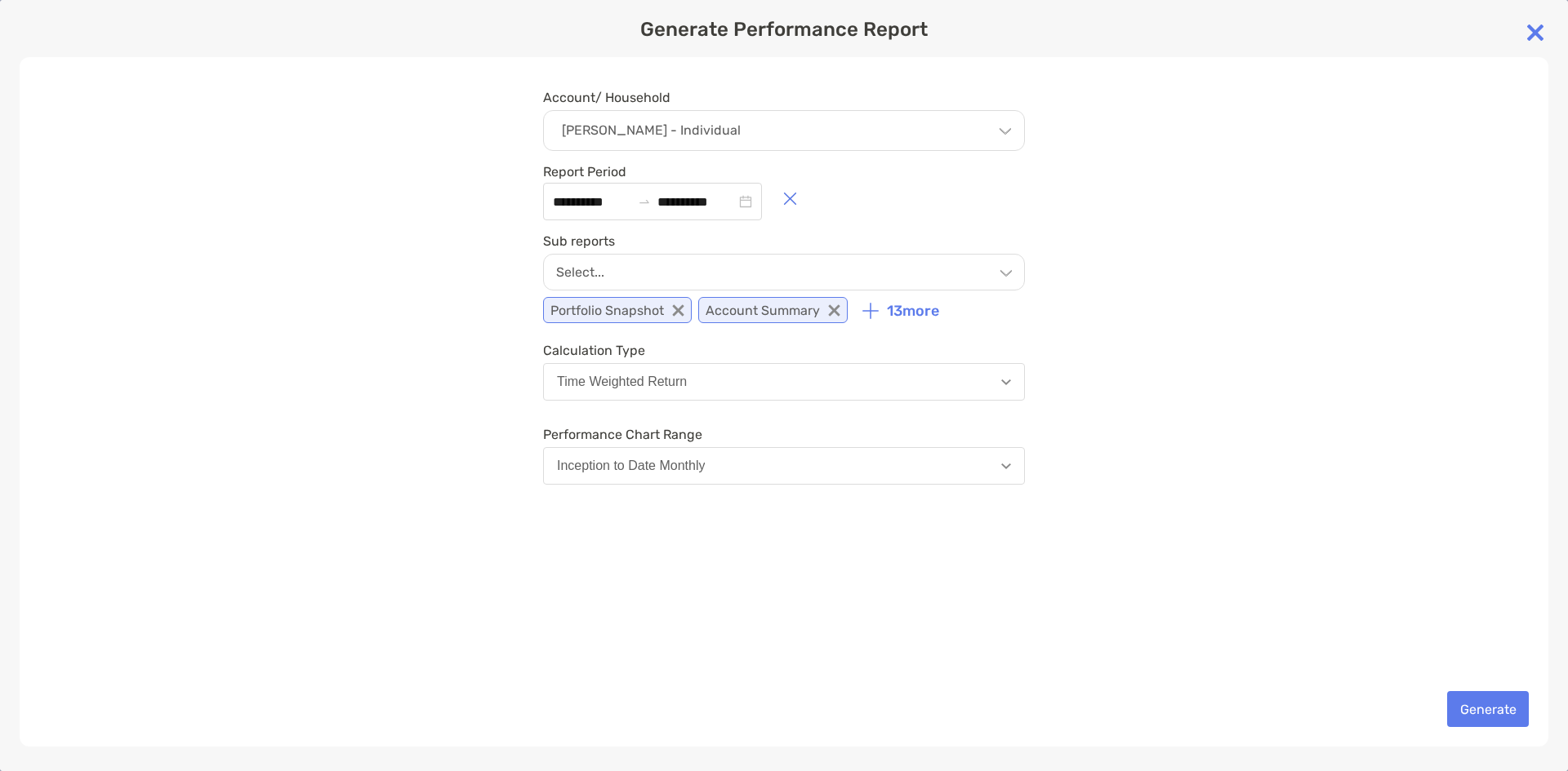
click at [671, 310] on p "Portfolio Snapshot" at bounding box center [617, 310] width 148 height 26
click at [674, 309] on icon at bounding box center [678, 310] width 13 height 13
click at [674, 309] on icon at bounding box center [679, 310] width 13 height 13
click at [674, 309] on p "Performance Summary" at bounding box center [631, 310] width 176 height 26
click at [703, 307] on icon at bounding box center [706, 310] width 12 height 12
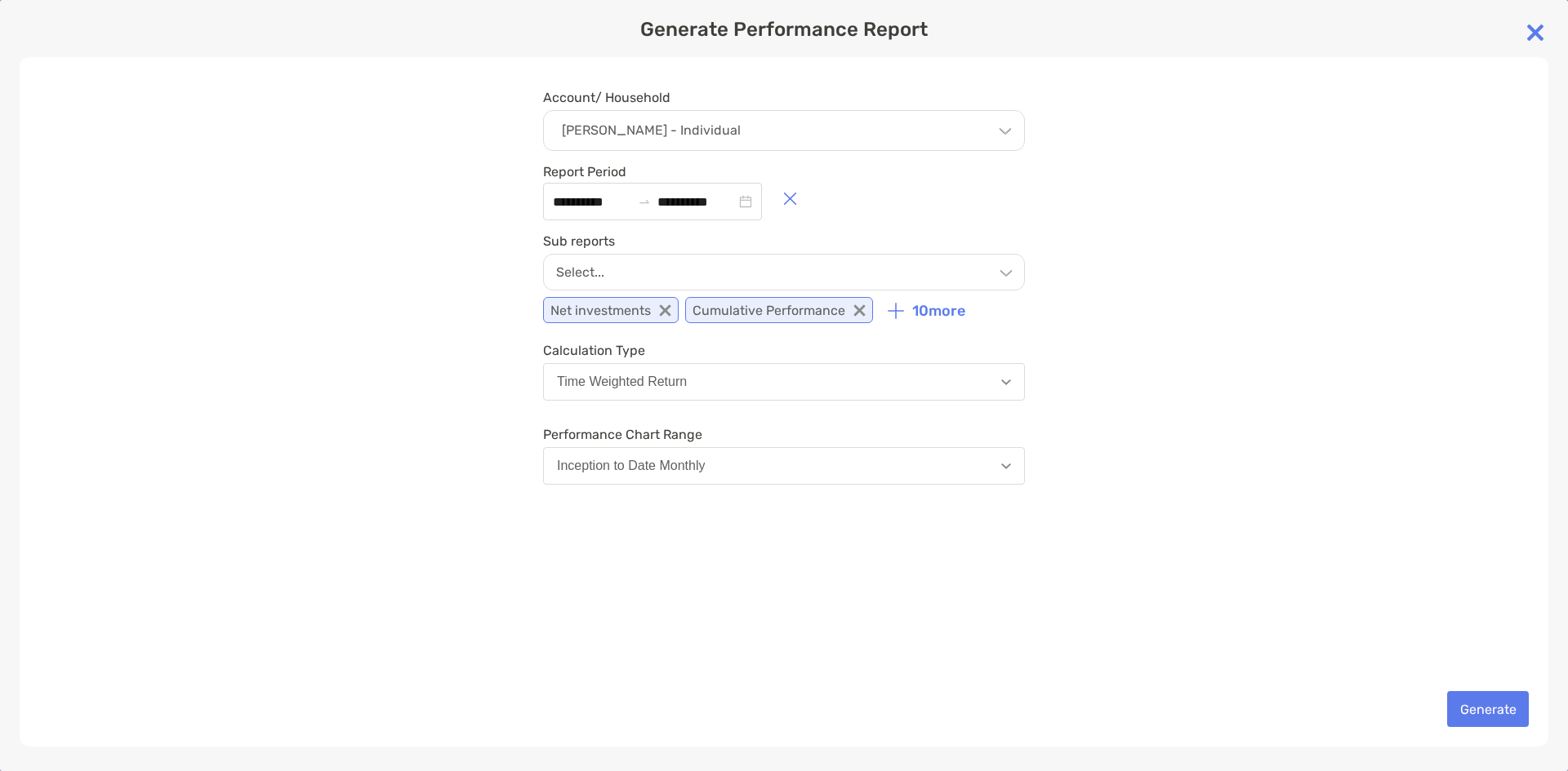
click at [669, 306] on icon at bounding box center [666, 310] width 12 height 12
click at [712, 306] on icon at bounding box center [718, 310] width 12 height 12
click at [685, 309] on icon at bounding box center [685, 310] width 12 height 12
click at [676, 308] on icon at bounding box center [674, 310] width 12 height 12
click at [672, 308] on icon at bounding box center [668, 310] width 13 height 13
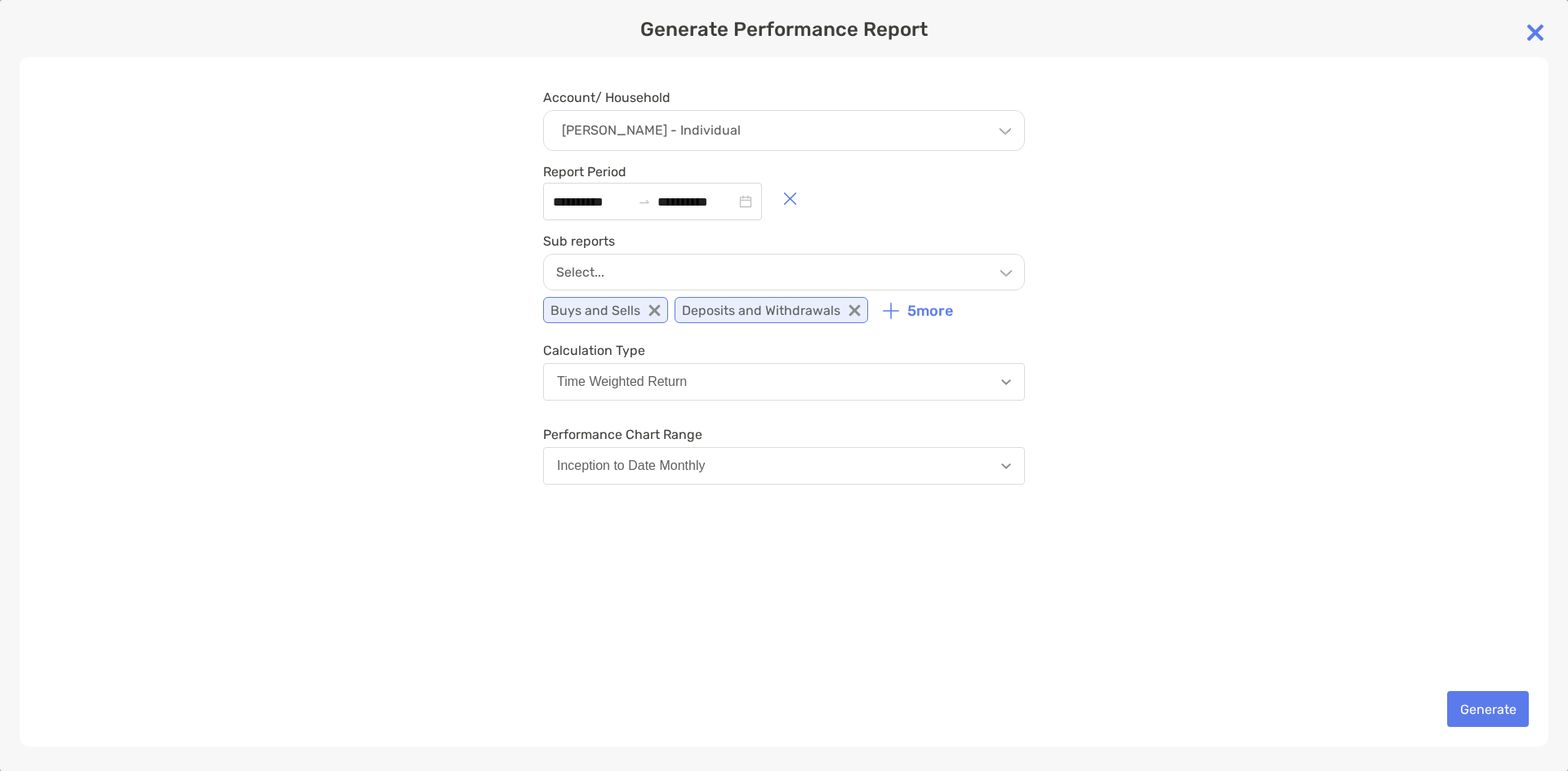
click at [657, 308] on icon at bounding box center [655, 310] width 12 height 12
click at [717, 305] on icon at bounding box center [723, 310] width 13 height 13
click at [616, 311] on p "Income" at bounding box center [583, 310] width 80 height 26
click at [614, 309] on icon at bounding box center [609, 310] width 13 height 13
click at [722, 308] on icon at bounding box center [728, 310] width 13 height 13
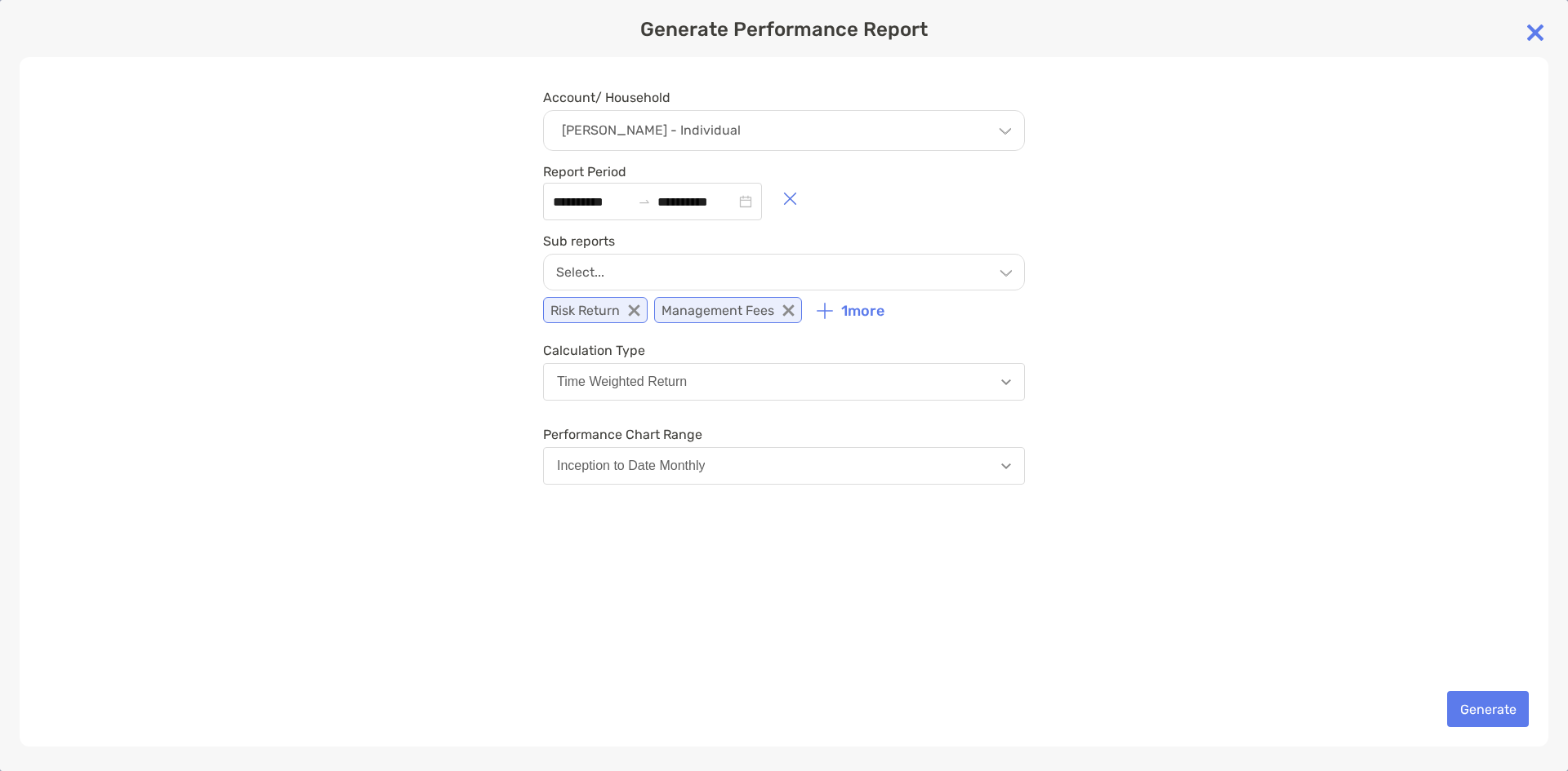
click at [639, 310] on icon at bounding box center [634, 310] width 13 height 13
click at [676, 308] on icon at bounding box center [677, 310] width 13 height 13
click at [801, 278] on div "Select..." at bounding box center [784, 272] width 482 height 37
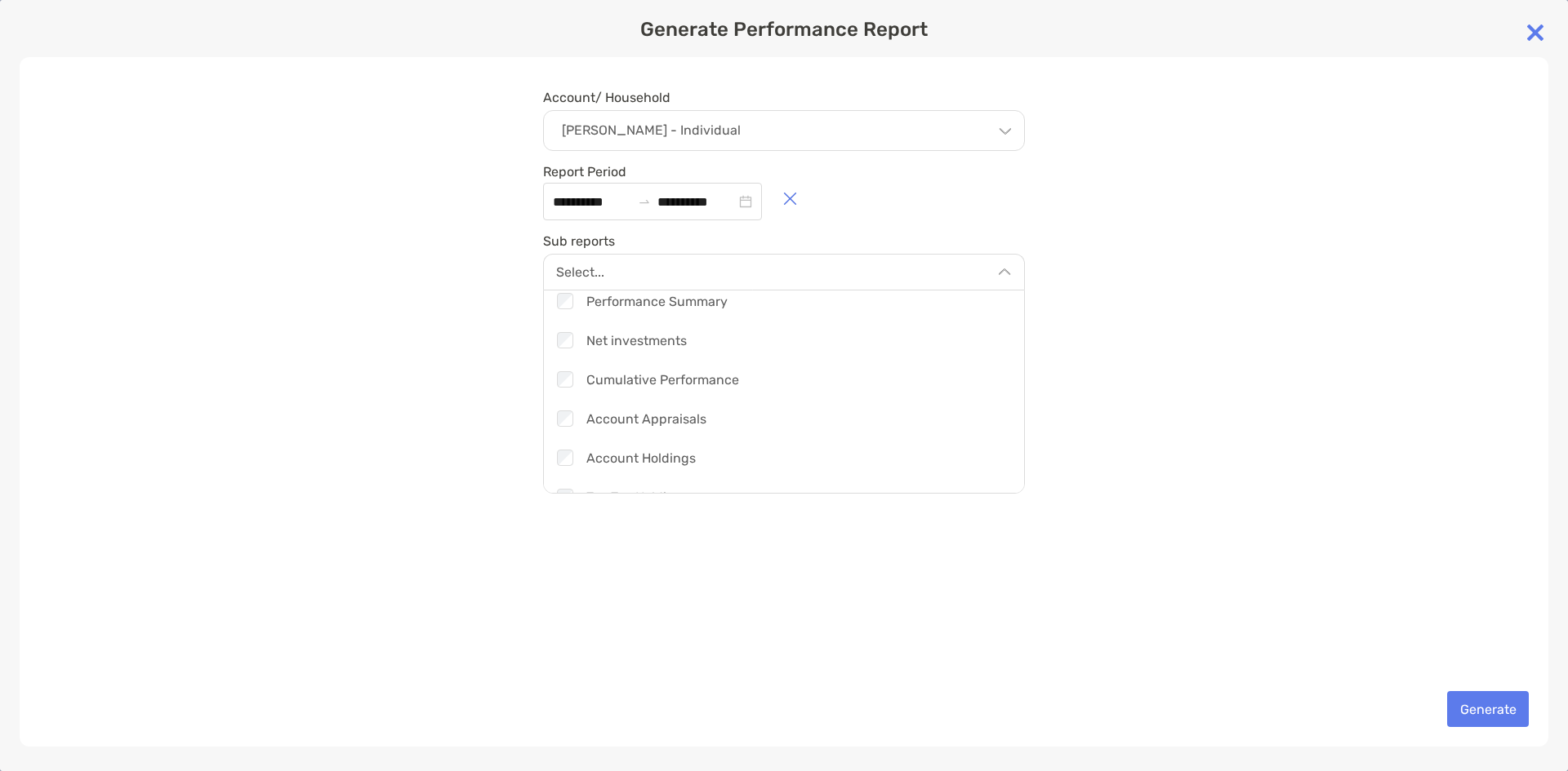
scroll to position [0, 0]
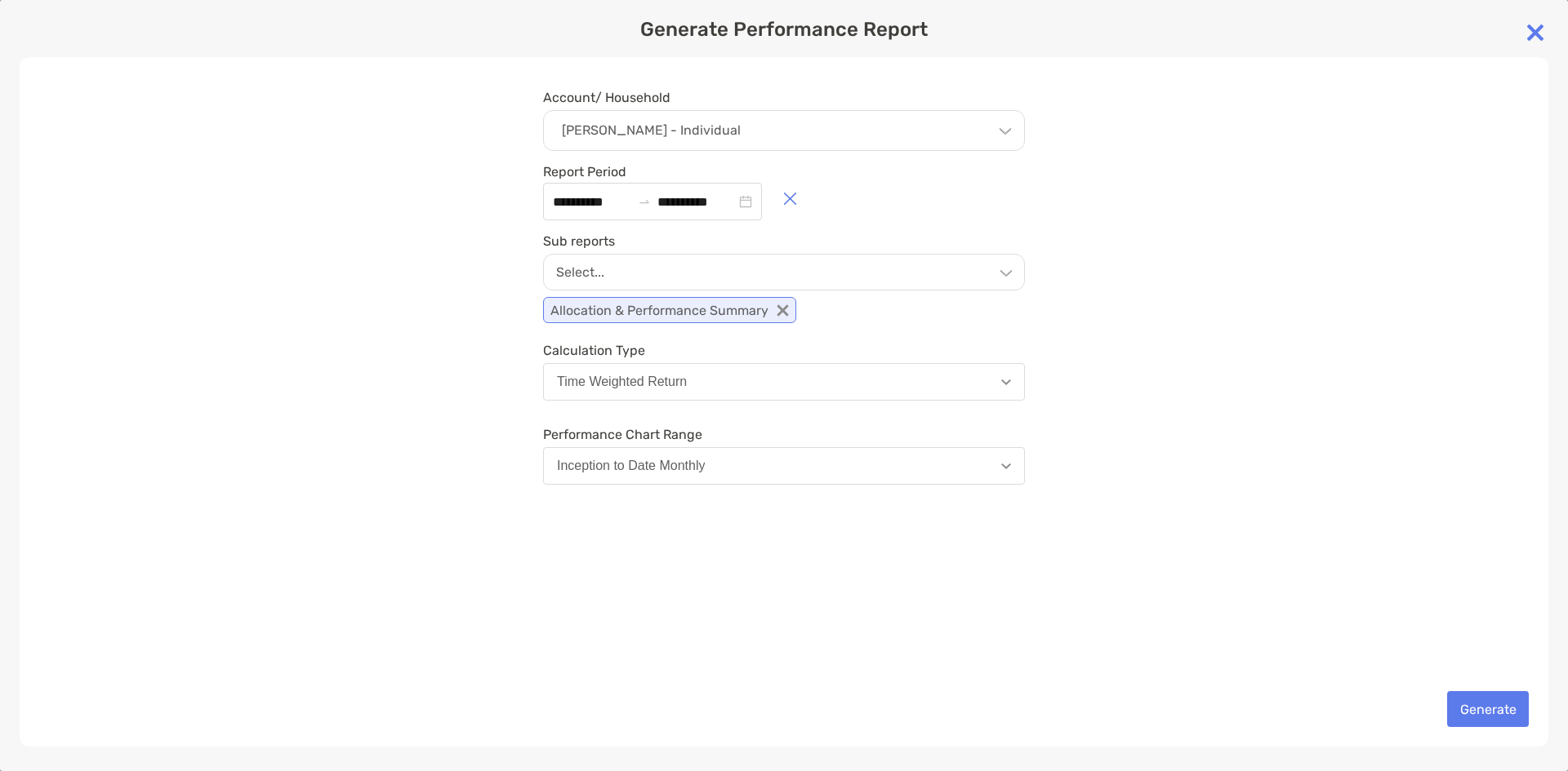
click at [1053, 307] on div "**********" at bounding box center [783, 402] width 1528 height 690
click at [1235, 452] on div "**********" at bounding box center [783, 402] width 1528 height 690
click at [1489, 706] on button "Generate" at bounding box center [1488, 709] width 82 height 36
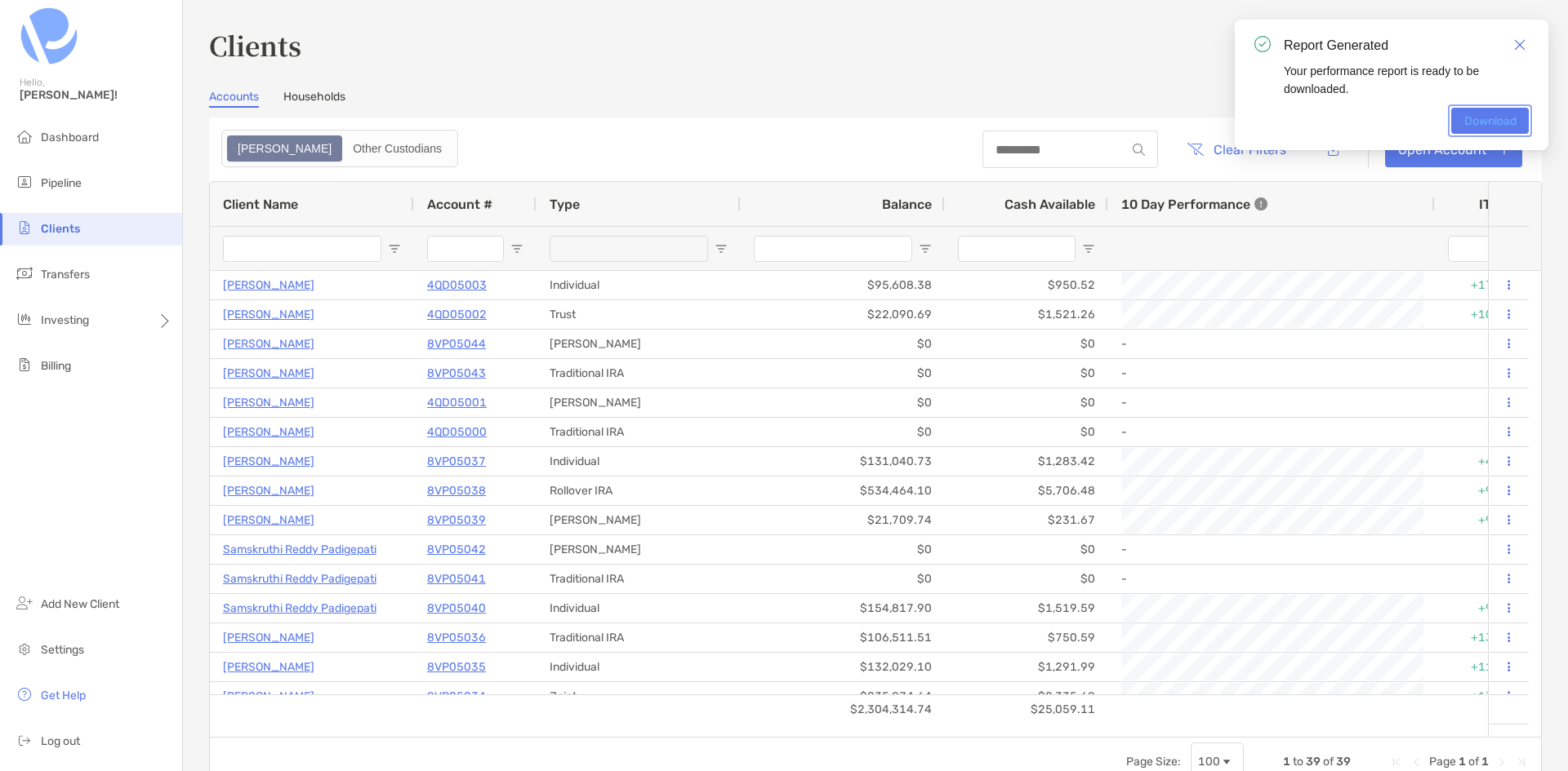
click at [1454, 114] on link "Download" at bounding box center [1490, 120] width 78 height 26
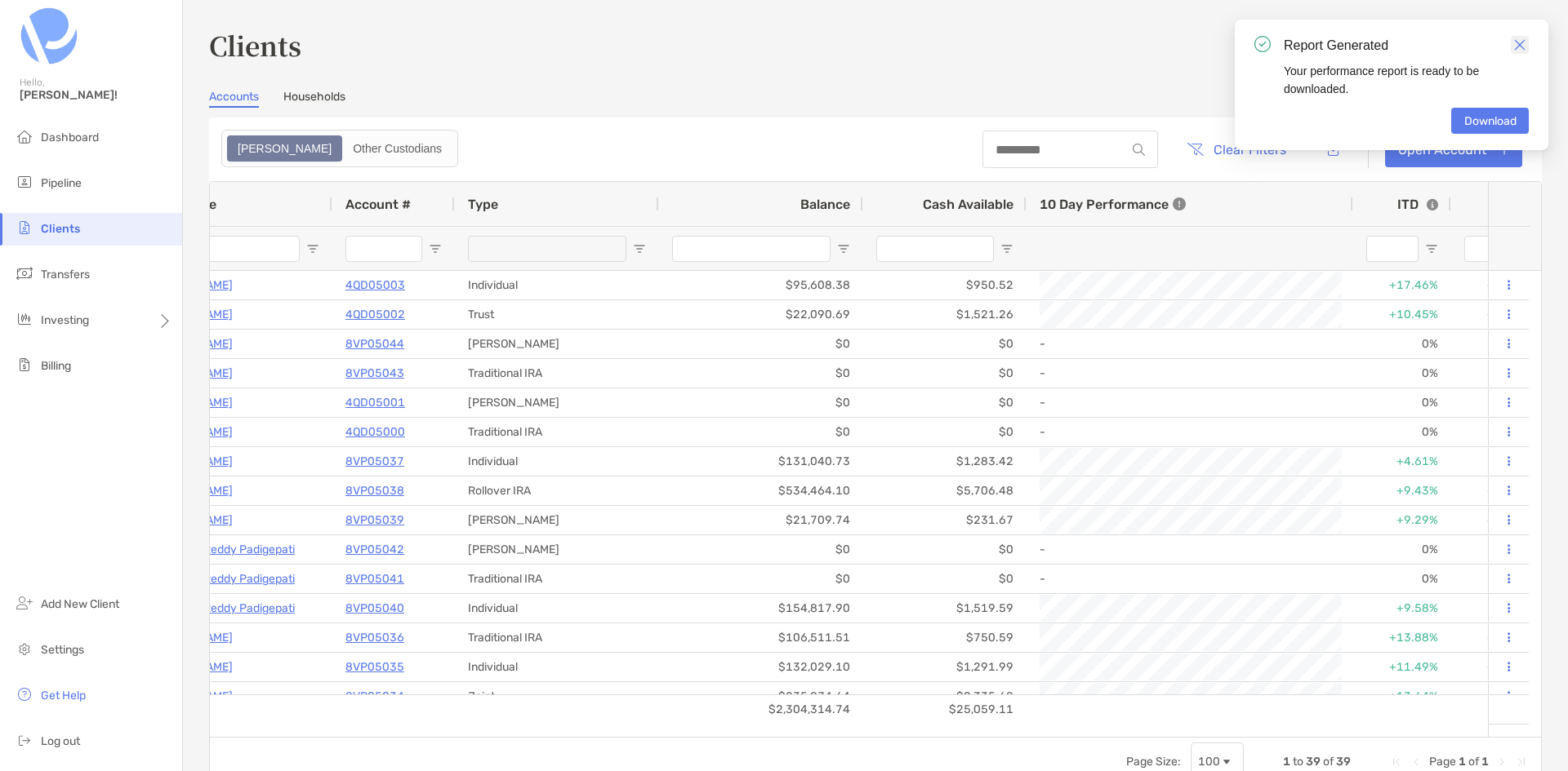
click at [1522, 41] on img "Close" at bounding box center [1520, 45] width 12 height 12
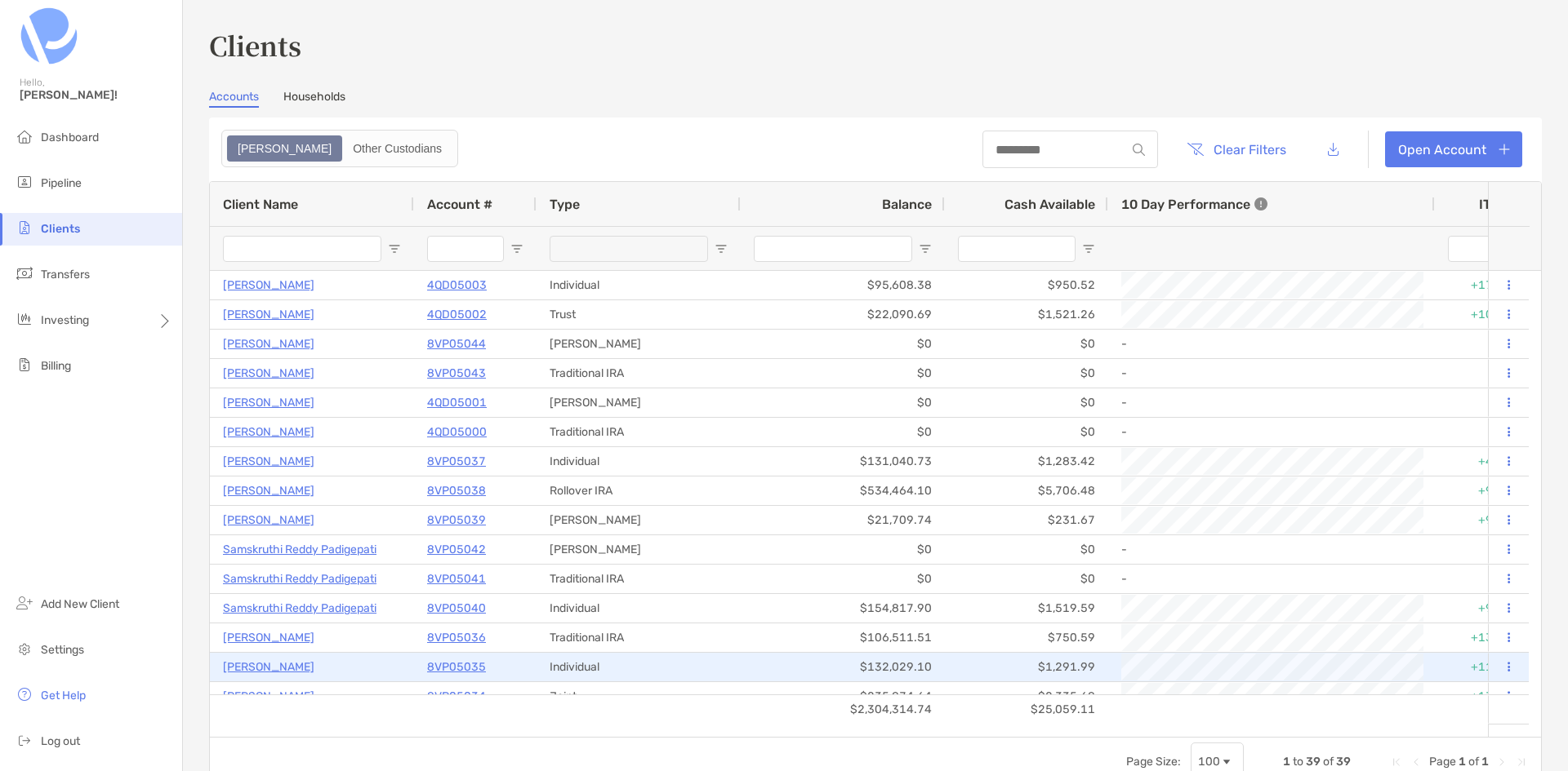
click at [470, 665] on p "8VP05035" at bounding box center [457, 667] width 59 height 20
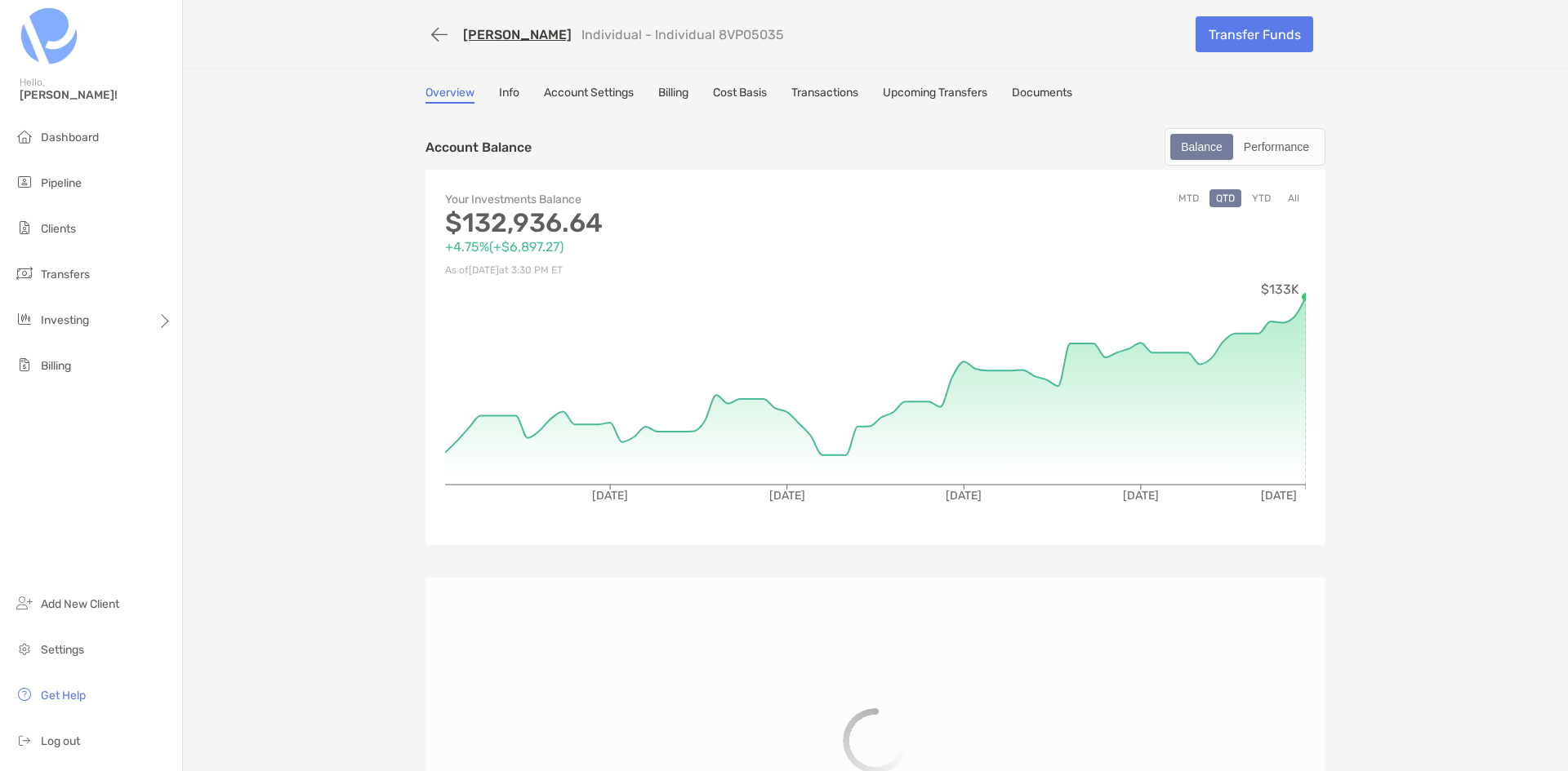
click at [567, 91] on link "Account Settings" at bounding box center [588, 94] width 90 height 18
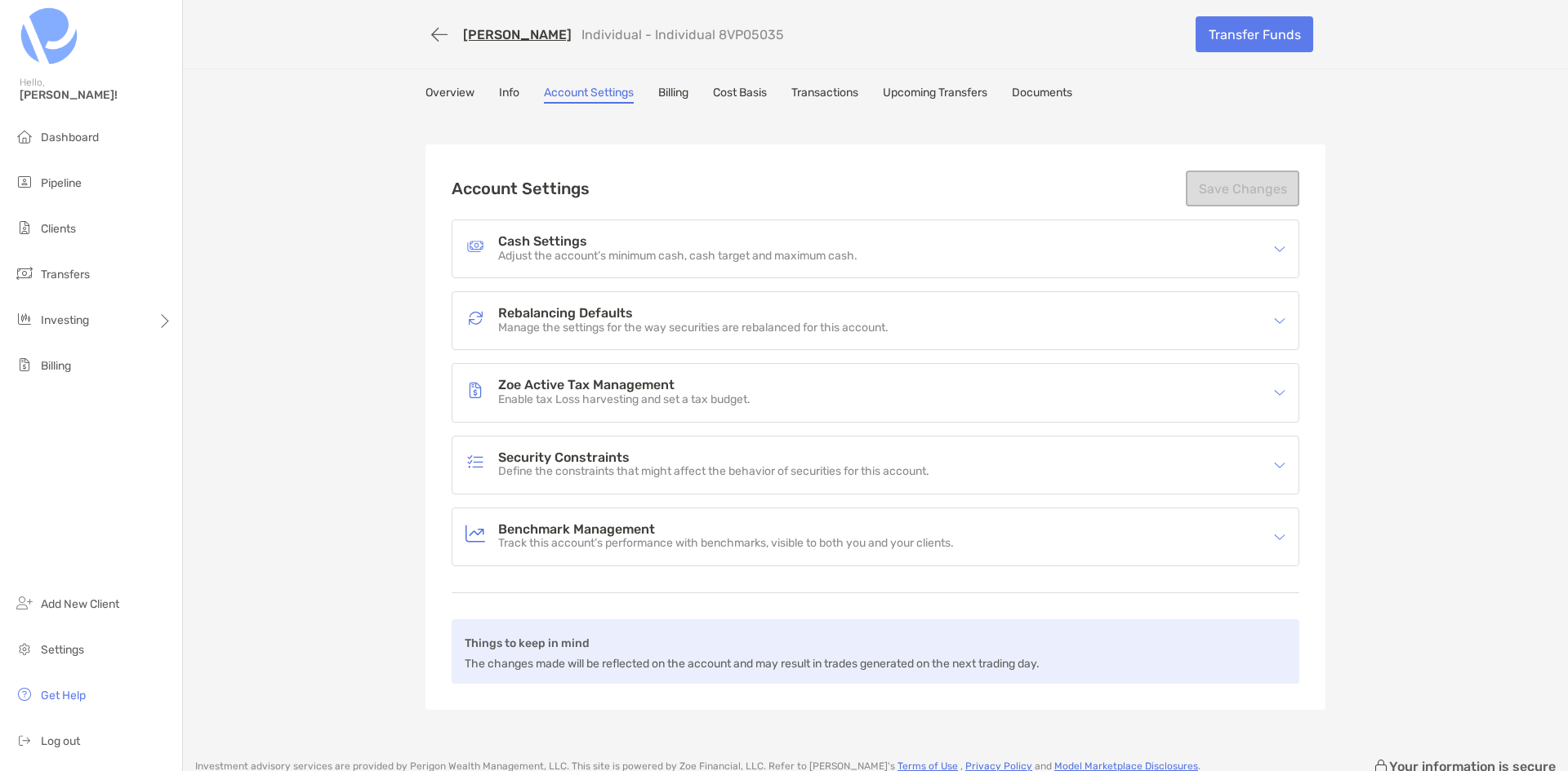
click at [850, 323] on p "Manage the settings for the way securities are rebalanced for this account." at bounding box center [693, 329] width 390 height 13
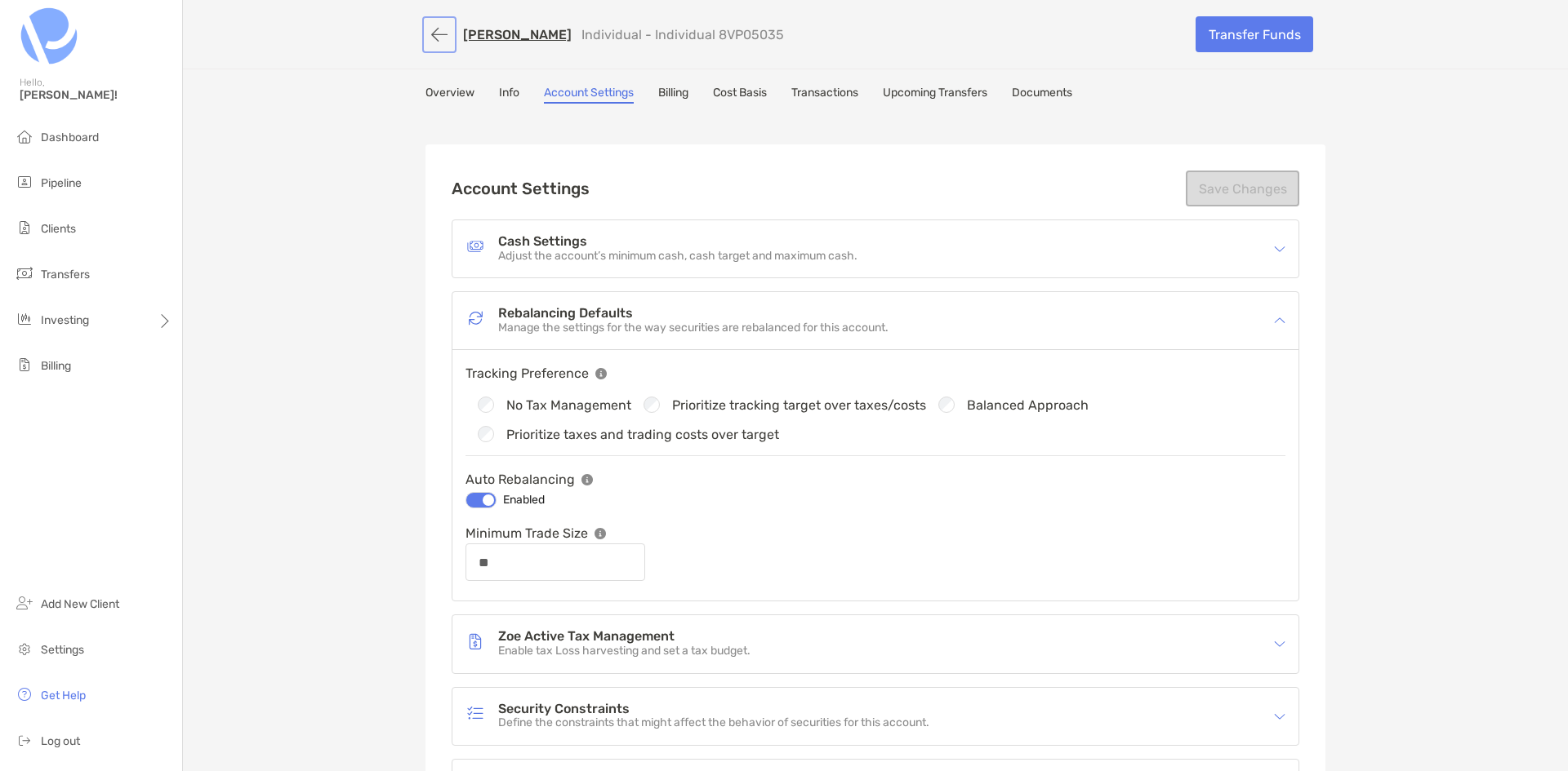
click at [432, 37] on button "button" at bounding box center [439, 35] width 28 height 30
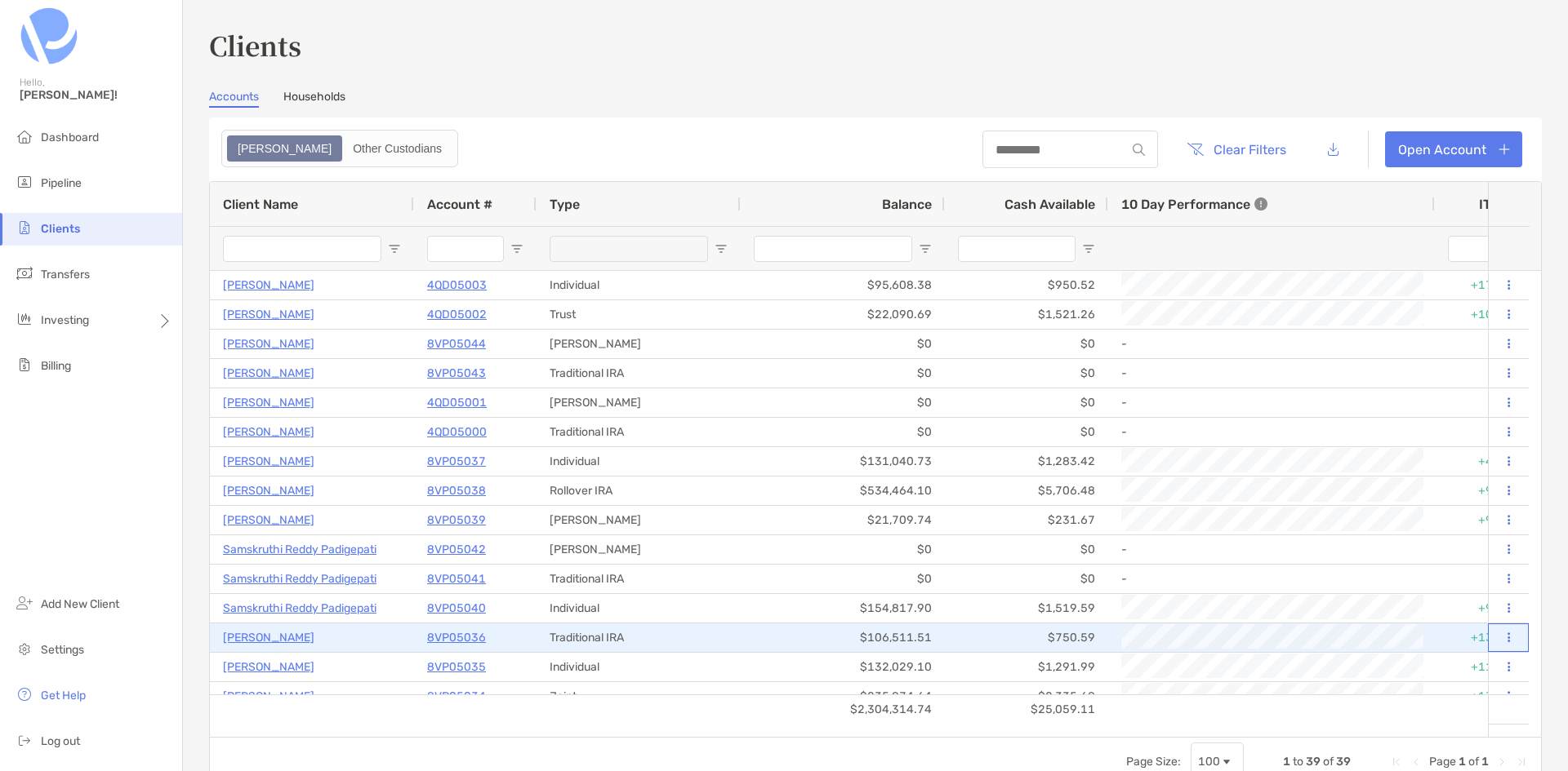
click at [1501, 638] on button at bounding box center [1507, 638] width 14 height 16
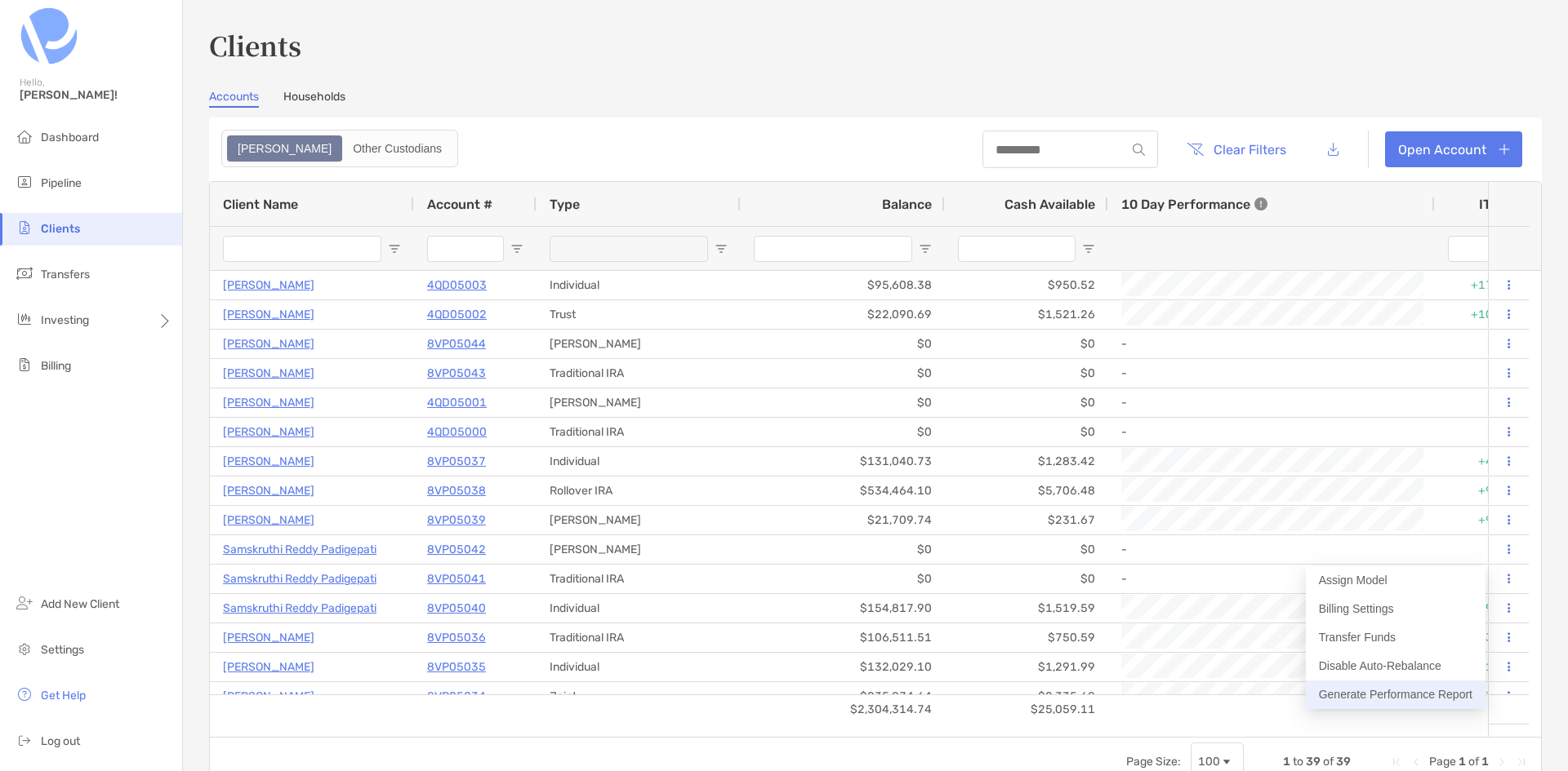
click at [1396, 691] on button "Generate Performance Report" at bounding box center [1395, 695] width 180 height 29
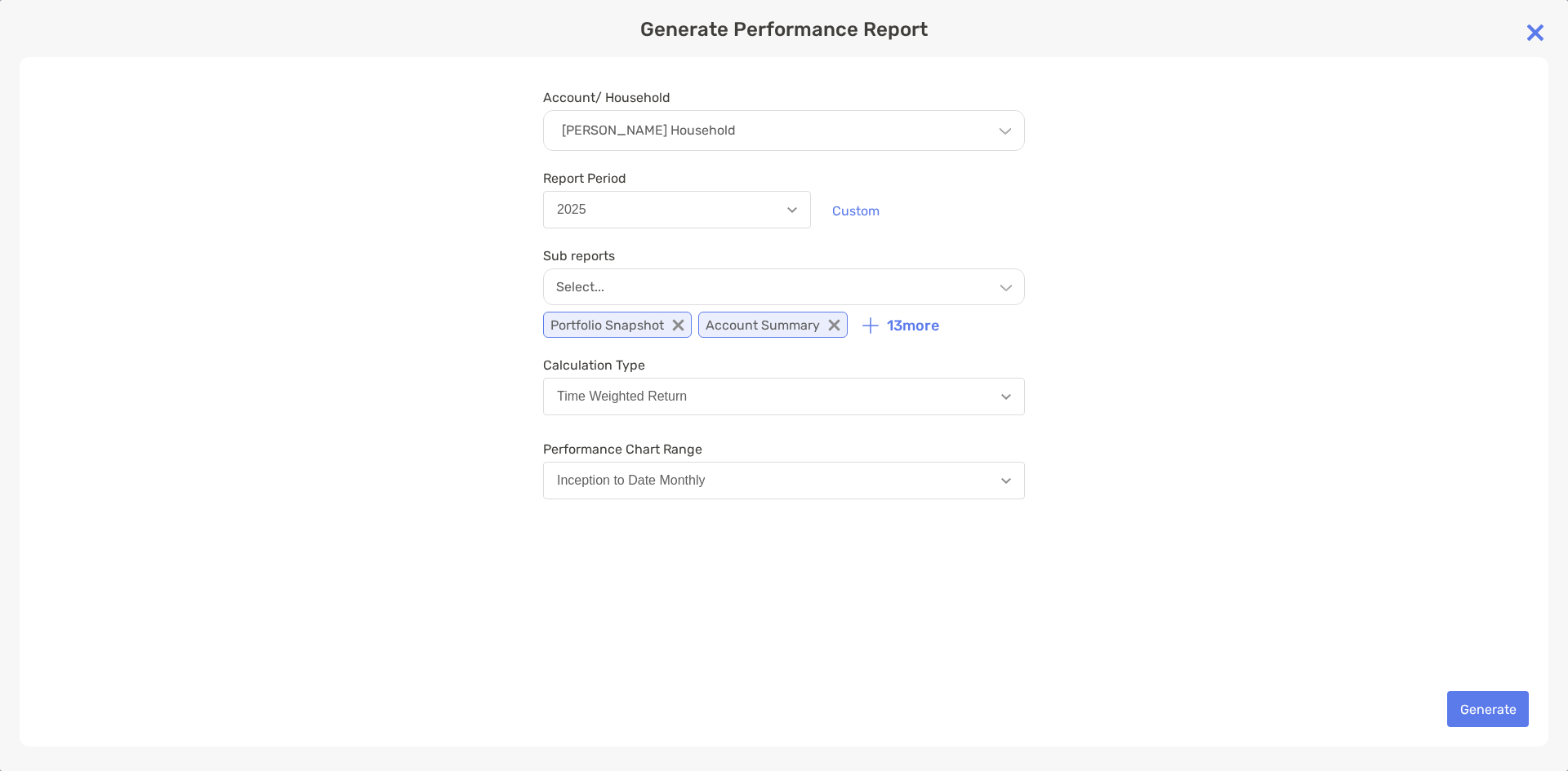
click at [744, 111] on div "[PERSON_NAME] Household" at bounding box center [784, 131] width 482 height 40
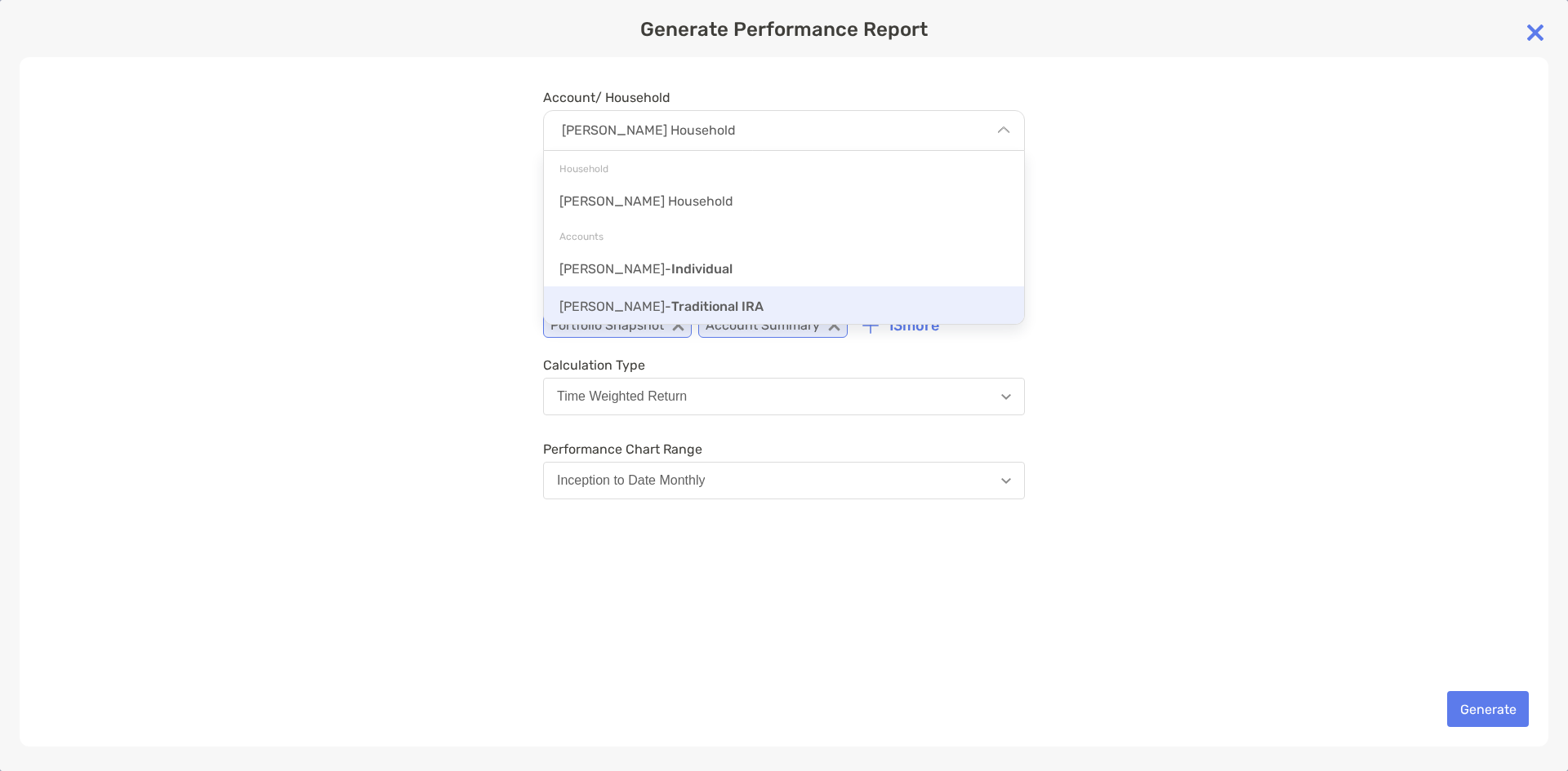
click at [759, 295] on div "[PERSON_NAME] - Traditional IRA" at bounding box center [784, 305] width 481 height 38
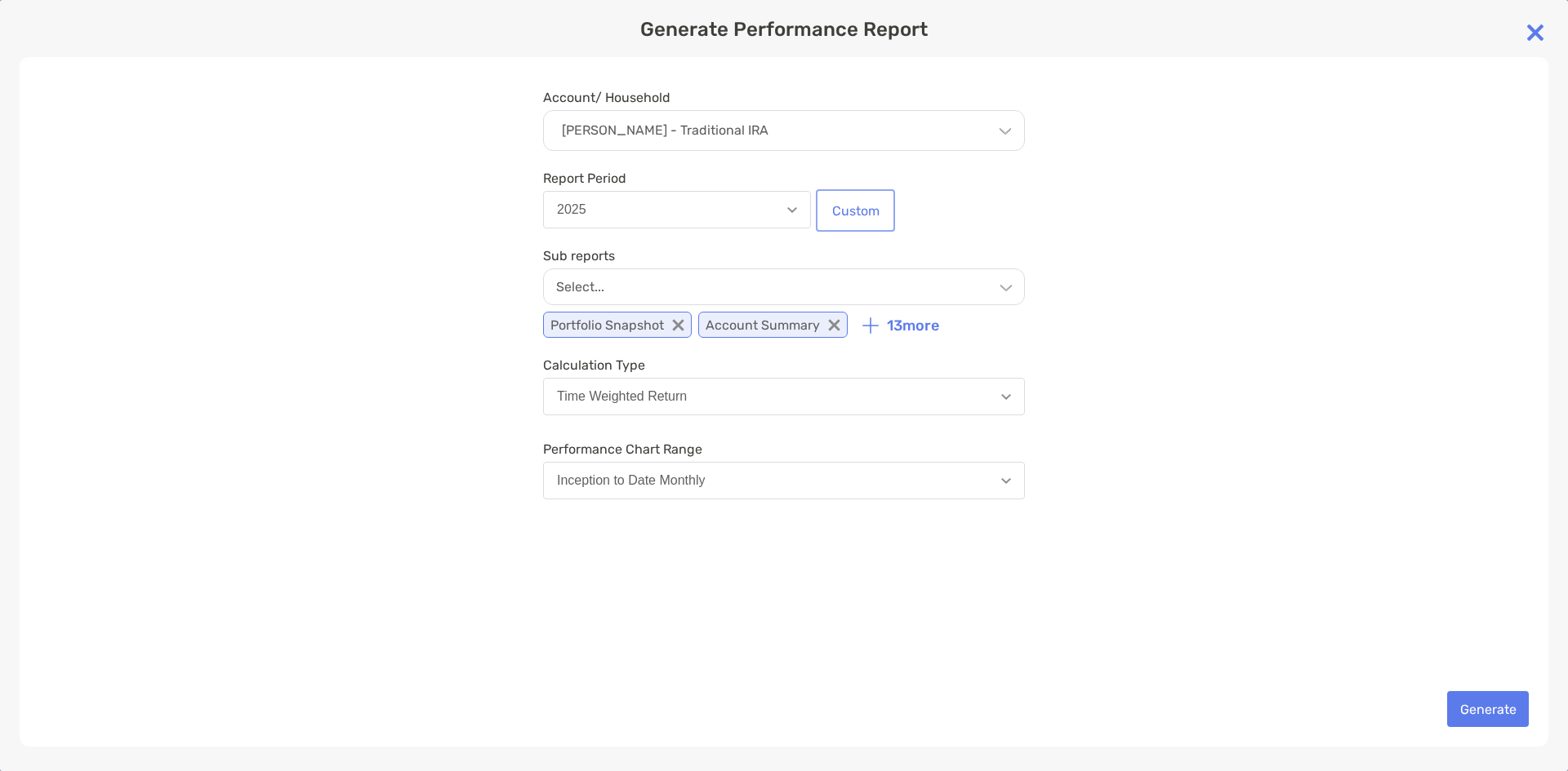
click at [856, 211] on button "Custom" at bounding box center [856, 211] width 72 height 36
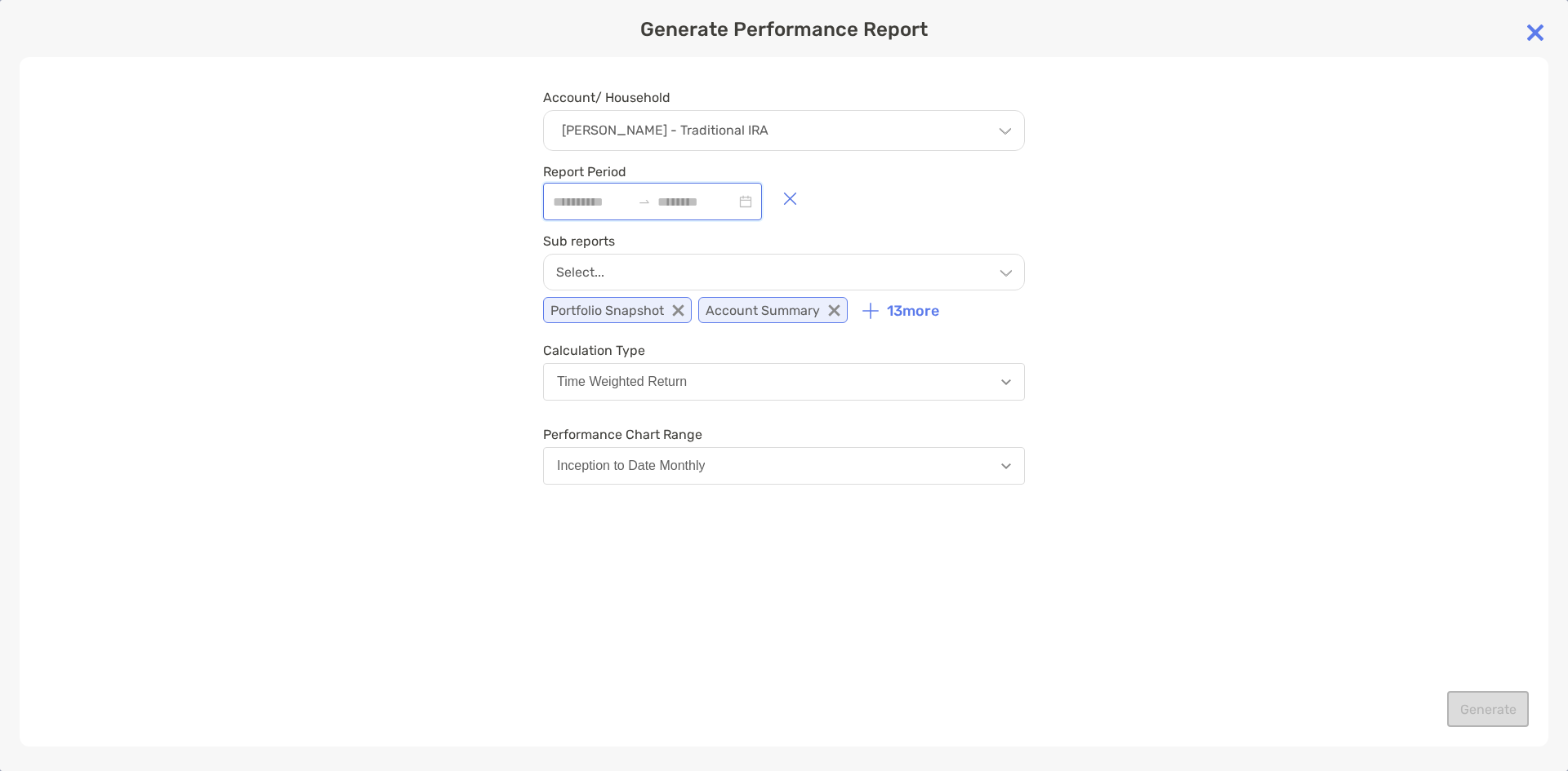
click at [568, 205] on input at bounding box center [592, 202] width 78 height 20
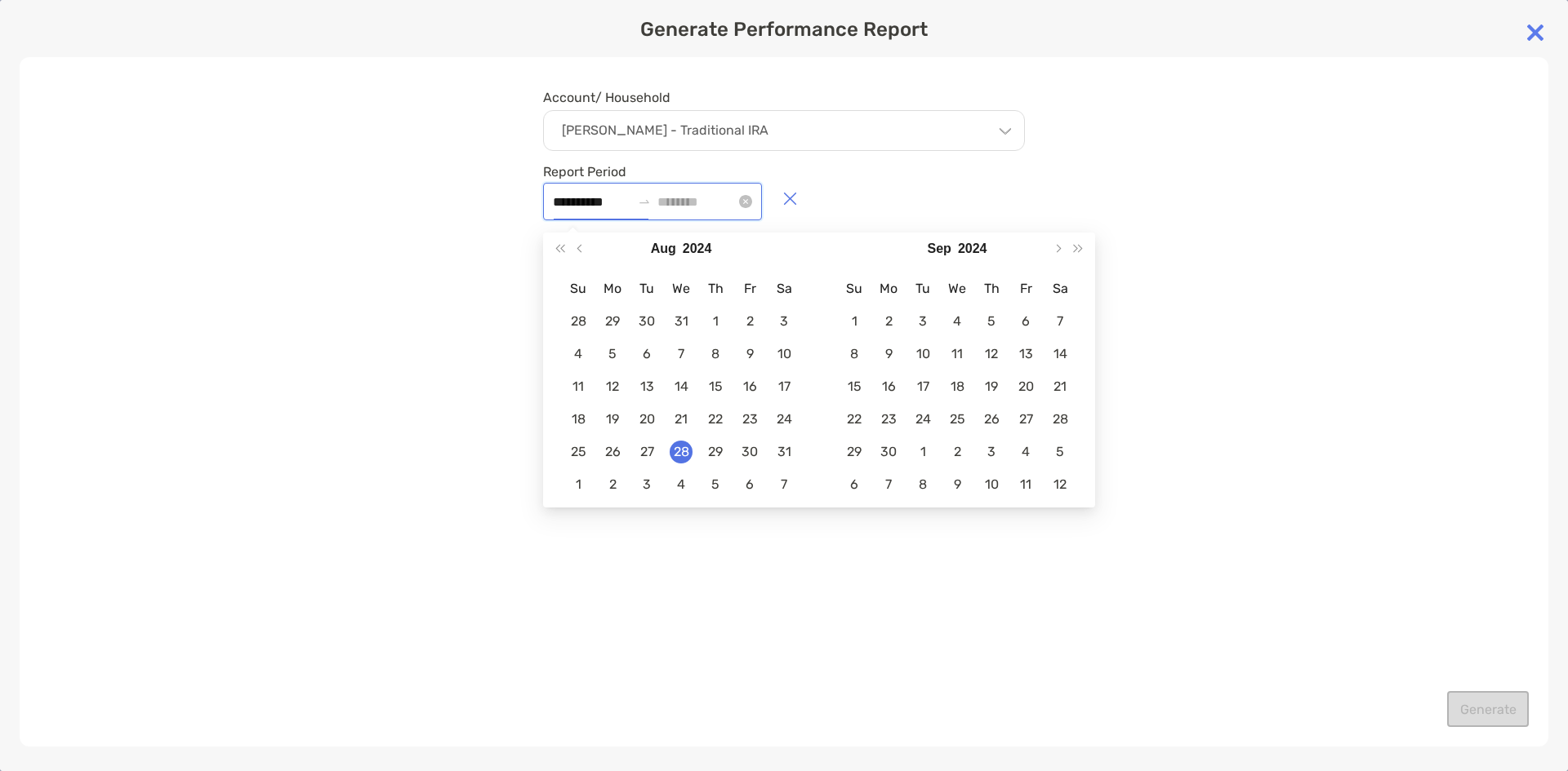
type input "**********"
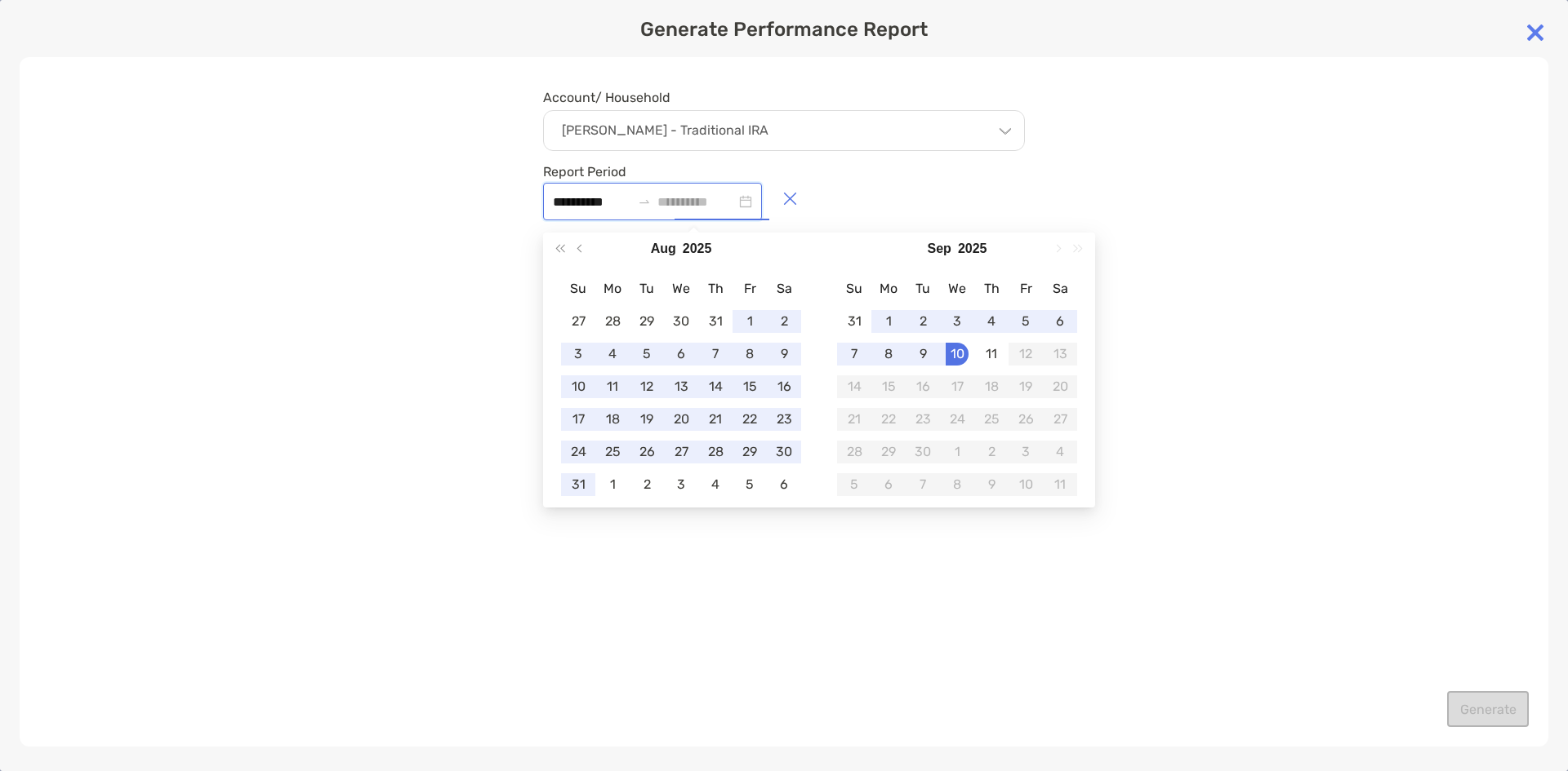
type input "**********"
click at [953, 357] on div "10" at bounding box center [957, 354] width 23 height 23
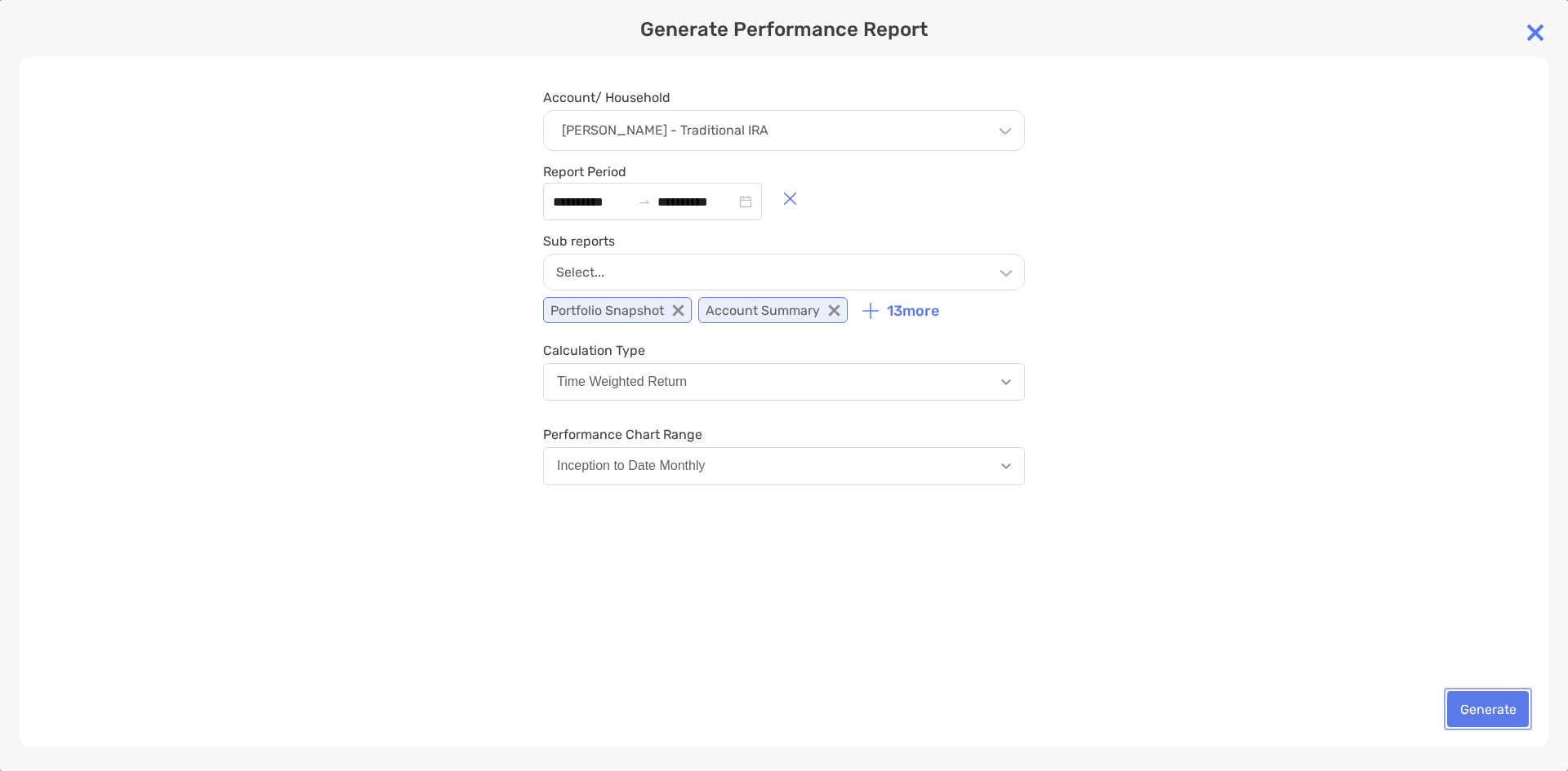
click at [1484, 712] on button "Generate" at bounding box center [1488, 709] width 82 height 36
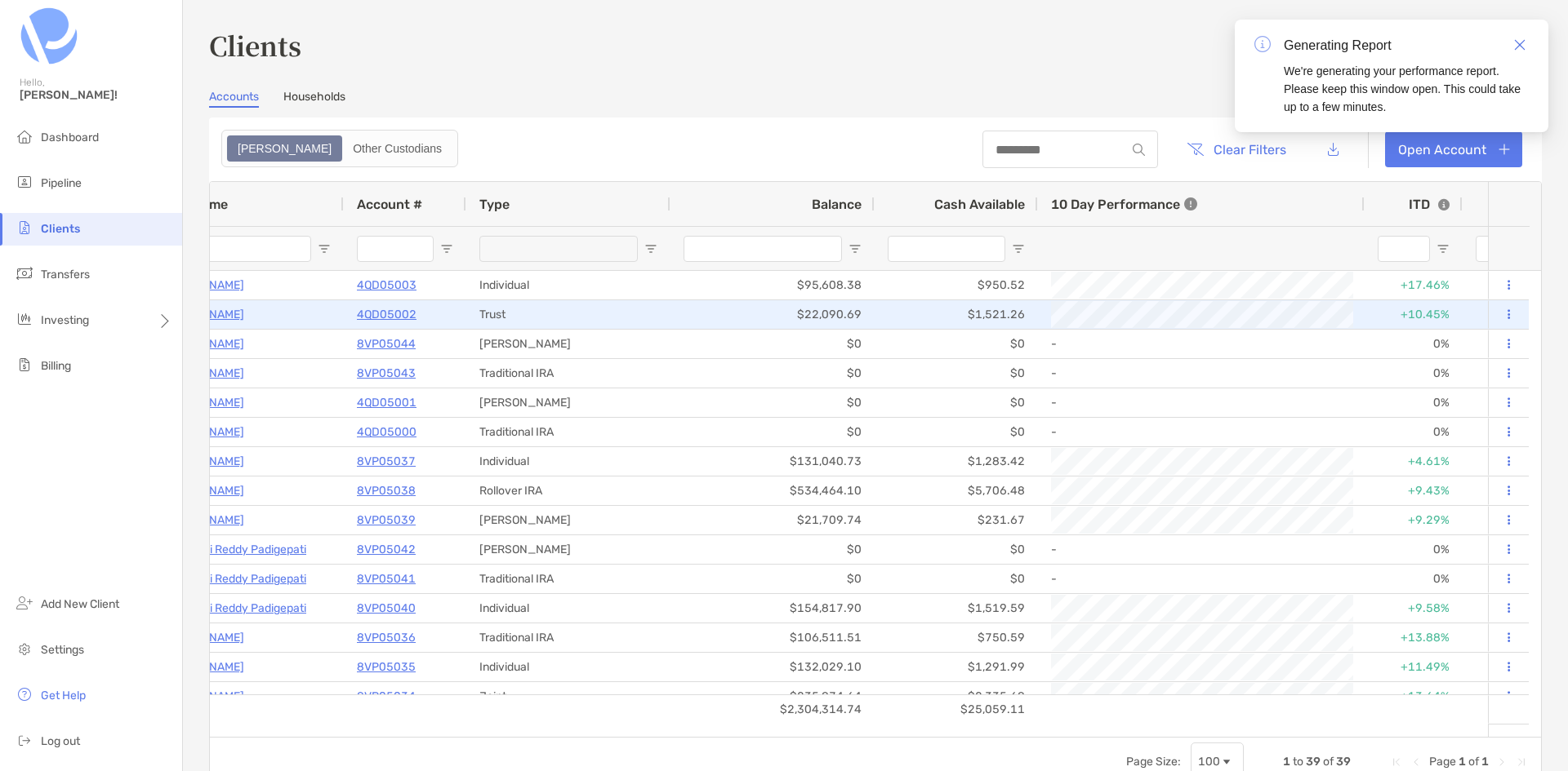
scroll to position [0, 82]
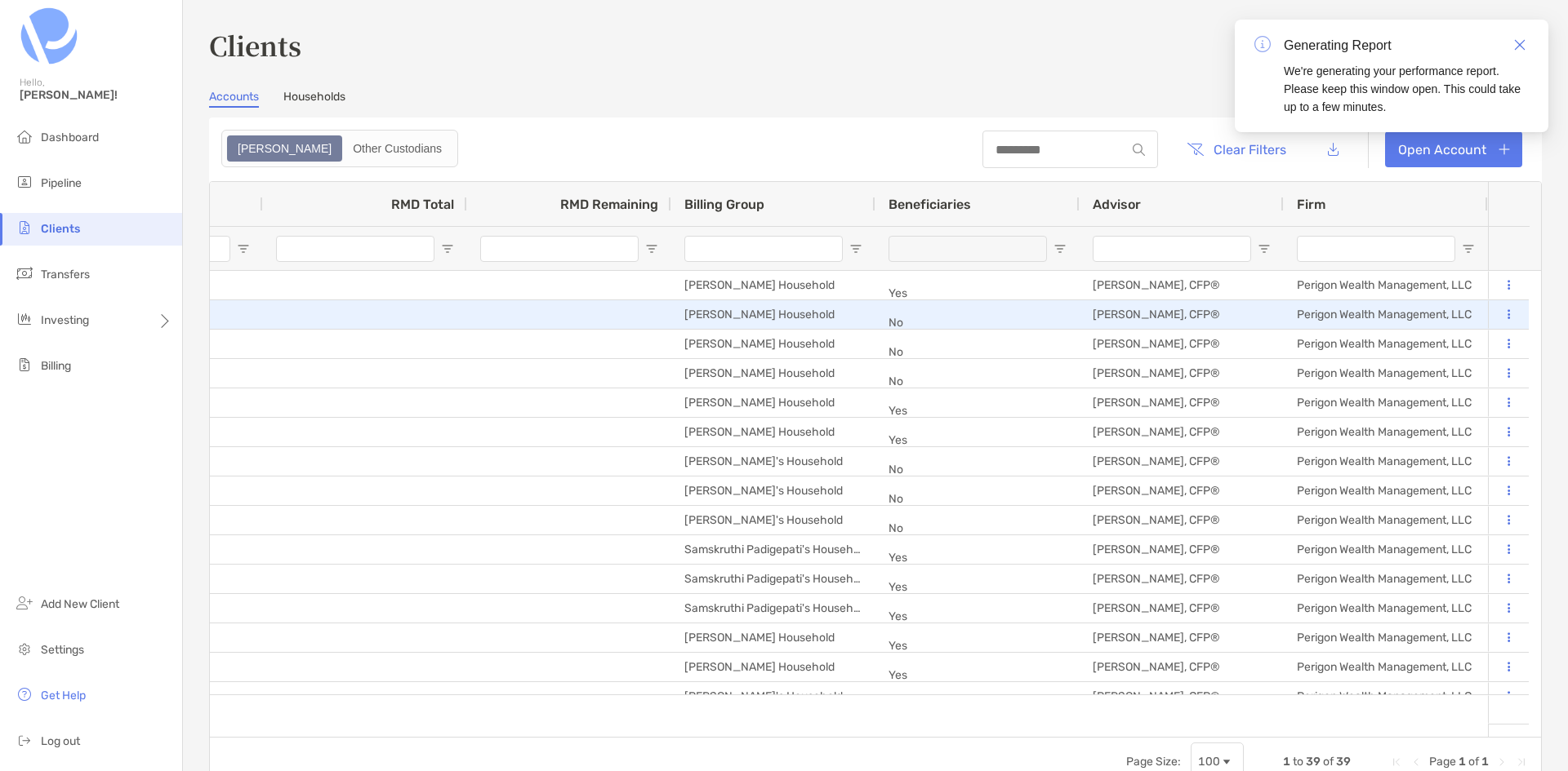
click at [1507, 310] on icon at bounding box center [1508, 314] width 3 height 11
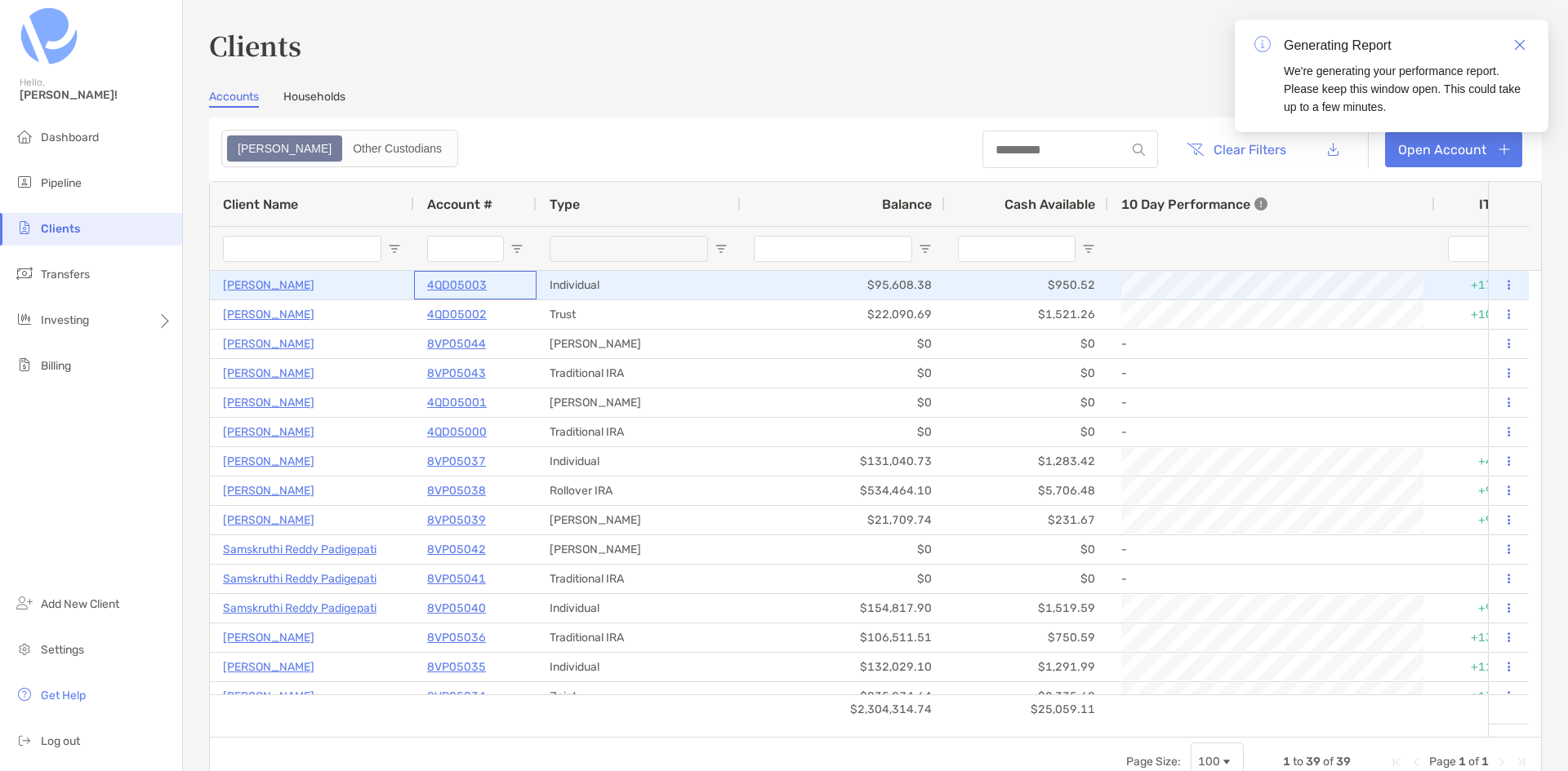
click at [452, 282] on p "4QD05003" at bounding box center [457, 285] width 60 height 20
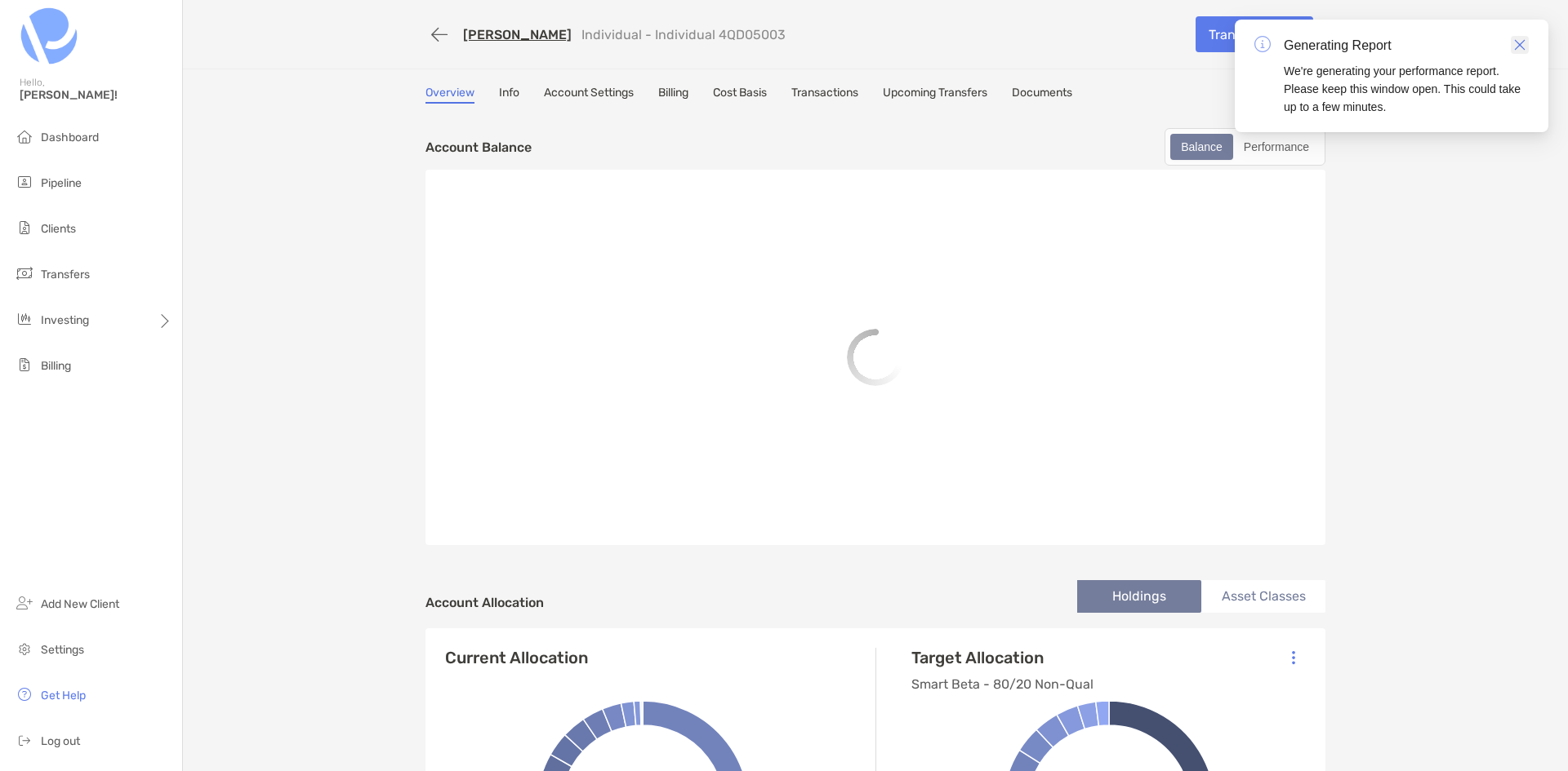
click at [1522, 43] on img "Close" at bounding box center [1520, 45] width 12 height 12
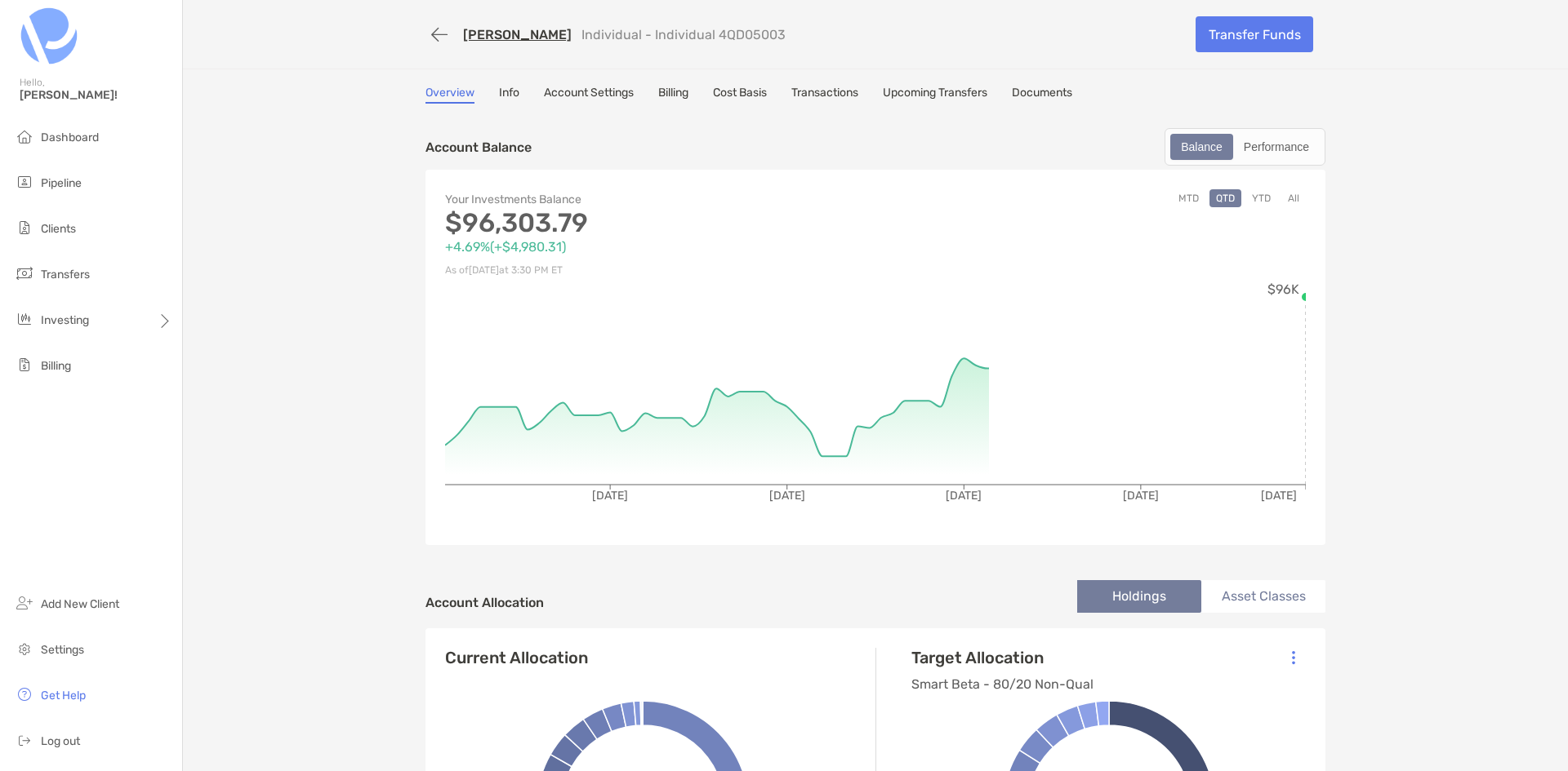
click at [508, 97] on link "Info" at bounding box center [509, 94] width 20 height 18
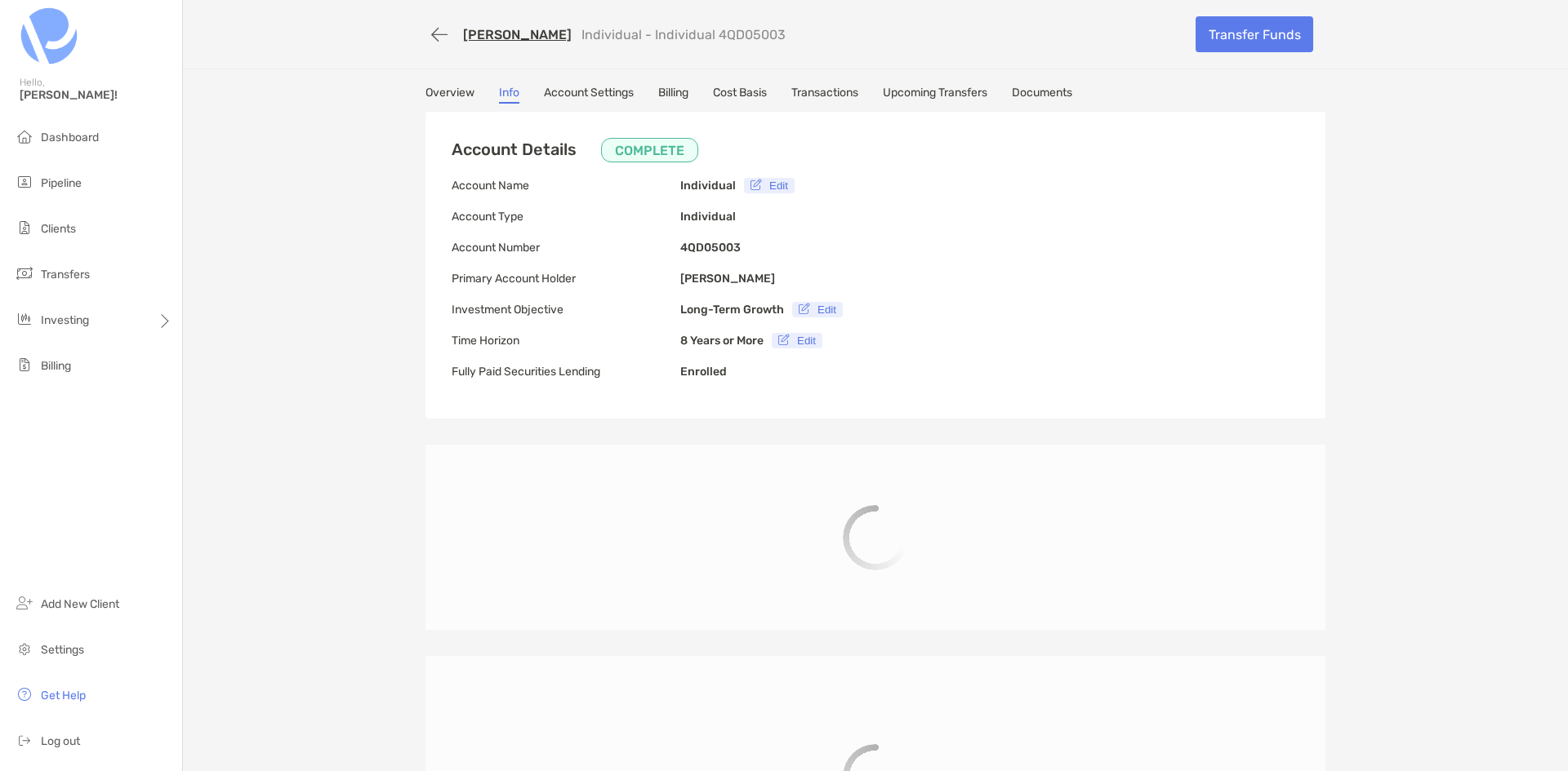
type input "**********"
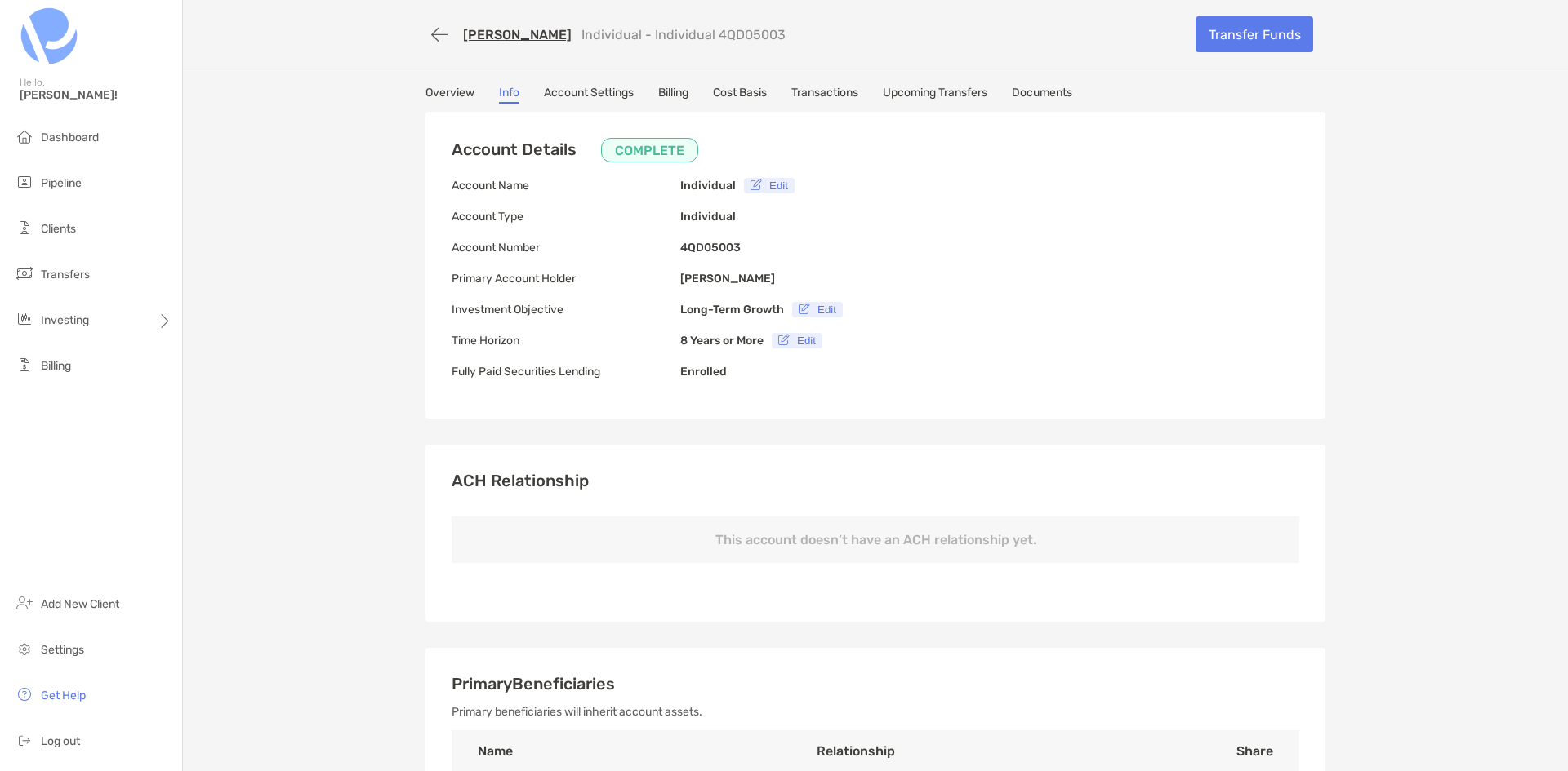
click at [588, 94] on link "Account Settings" at bounding box center [588, 94] width 90 height 18
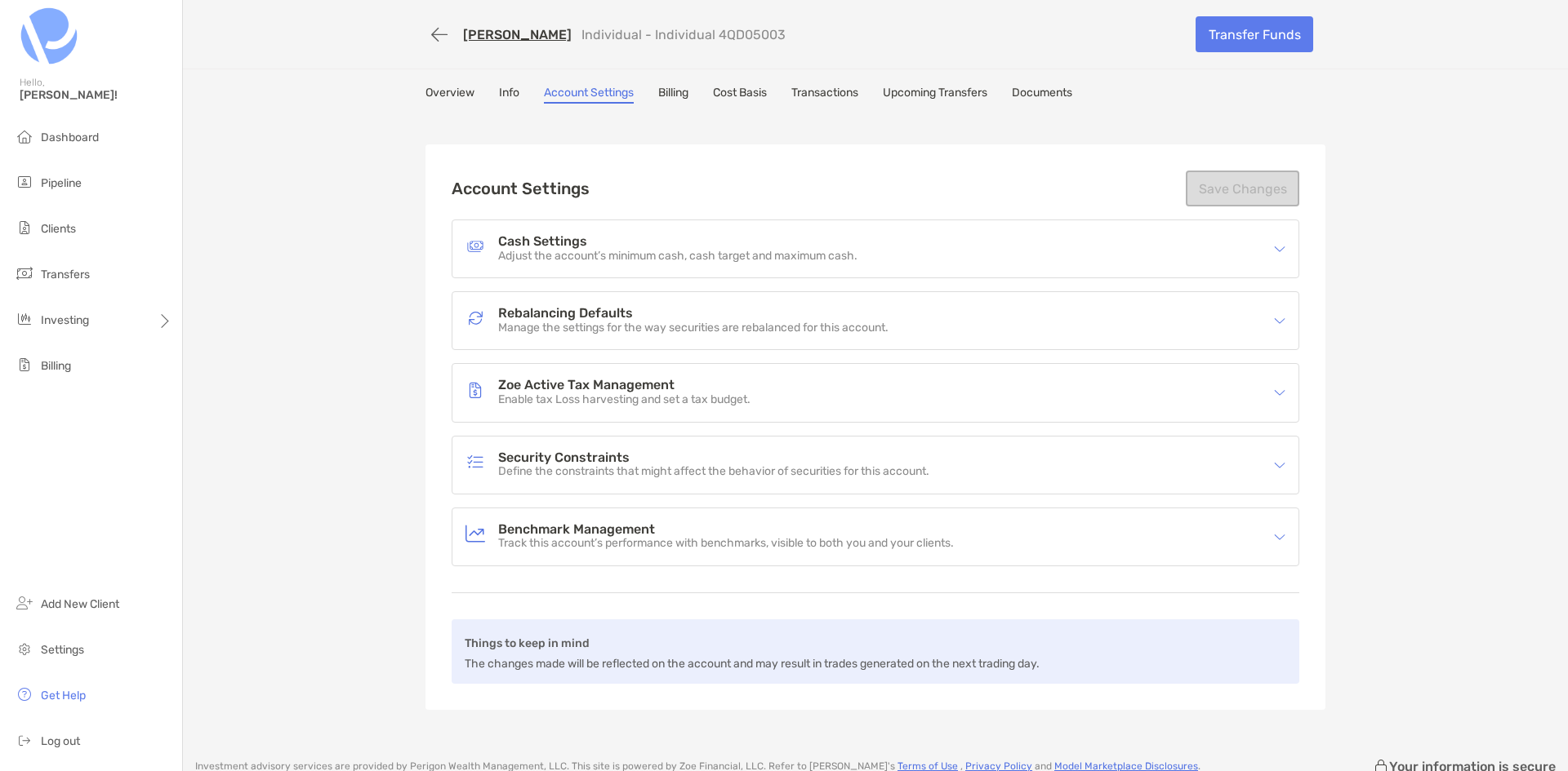
click at [740, 463] on h4 "Security Constraints" at bounding box center [713, 458] width 431 height 13
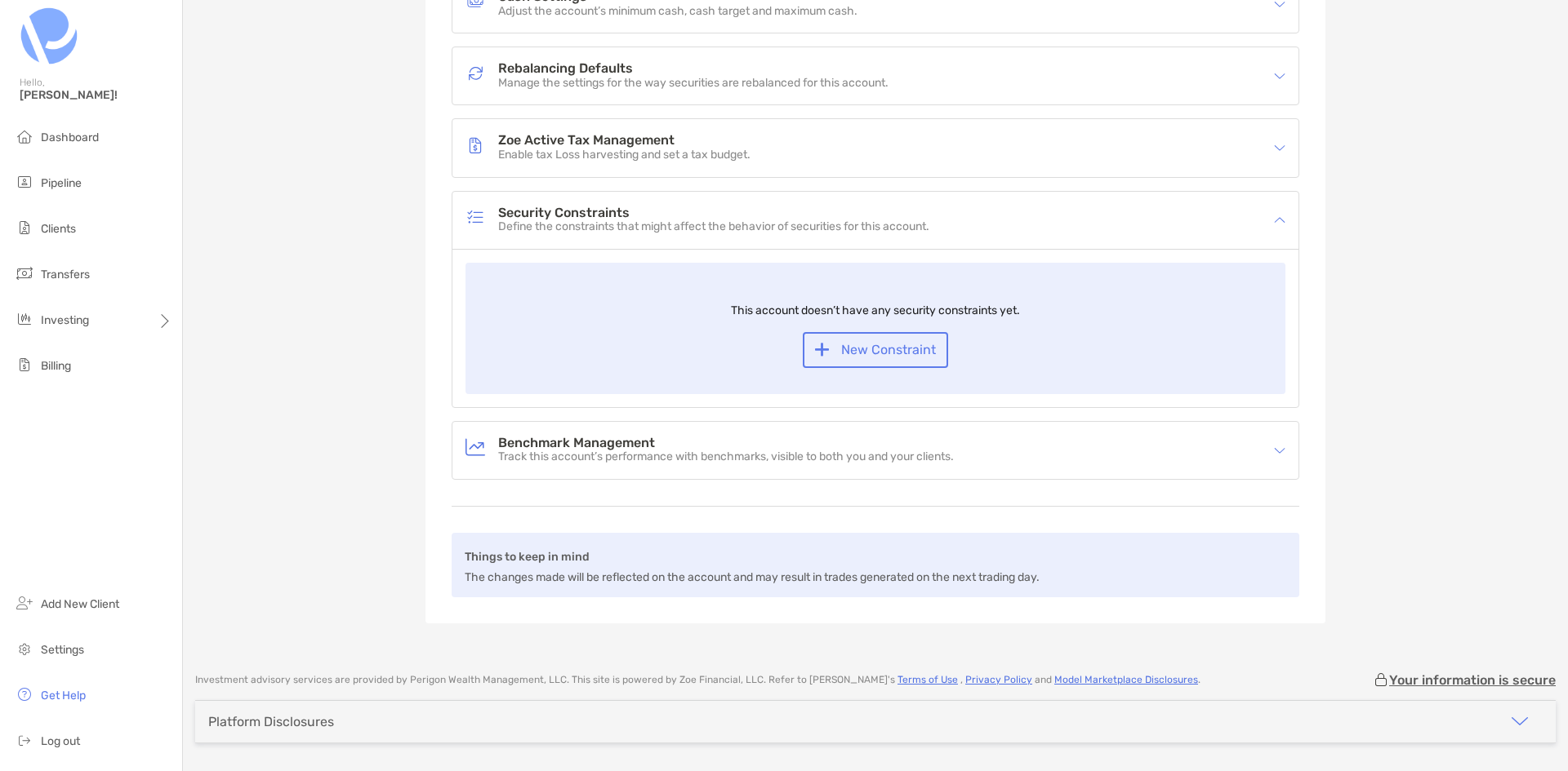
click at [754, 478] on div "Benchmark Management Track this account’s performance with benchmarks, visible …" at bounding box center [876, 451] width 846 height 57
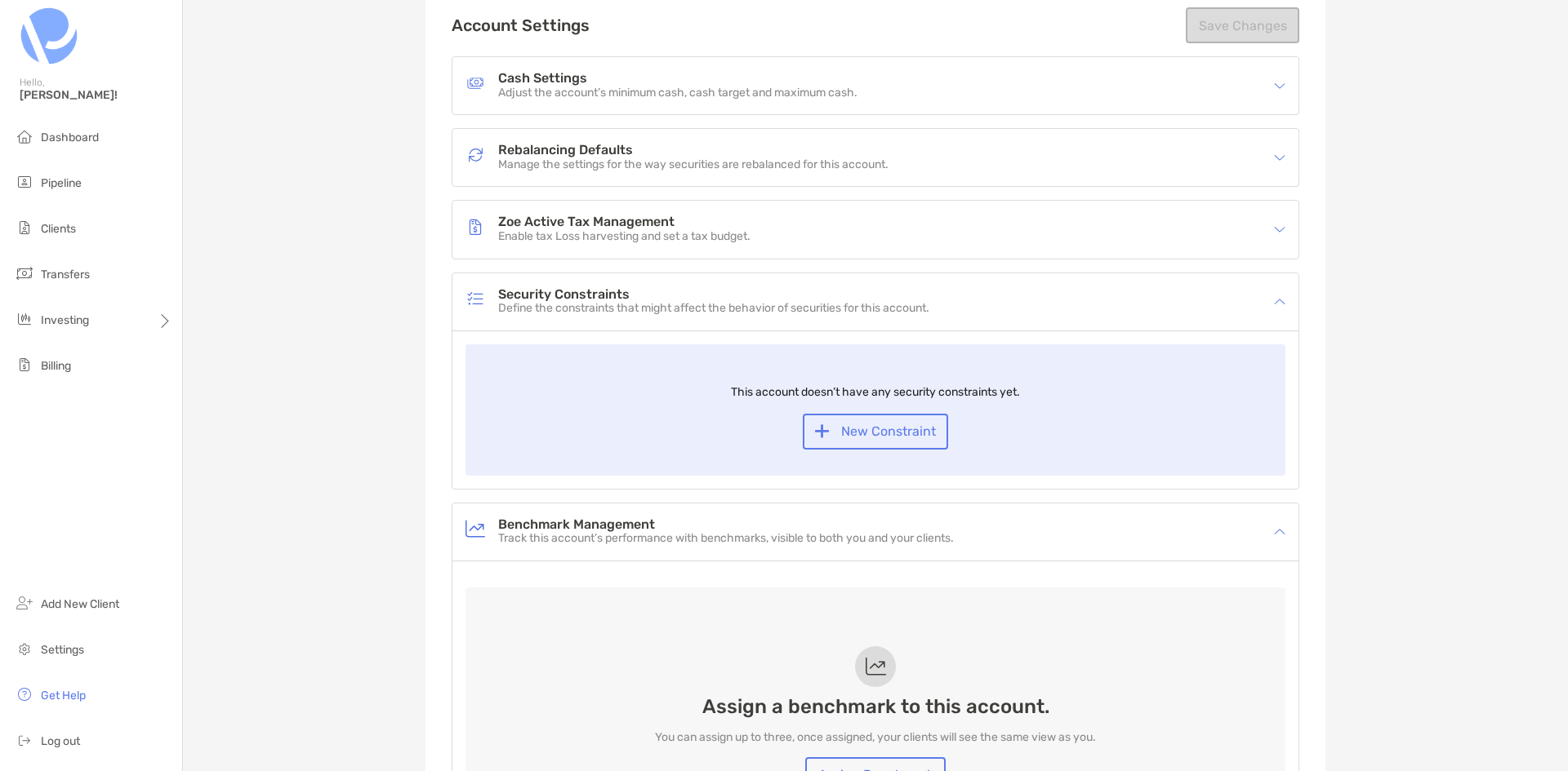
click at [751, 503] on div "Benchmark Management Track this account’s performance with benchmarks, visible …" at bounding box center [875, 684] width 847 height 363
click at [751, 520] on h4 "Benchmark Management" at bounding box center [726, 525] width 456 height 13
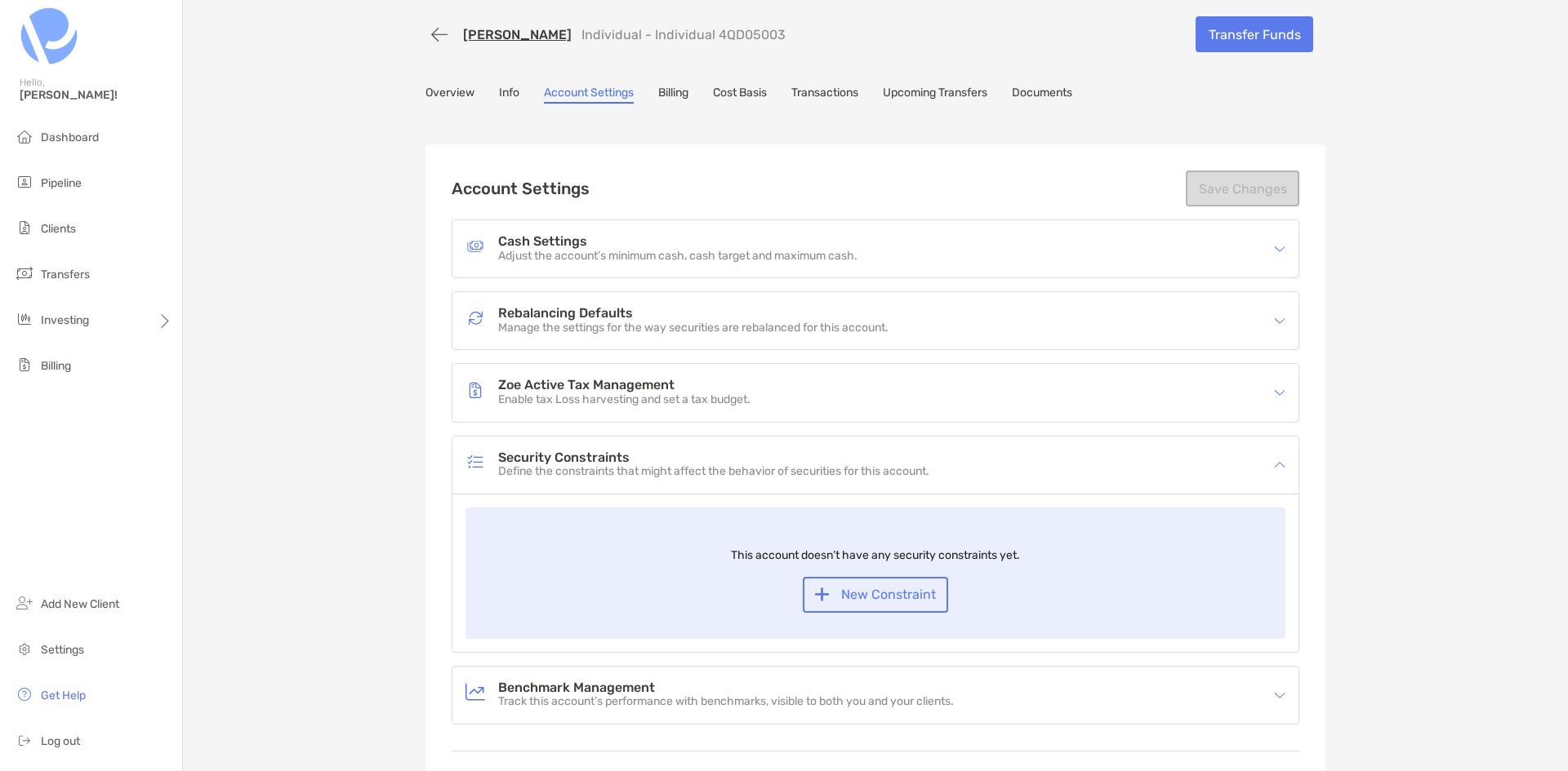
click at [666, 97] on link "Billing" at bounding box center [674, 94] width 30 height 18
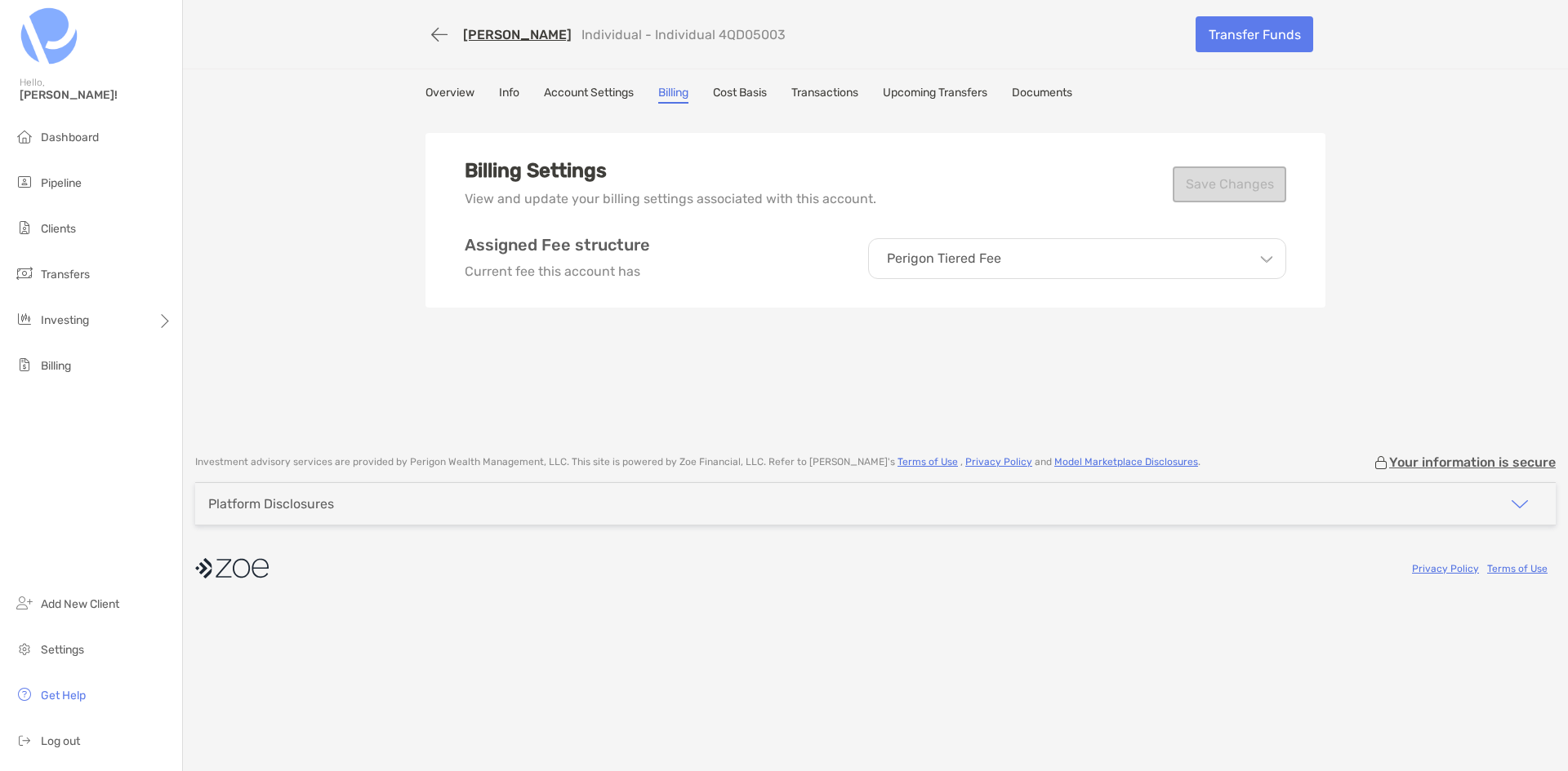
click at [846, 94] on link "Transactions" at bounding box center [824, 94] width 67 height 18
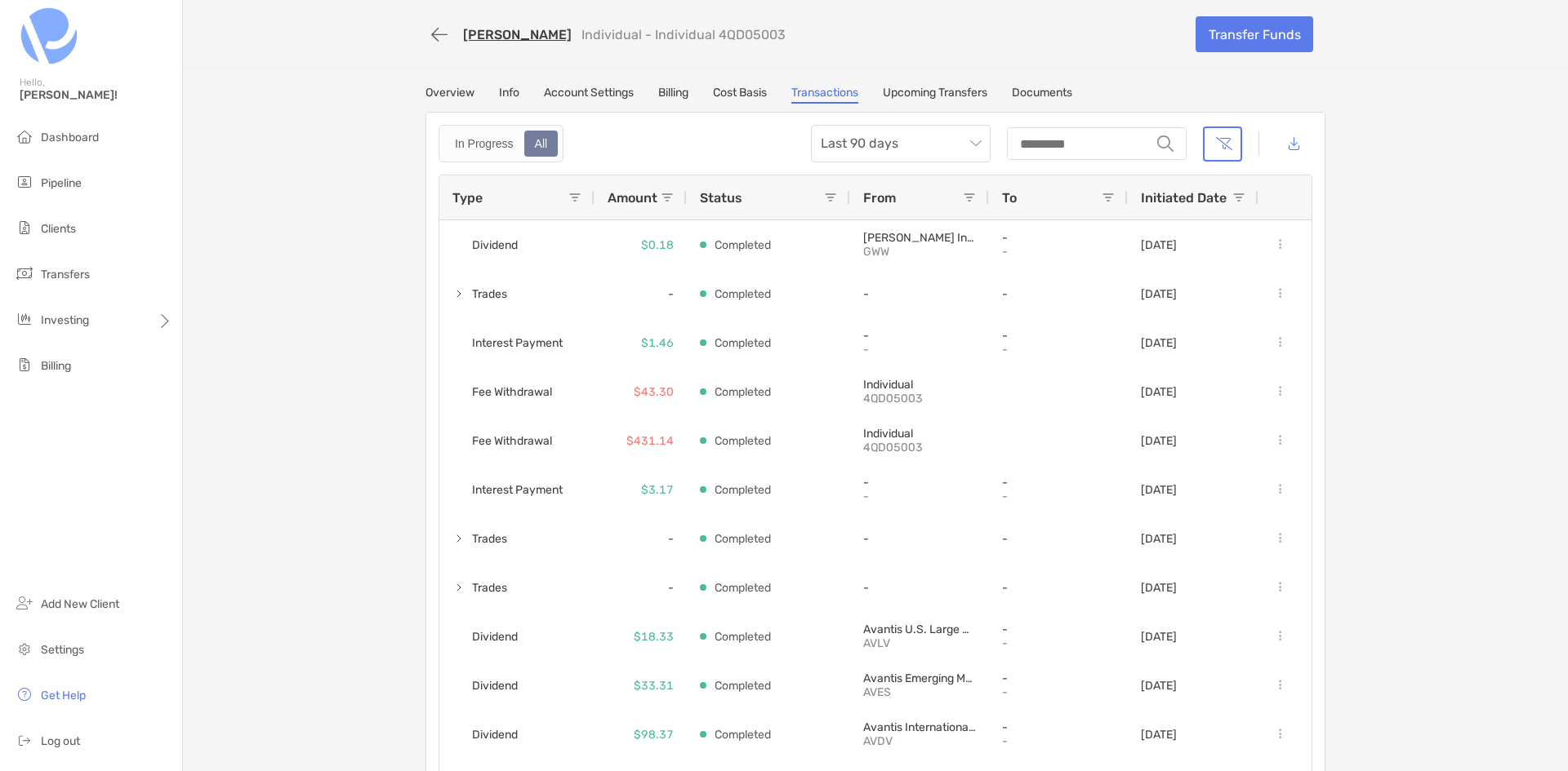
click at [922, 91] on link "Upcoming Transfers" at bounding box center [935, 94] width 105 height 18
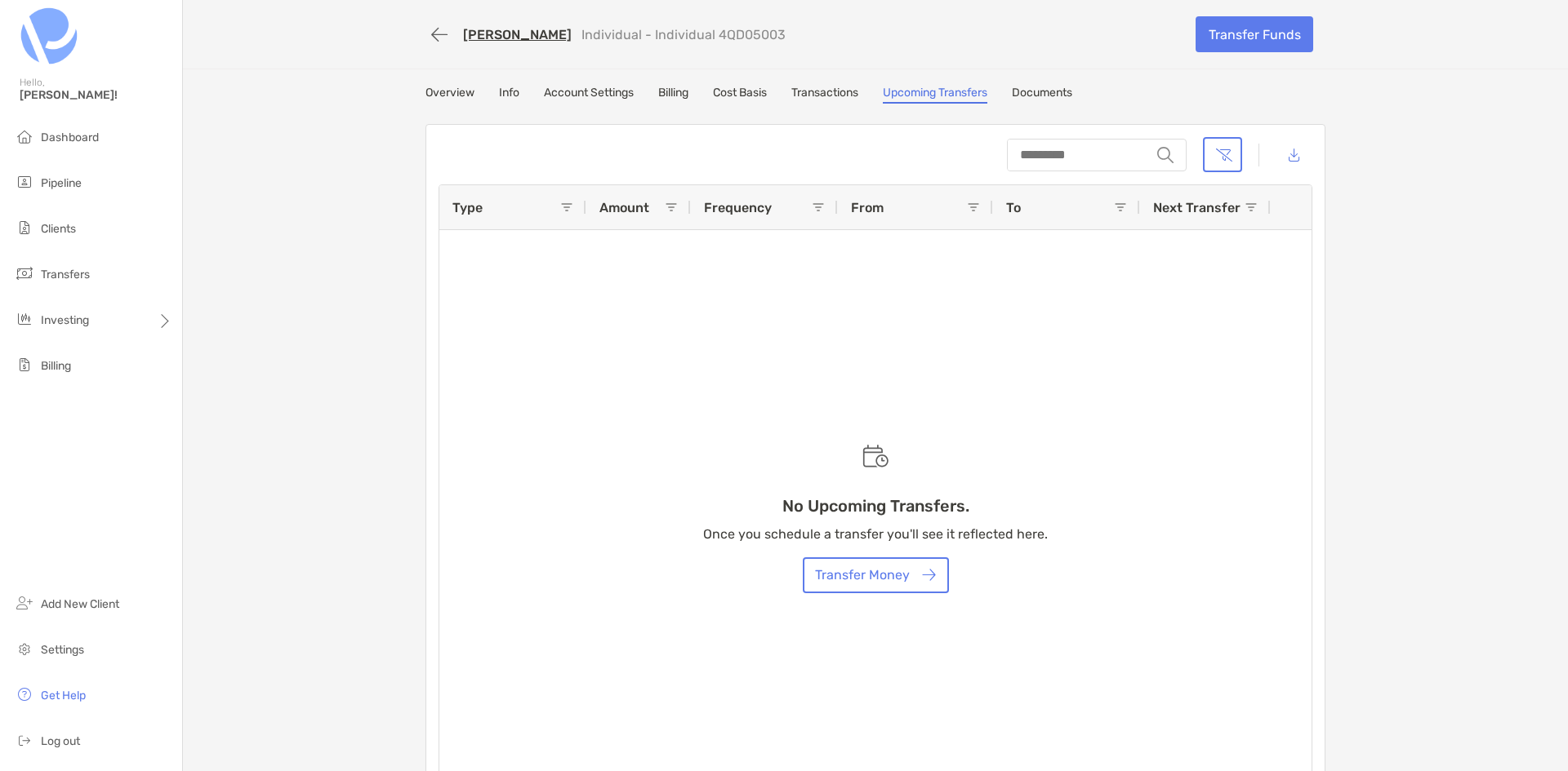
click at [1043, 94] on link "Documents" at bounding box center [1042, 94] width 61 height 18
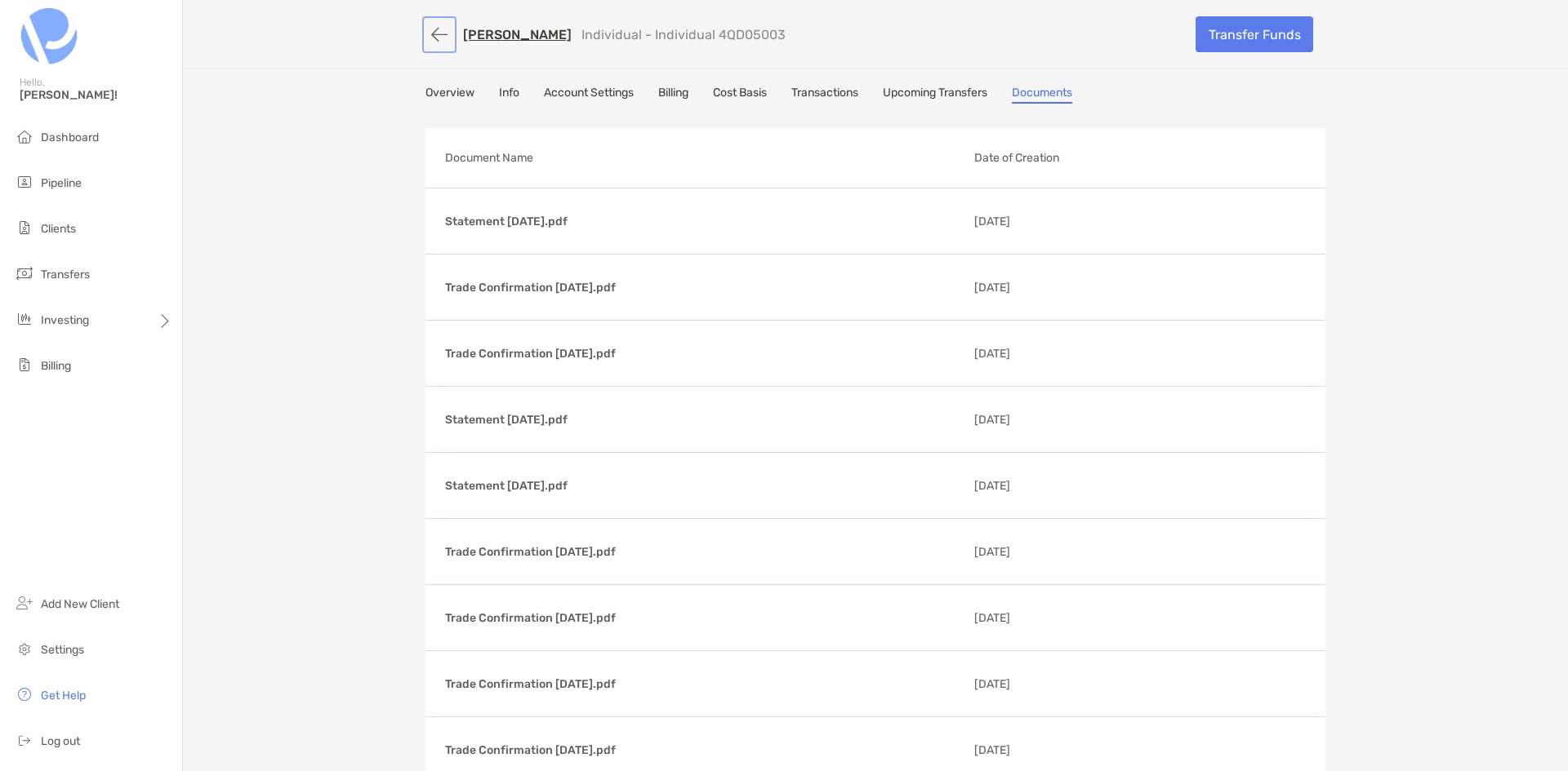
click at [432, 28] on button "button" at bounding box center [439, 35] width 28 height 30
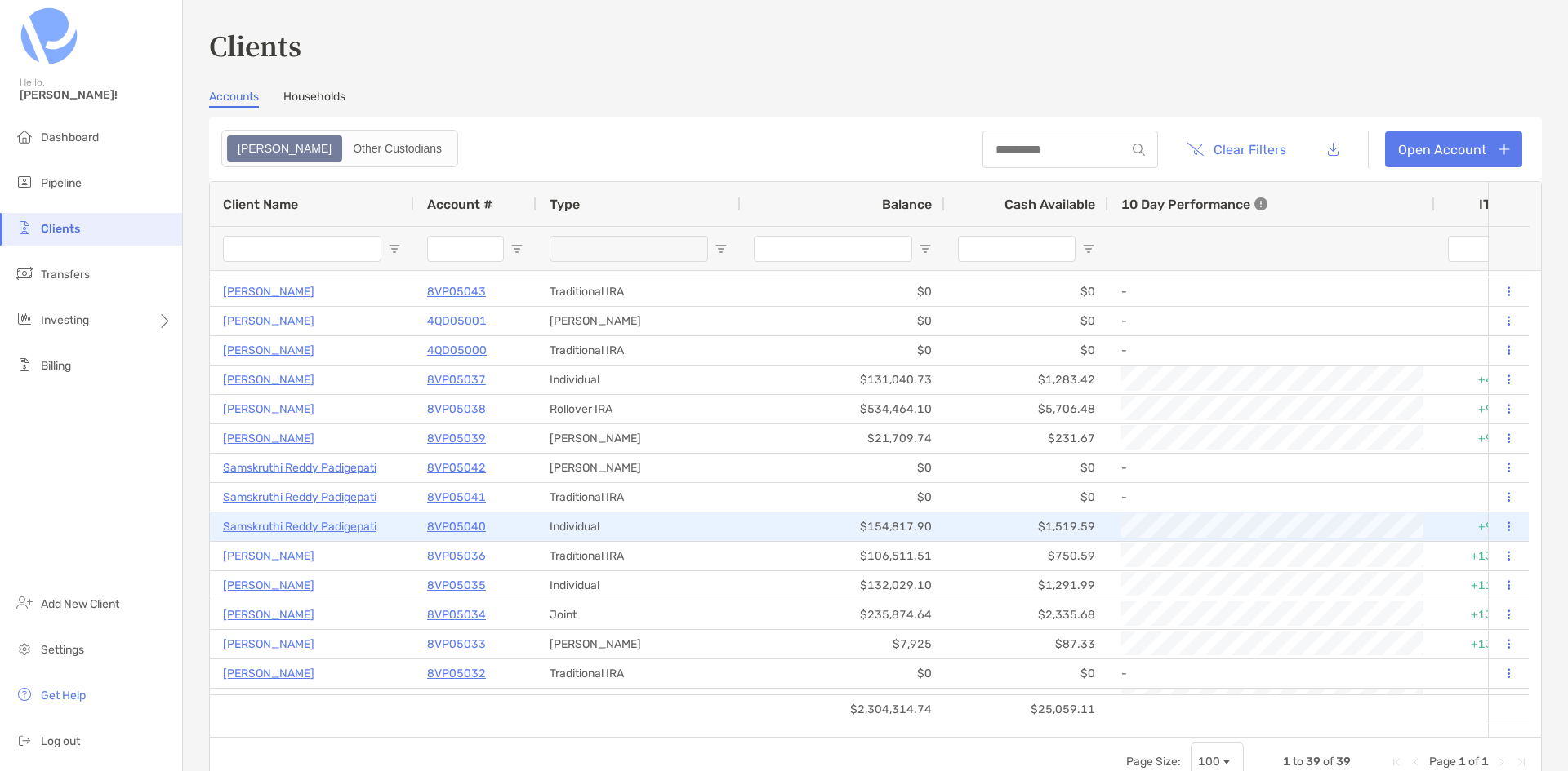
scroll to position [4, 0]
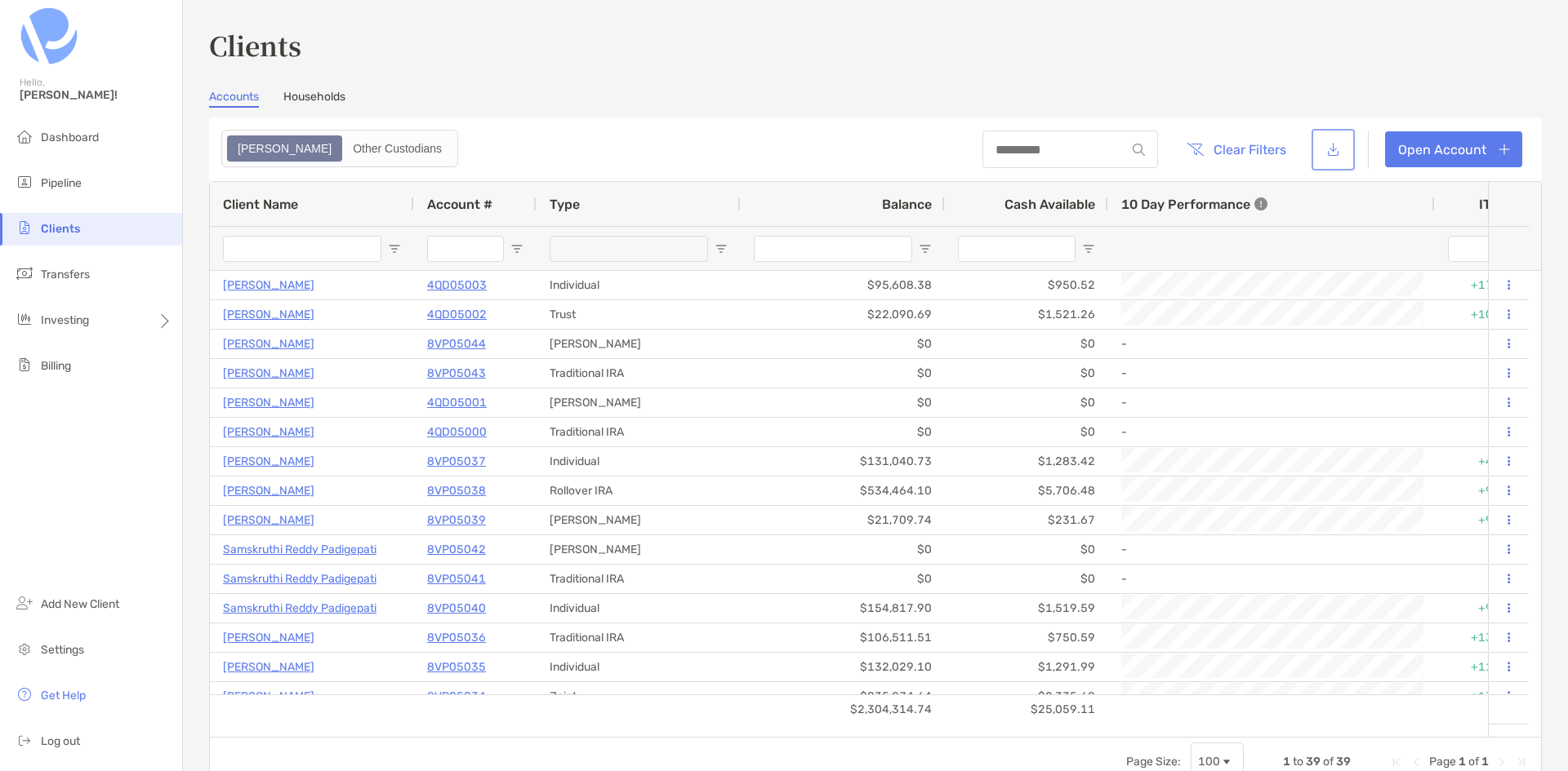
click at [1317, 152] on button "button" at bounding box center [1334, 150] width 37 height 35
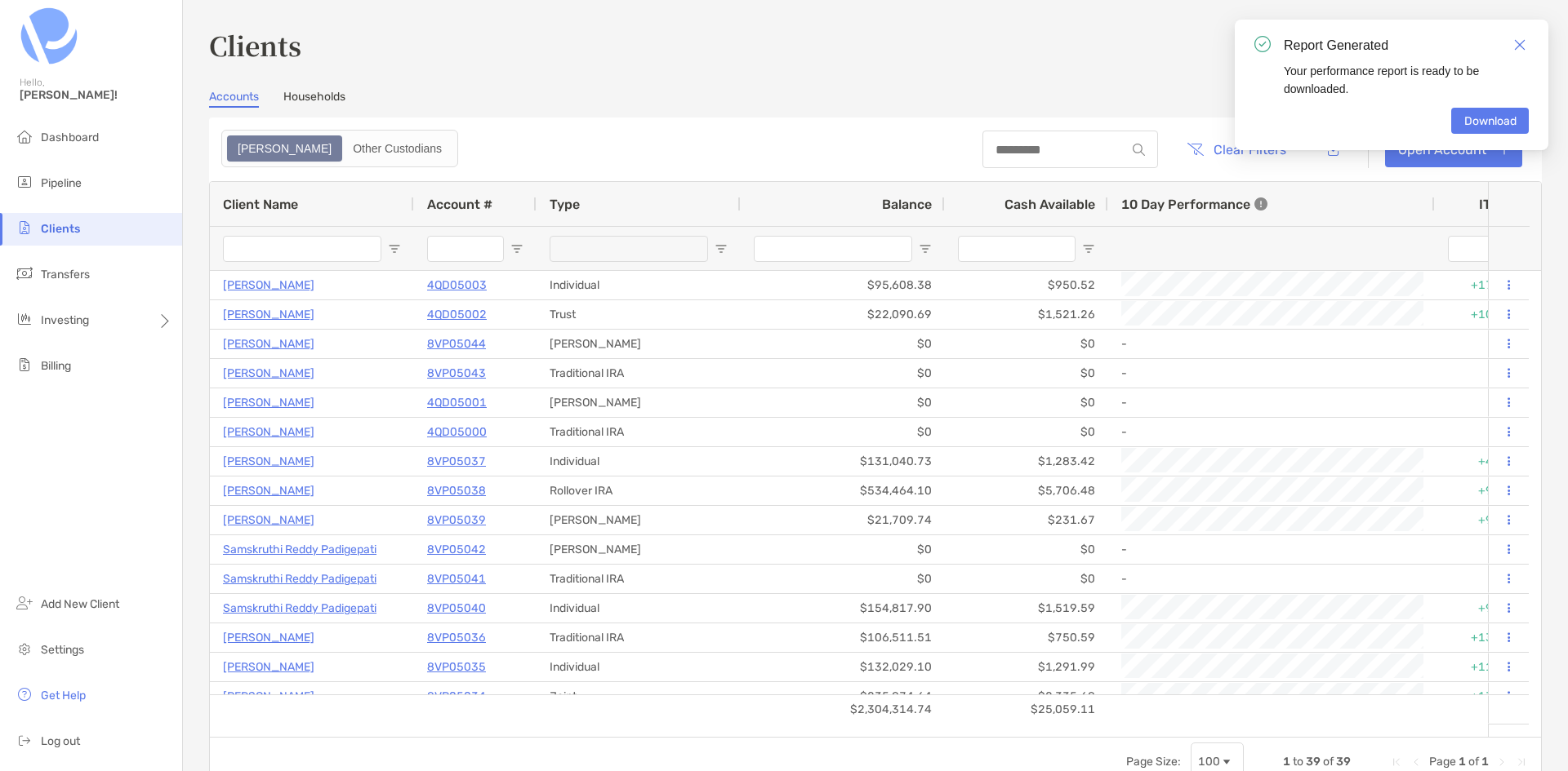
click at [1354, 94] on div "Your performance report is ready to be downloaded." at bounding box center [1406, 80] width 245 height 36
click at [1477, 118] on link "Download" at bounding box center [1490, 120] width 78 height 26
click at [1517, 44] on img "Close" at bounding box center [1520, 45] width 12 height 12
